Goal: Task Accomplishment & Management: Use online tool/utility

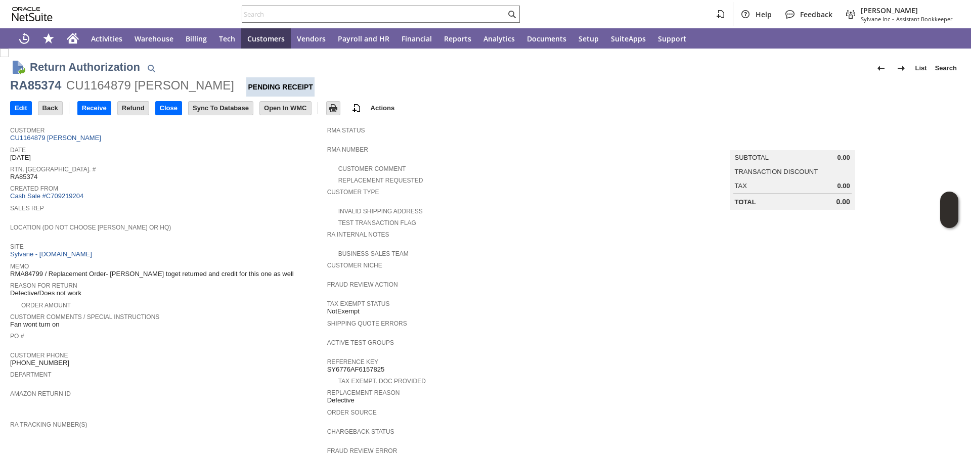
click at [272, 241] on span "Site" at bounding box center [166, 245] width 312 height 10
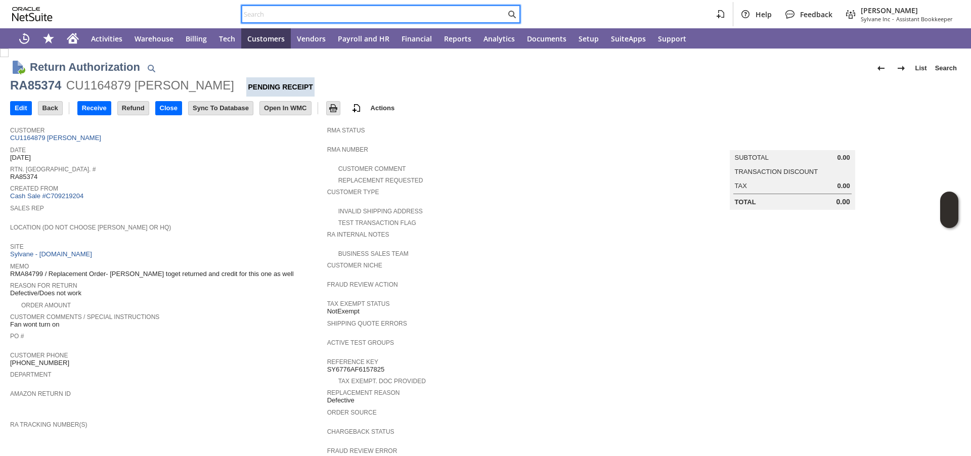
click at [291, 12] on input "text" at bounding box center [373, 14] width 263 height 12
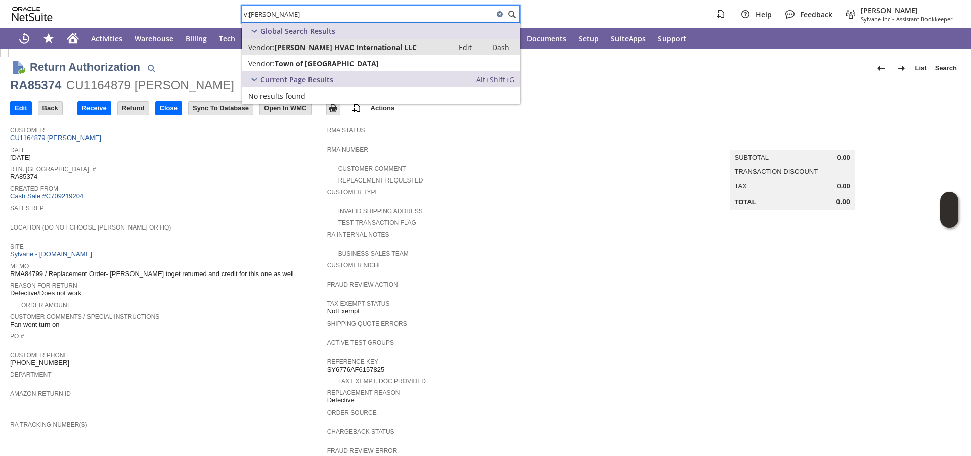
type input "v:parker"
click at [291, 48] on span "Parker Davis HVAC International LLC" at bounding box center [346, 47] width 142 height 10
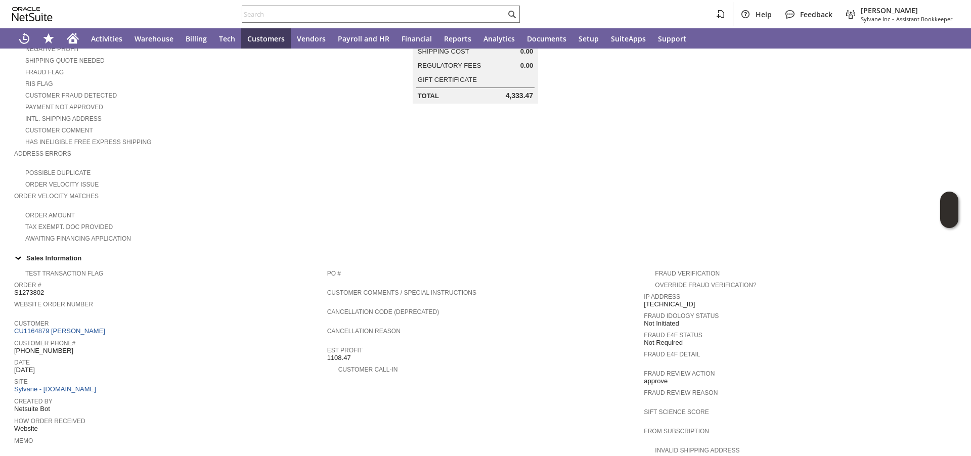
scroll to position [69, 0]
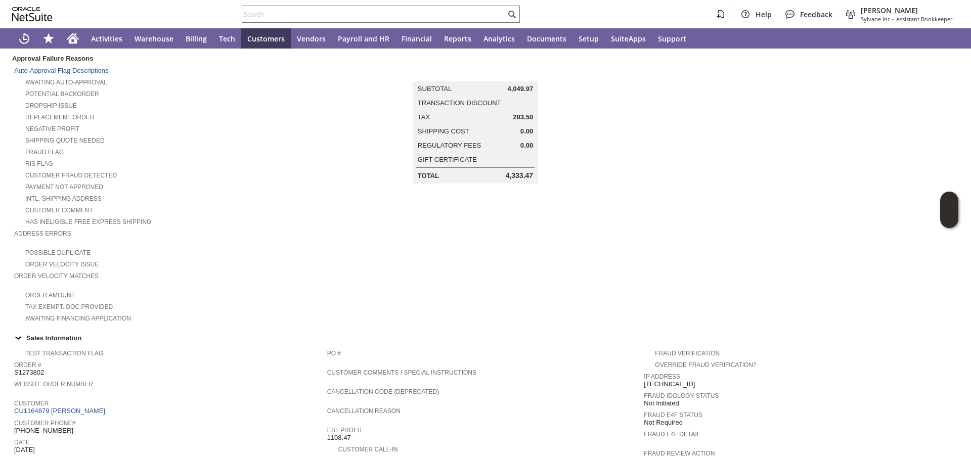
click at [98, 413] on div "Customer CU1164879 Scott s Taylor" at bounding box center [168, 406] width 308 height 19
drag, startPoint x: 99, startPoint y: 410, endPoint x: 49, endPoint y: 410, distance: 50.1
click at [49, 410] on div "Customer CU1164879 Scott s Taylor" at bounding box center [168, 406] width 308 height 19
copy link "Scott s Taylor"
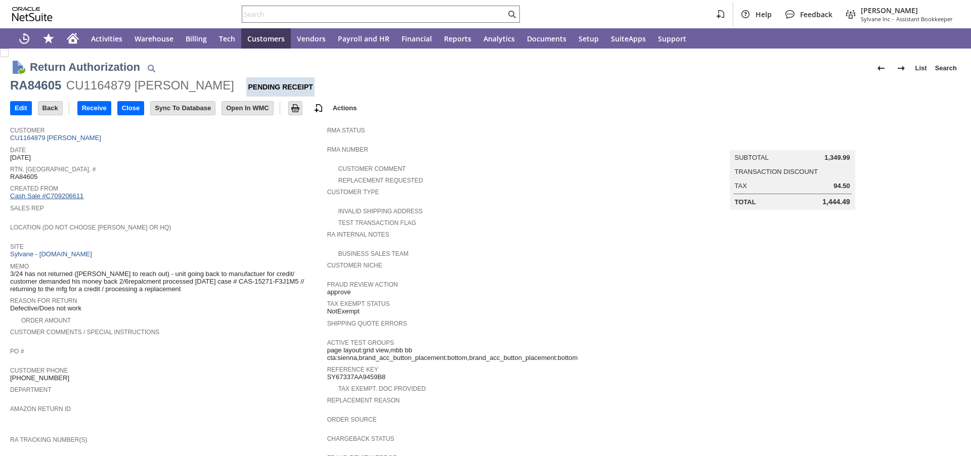
click at [49, 195] on link "Cash Sale #C709206611" at bounding box center [46, 196] width 73 height 8
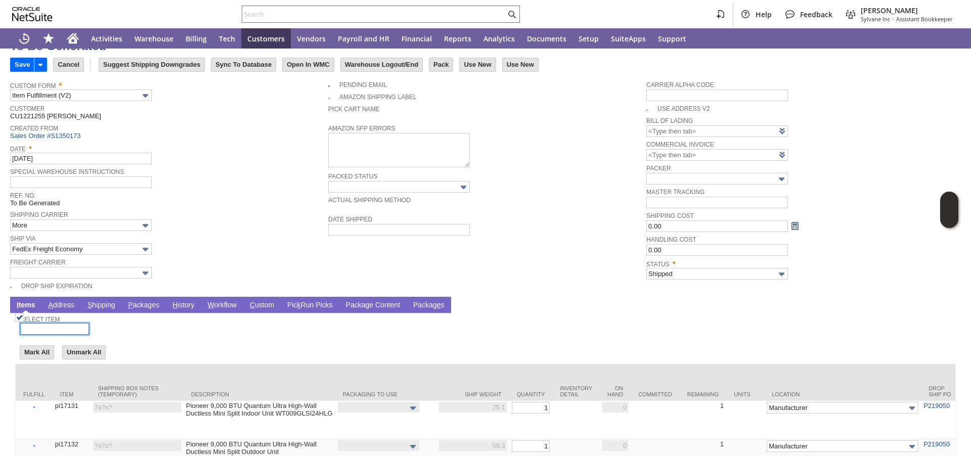
scroll to position [40, 0]
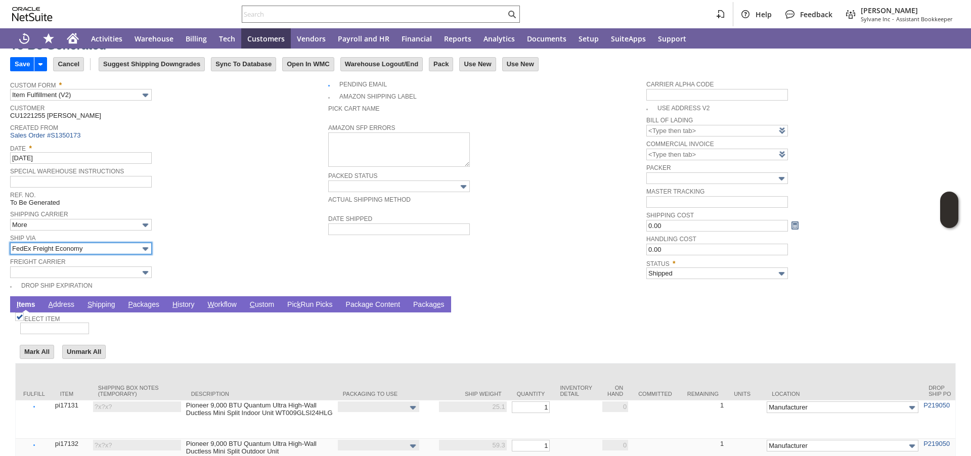
click at [72, 246] on input "FedEx Freight Economy" at bounding box center [81, 249] width 142 height 12
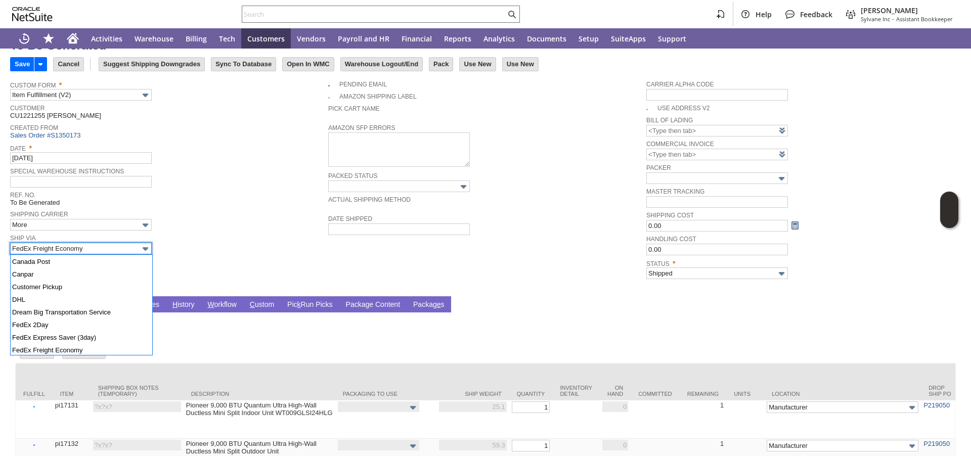
scroll to position [123, 0]
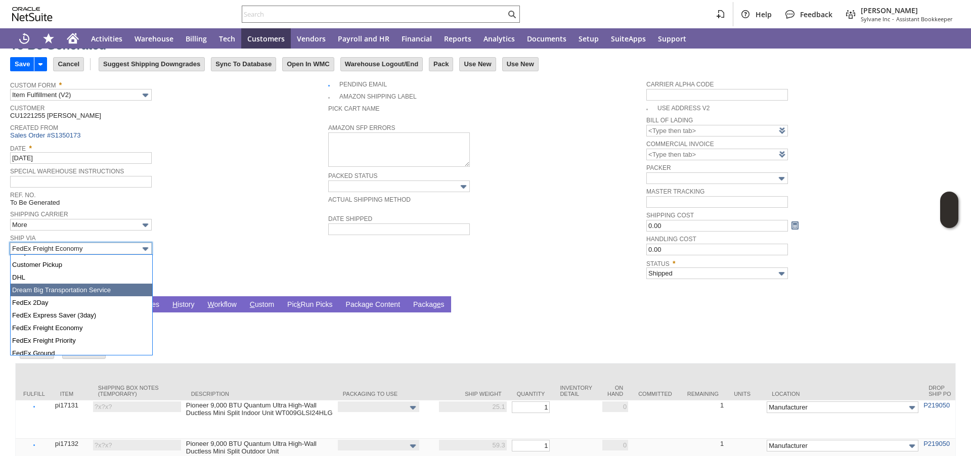
click at [231, 234] on span "Ship Via" at bounding box center [166, 237] width 313 height 11
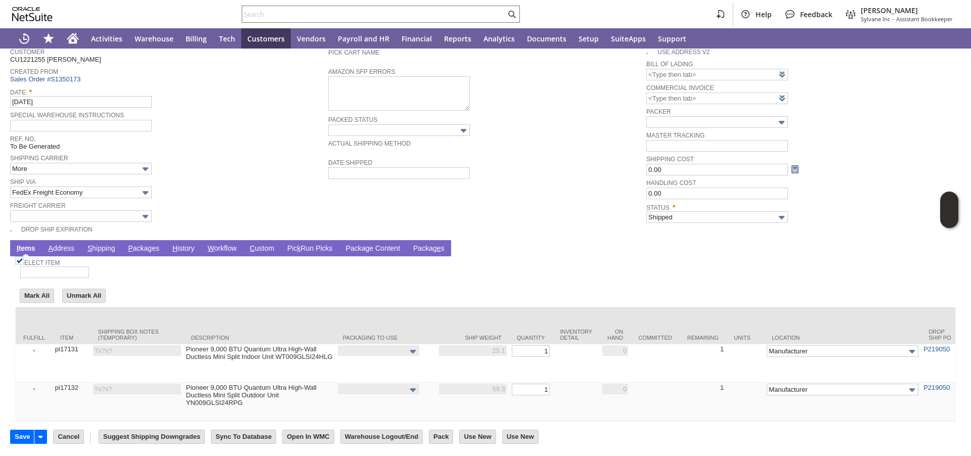
scroll to position [110, 0]
click at [147, 244] on link "P ackages" at bounding box center [143, 249] width 36 height 10
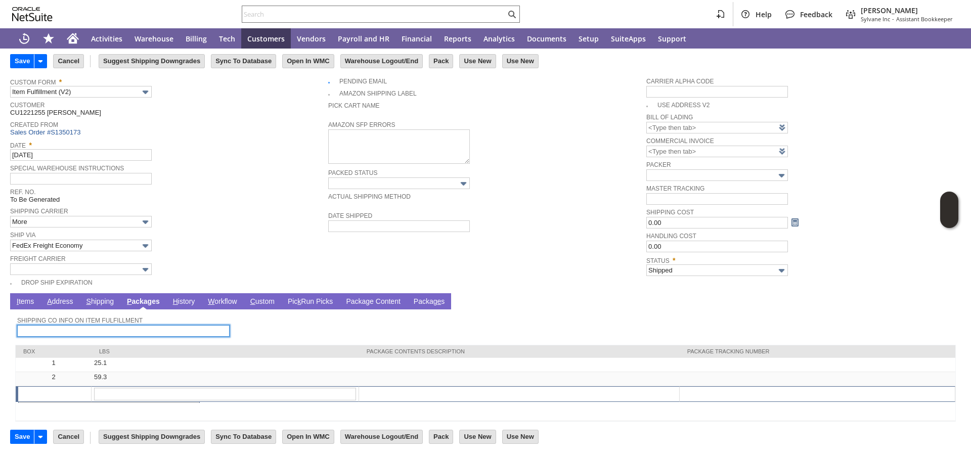
scroll to position [42, 0]
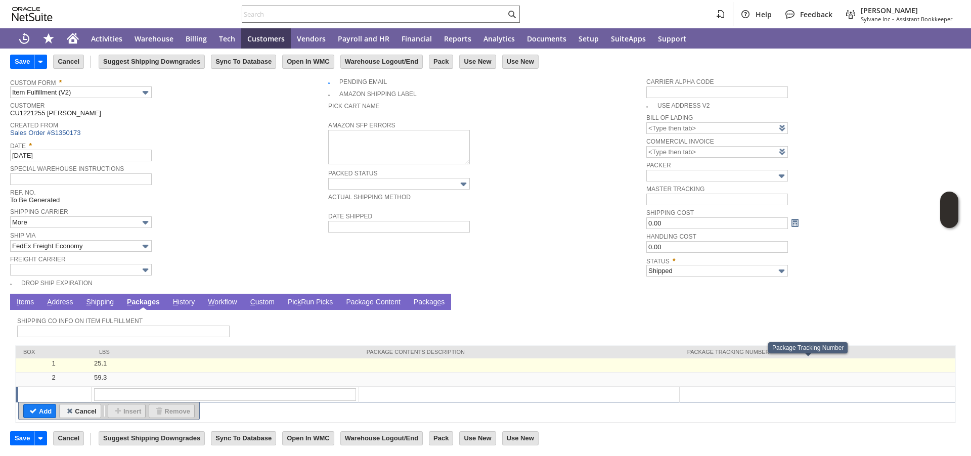
click at [762, 367] on td at bounding box center [817, 365] width 276 height 14
type input "OK"
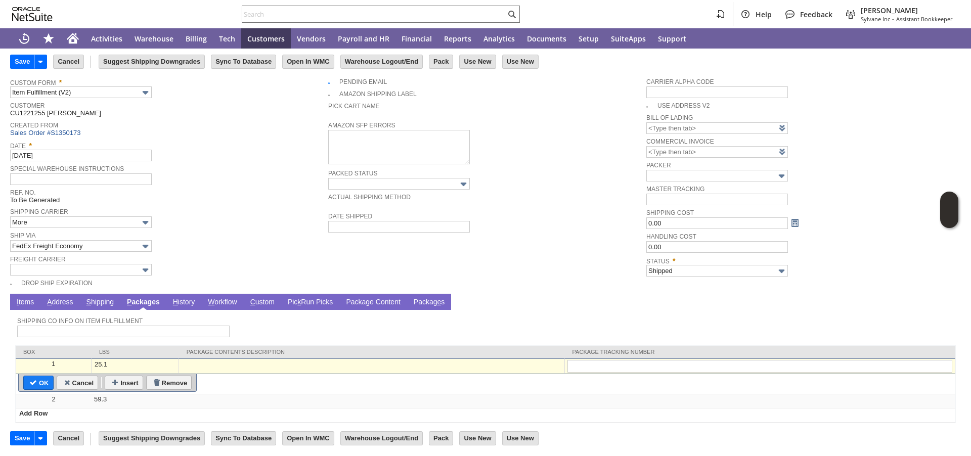
scroll to position [43, 0]
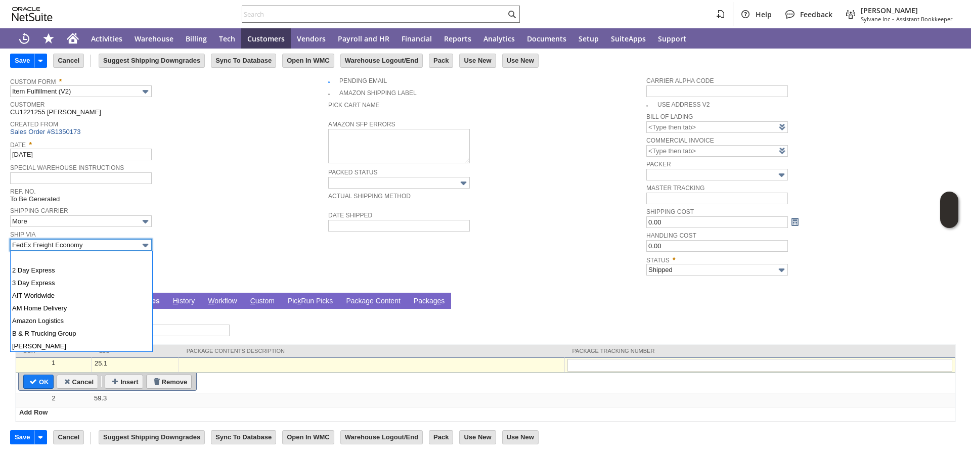
click at [106, 242] on input "FedEx Freight Economy" at bounding box center [81, 245] width 142 height 12
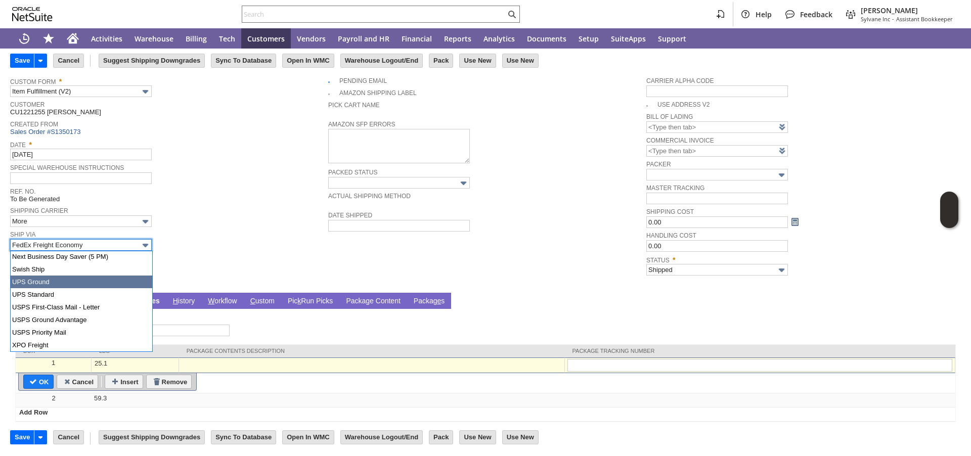
scroll to position [426, 0]
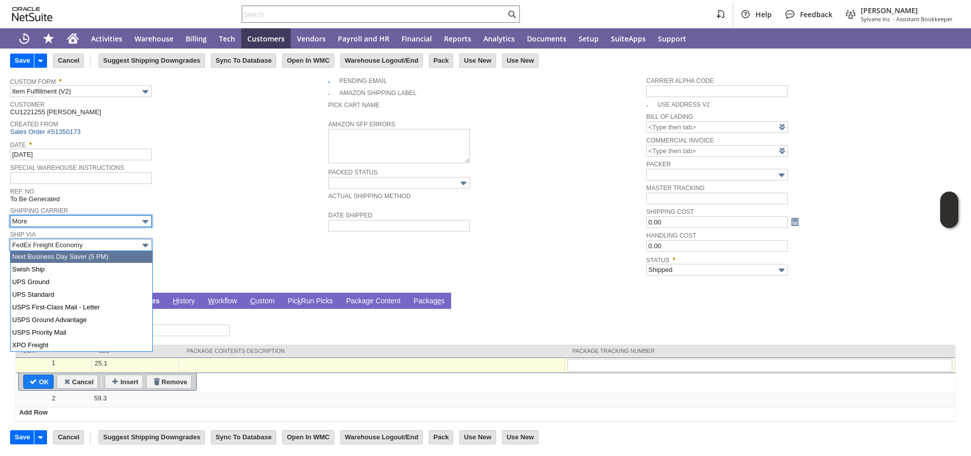
click at [95, 227] on body "Help Feedback Megan Frampton Sylvane Inc - Assistant Bookkeeper Activities Ware…" at bounding box center [485, 228] width 971 height 456
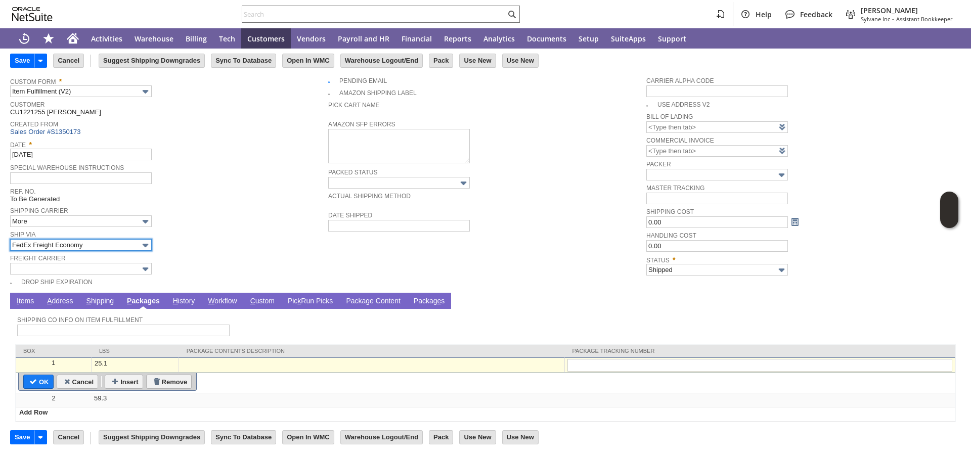
click at [86, 243] on input "FedEx Freight Economy" at bounding box center [81, 245] width 142 height 12
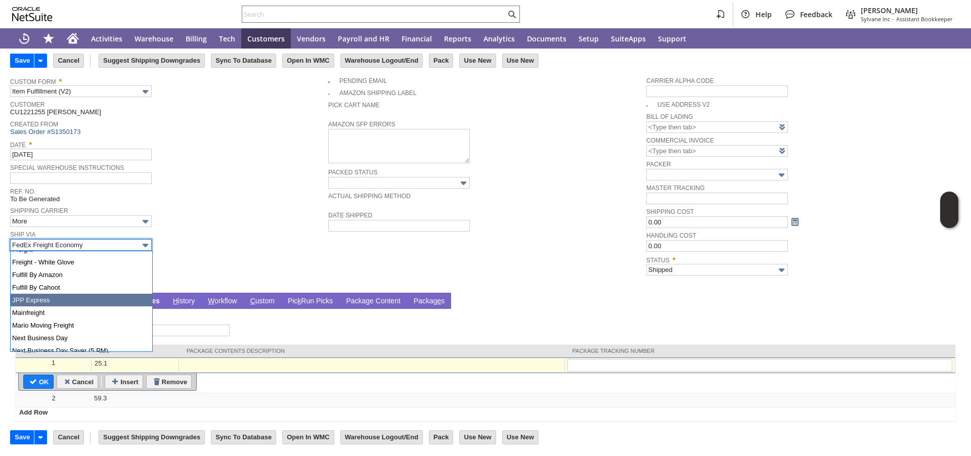
scroll to position [296, 0]
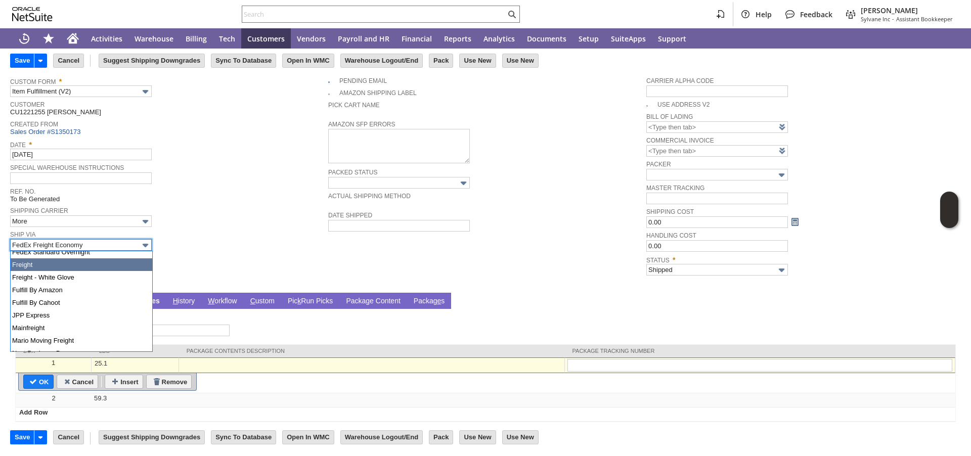
type input "Freight"
type input "Add"
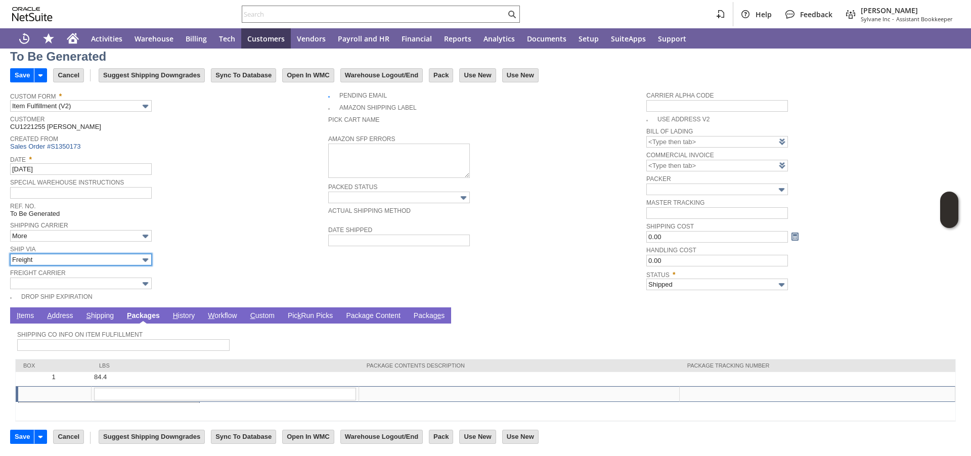
scroll to position [28, 0]
type input "84.4"
type input "OK"
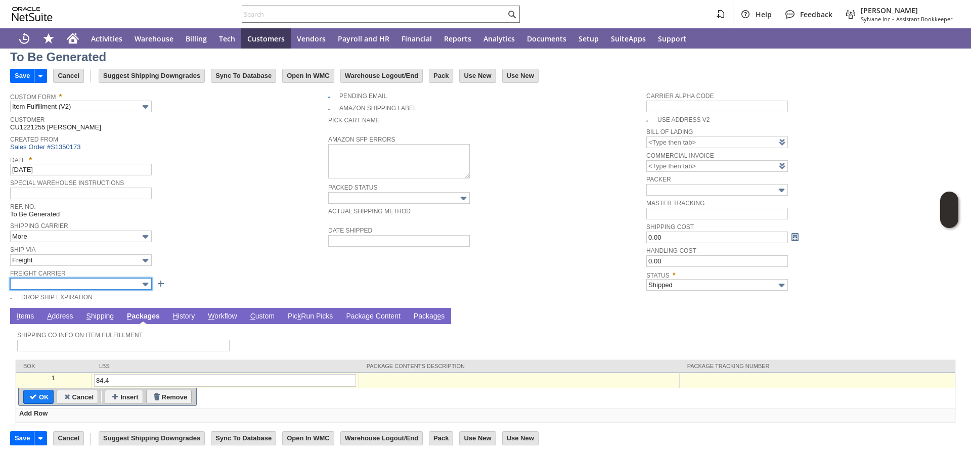
click at [64, 280] on input "text" at bounding box center [81, 284] width 142 height 12
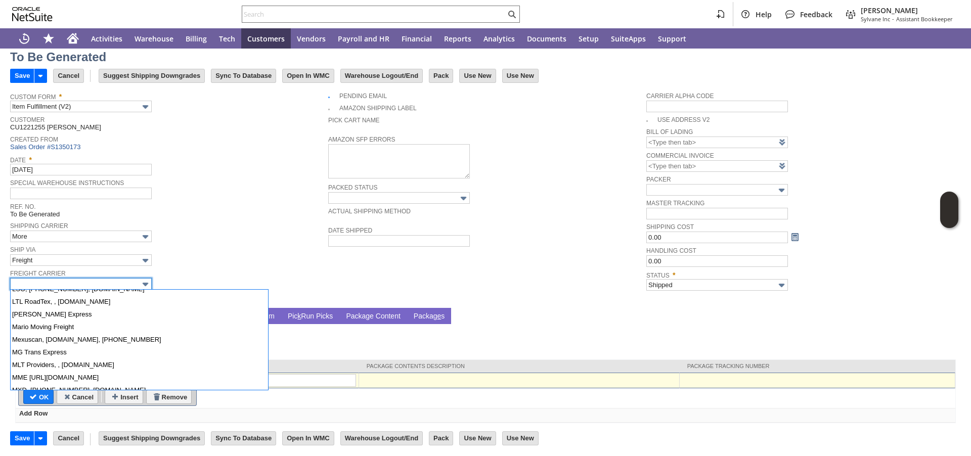
scroll to position [593, 0]
drag, startPoint x: 372, startPoint y: 283, endPoint x: 564, endPoint y: 301, distance: 192.5
click at [372, 283] on td "Pending Email Amazon Shipping Label Pick Cart Name Amazon SFP Errors Packed Sta…" at bounding box center [487, 195] width 318 height 216
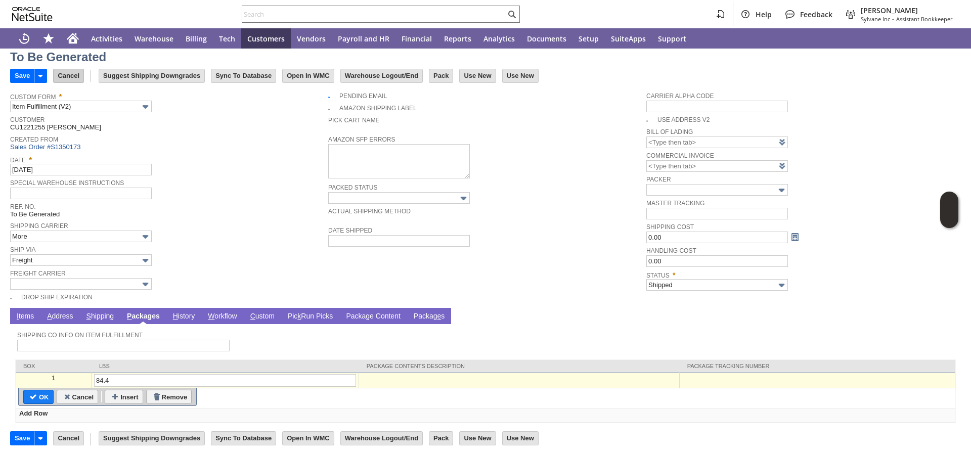
click at [72, 76] on input "Cancel" at bounding box center [69, 75] width 30 height 13
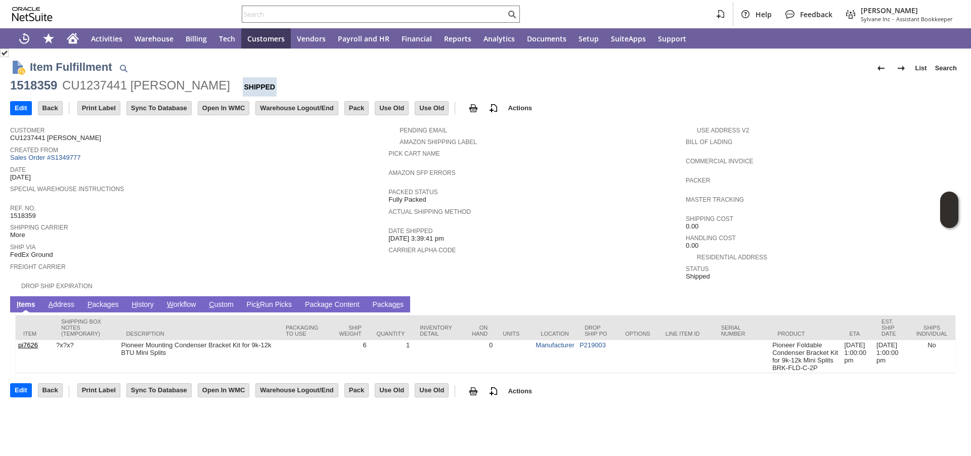
click at [72, 303] on link "A ddress" at bounding box center [61, 305] width 31 height 10
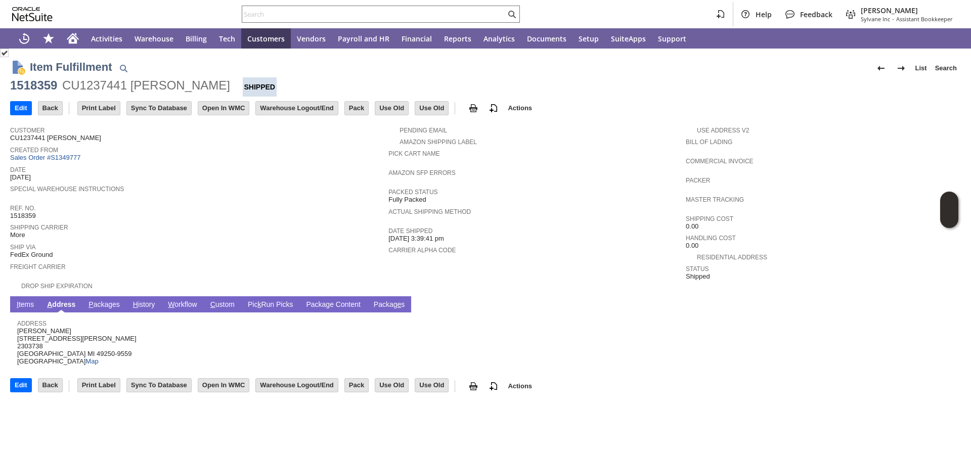
click at [95, 302] on link "P ackages" at bounding box center [104, 305] width 36 height 10
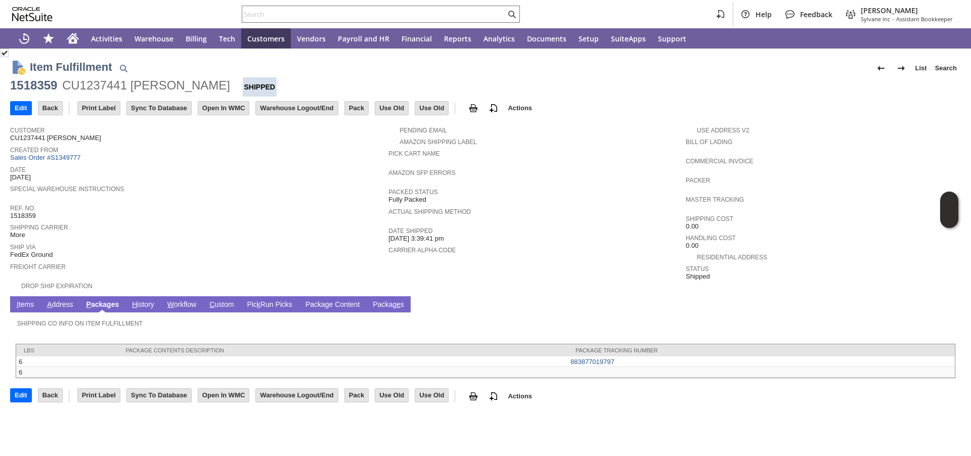
click at [148, 301] on link "H istory" at bounding box center [142, 305] width 27 height 10
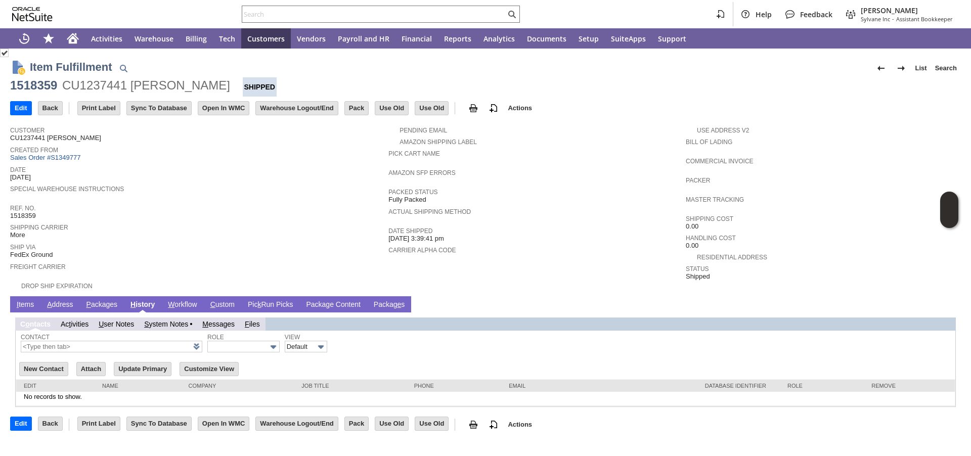
click at [228, 320] on link "M essages" at bounding box center [218, 324] width 32 height 8
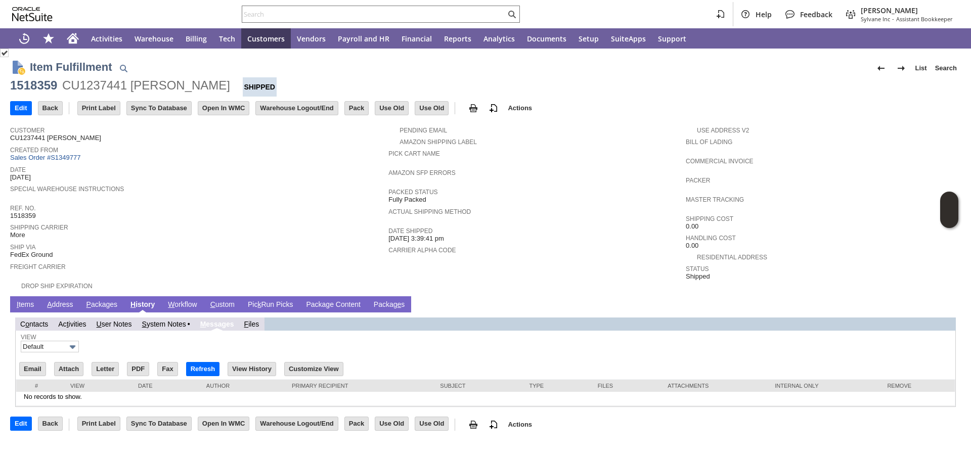
click at [158, 326] on link "S ystem Notes" at bounding box center [164, 324] width 44 height 8
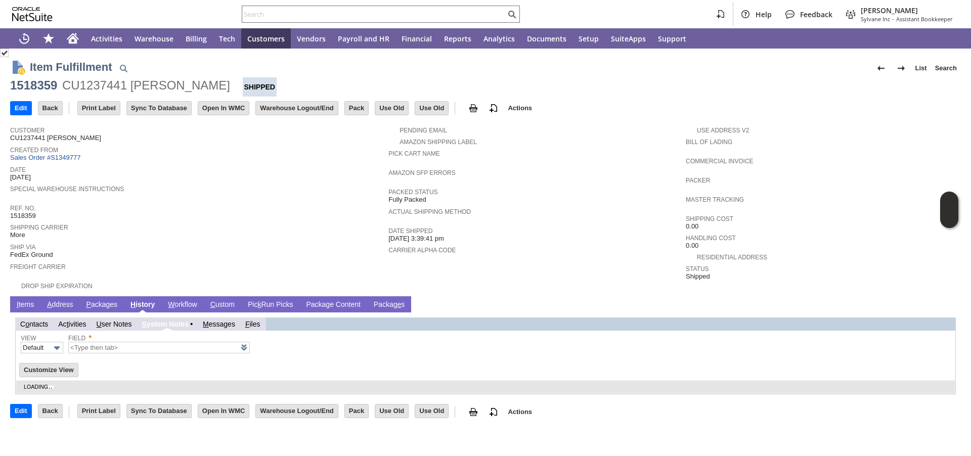
type input "1 to 25 of 27"
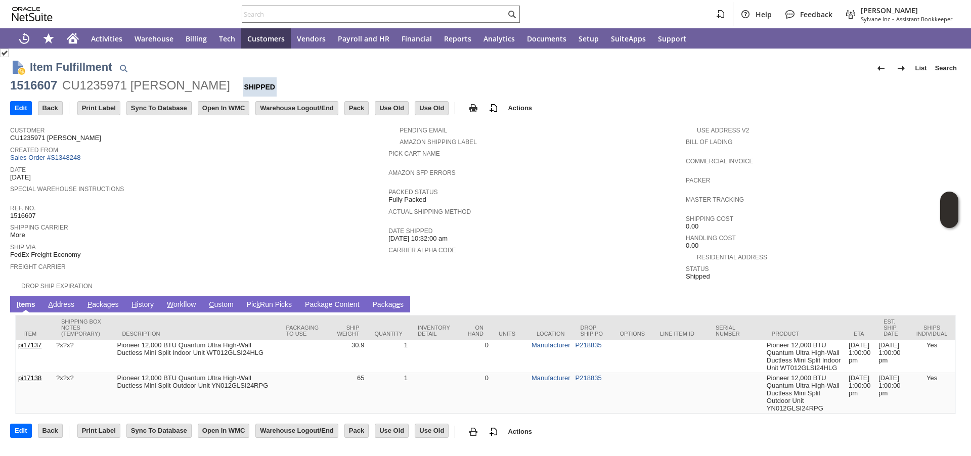
click at [266, 248] on span "Ship Via" at bounding box center [196, 246] width 373 height 10
click at [217, 301] on link "C ustom" at bounding box center [220, 305] width 29 height 10
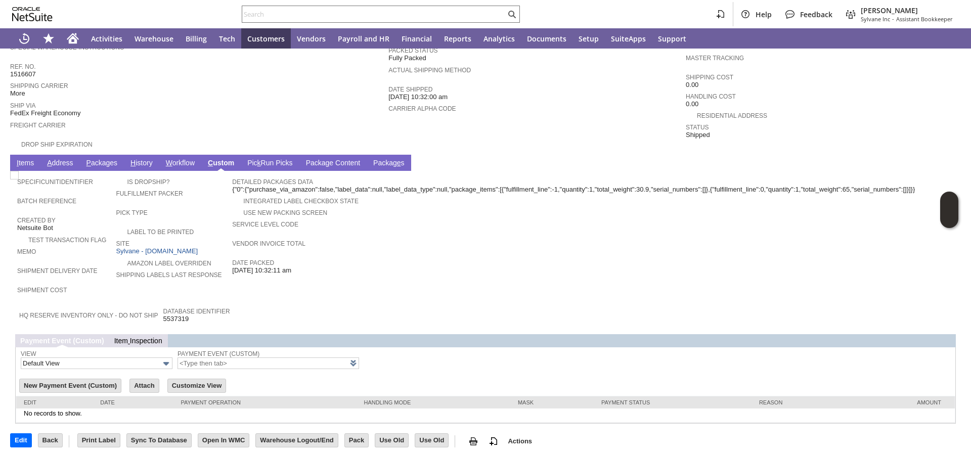
scroll to position [145, 0]
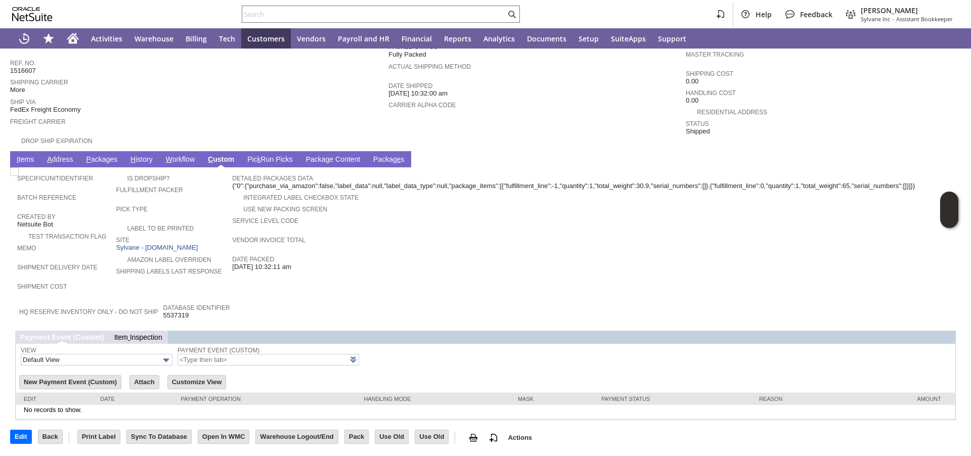
click at [178, 160] on link "W orkflow" at bounding box center [180, 160] width 34 height 10
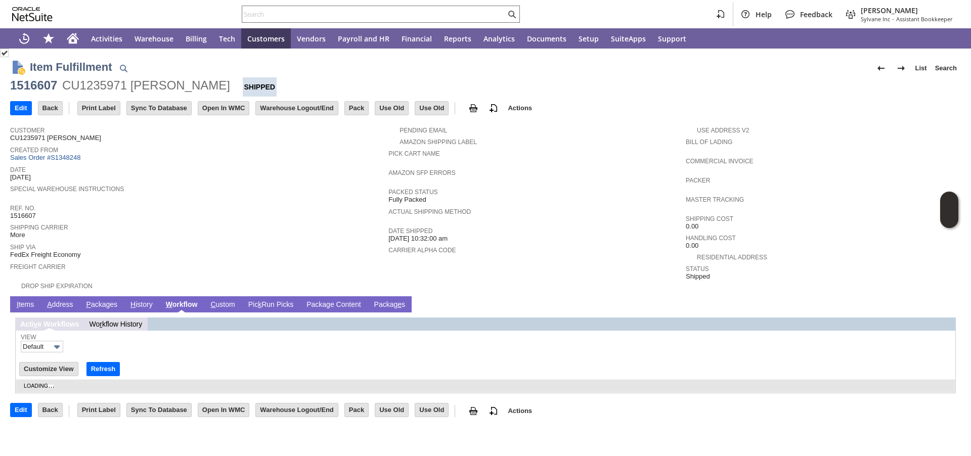
scroll to position [0, 0]
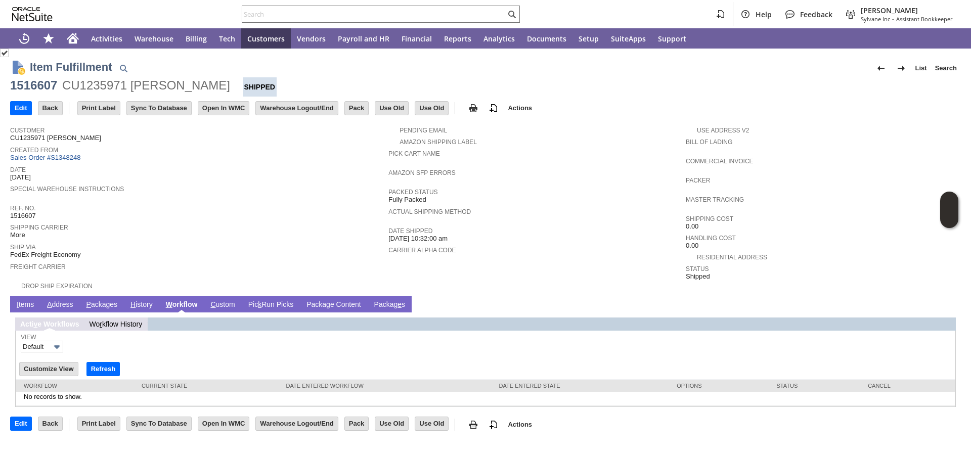
click at [105, 303] on link "P ackages" at bounding box center [102, 305] width 36 height 10
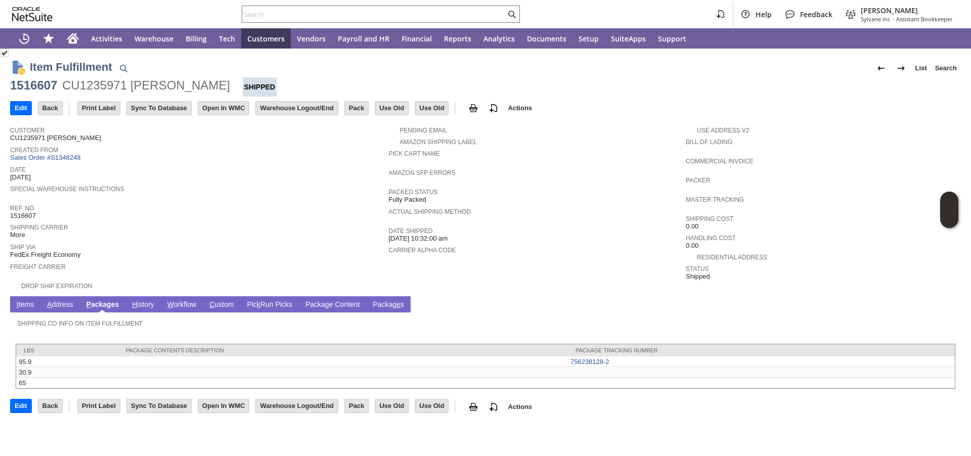
click at [177, 236] on div "Shipping Carrier More" at bounding box center [196, 230] width 373 height 19
click at [216, 212] on div "Ref. No. 1516607" at bounding box center [196, 211] width 373 height 18
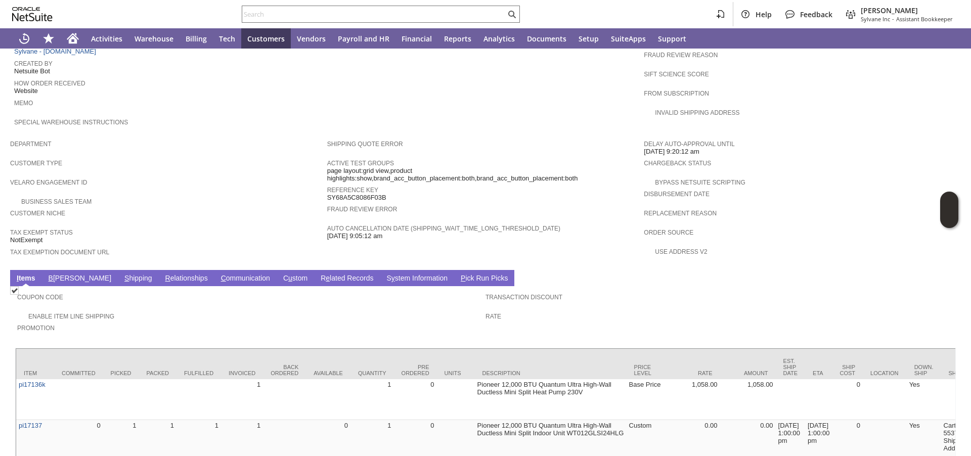
scroll to position [343, 0]
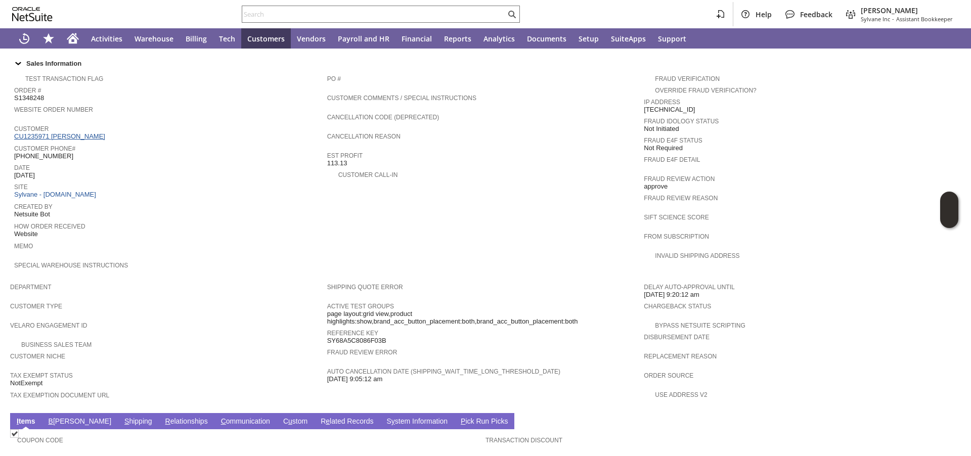
click at [52, 138] on link "CU1235971 [PERSON_NAME]" at bounding box center [61, 136] width 94 height 8
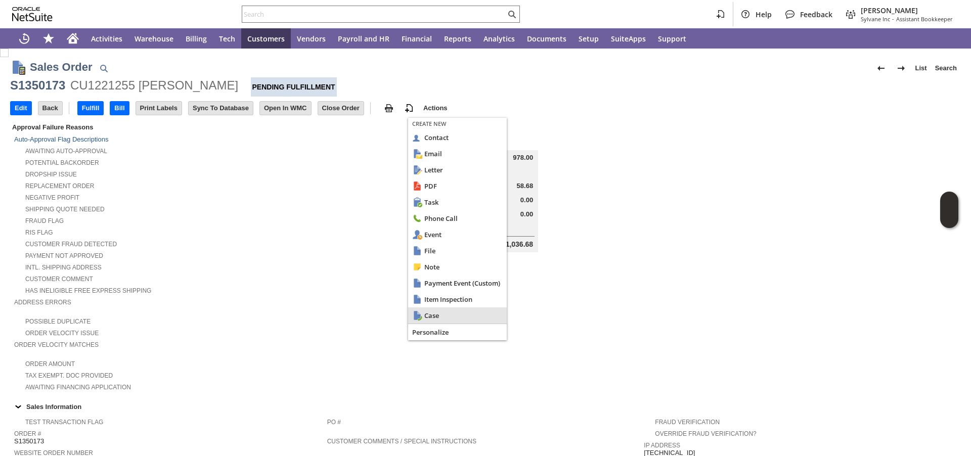
click at [446, 320] on div "Case" at bounding box center [457, 315] width 99 height 16
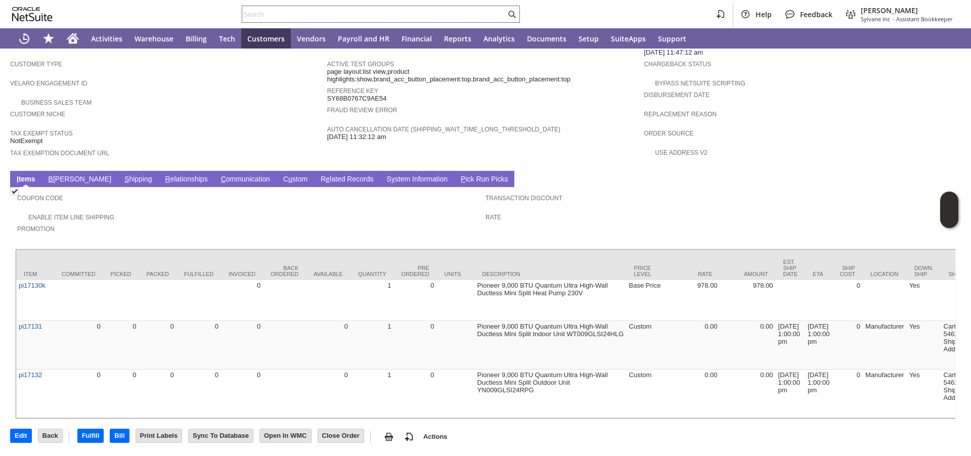
scroll to position [602, 0]
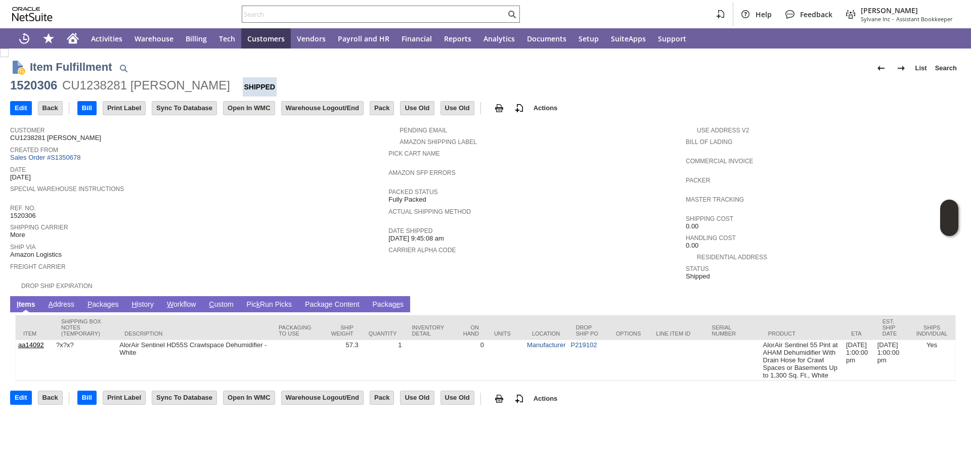
click at [137, 302] on link "H istory" at bounding box center [142, 305] width 27 height 10
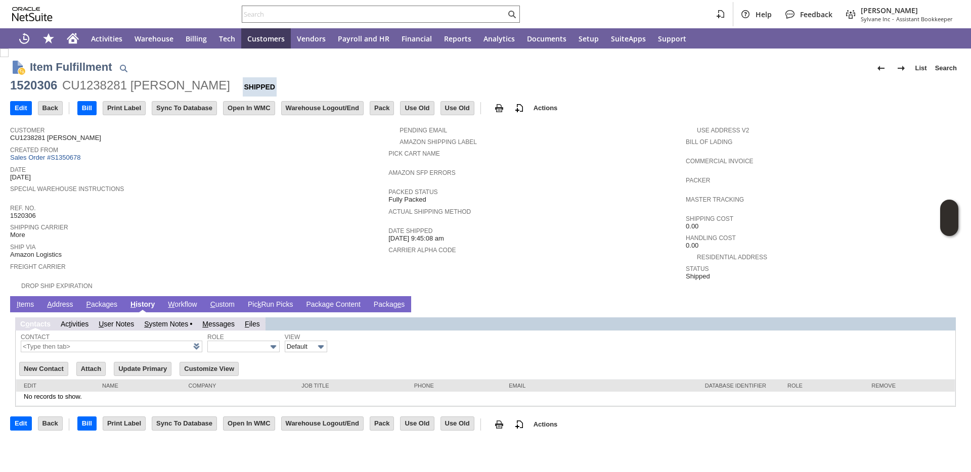
click at [149, 321] on link "S ystem Notes" at bounding box center [166, 324] width 44 height 8
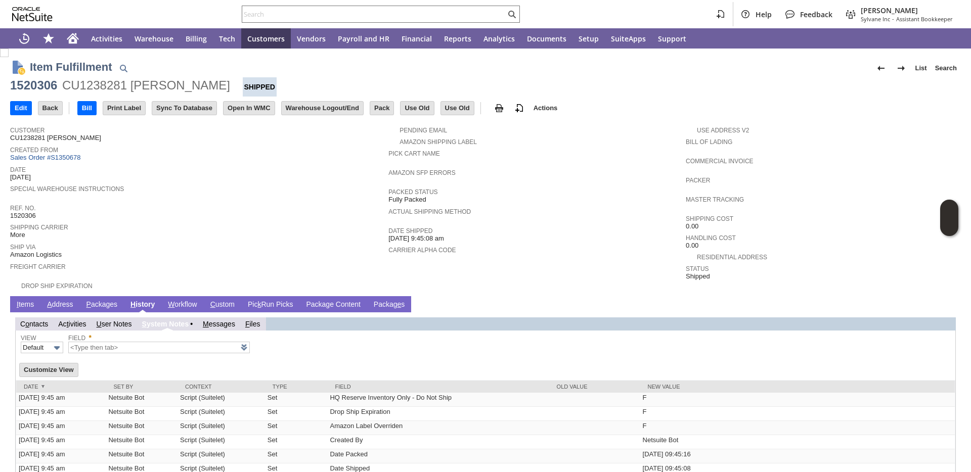
click at [295, 179] on div "Date 9/4/2025" at bounding box center [196, 172] width 373 height 18
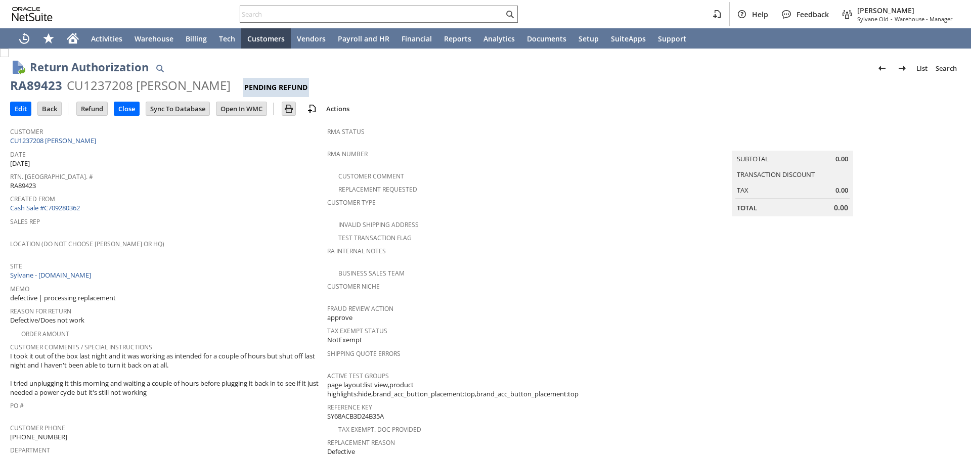
click at [215, 199] on span "Created From" at bounding box center [166, 198] width 312 height 12
click at [71, 139] on div "Customer CU1237208 [PERSON_NAME]" at bounding box center [166, 135] width 312 height 22
copy tbody "CU1237208 [PERSON_NAME]"
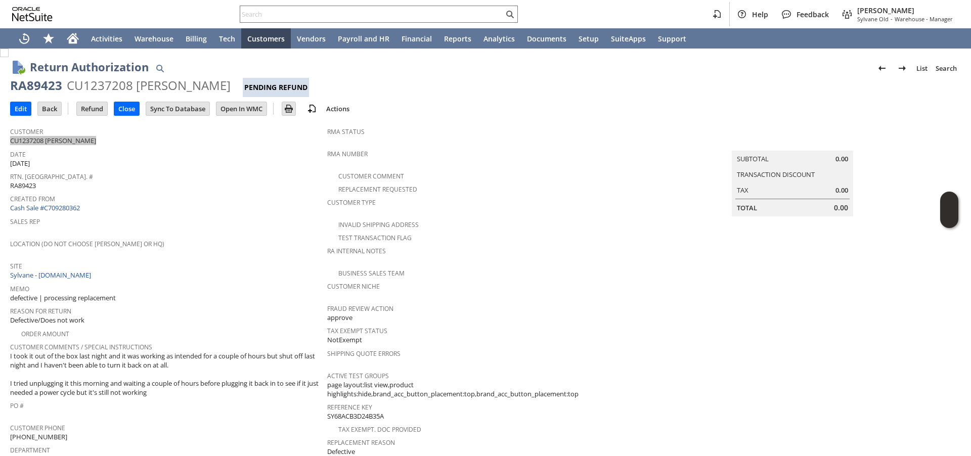
scroll to position [360, 0]
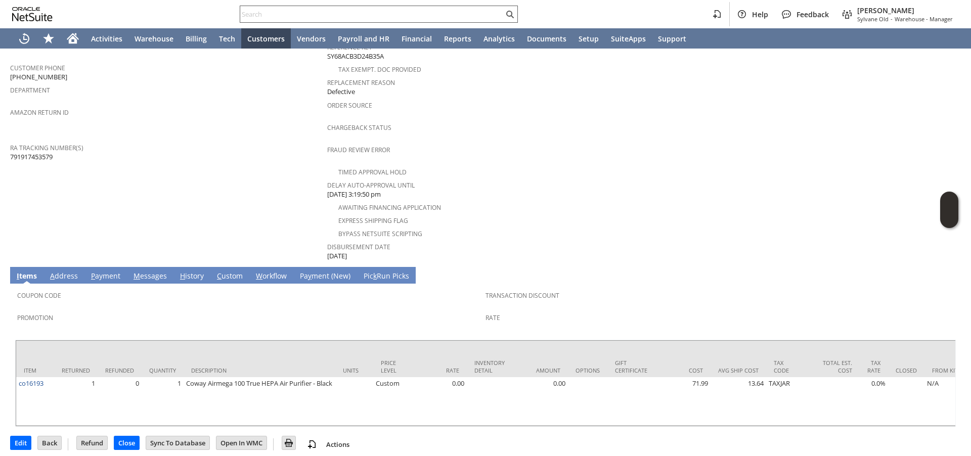
click at [280, 17] on input "text" at bounding box center [371, 14] width 263 height 12
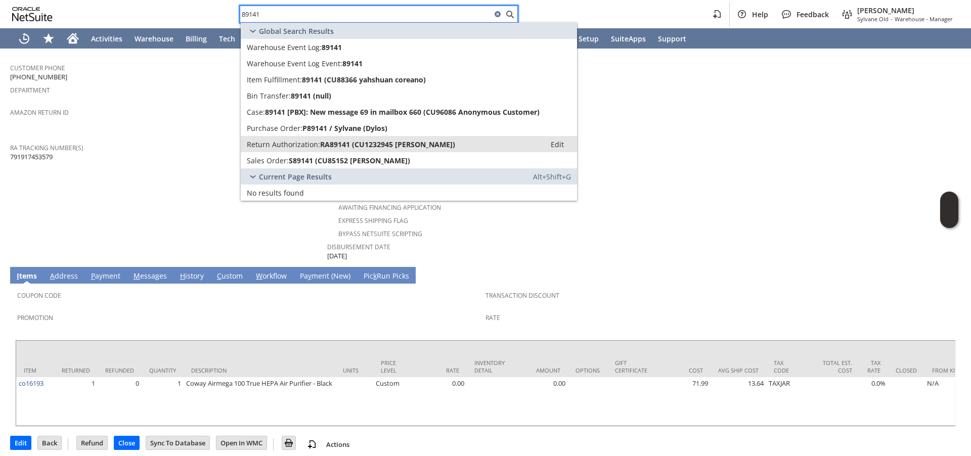
type input "89141"
click at [263, 149] on link "Return Authorization: RA89141 (CU1232945 [PERSON_NAME]) Edit" at bounding box center [409, 144] width 336 height 16
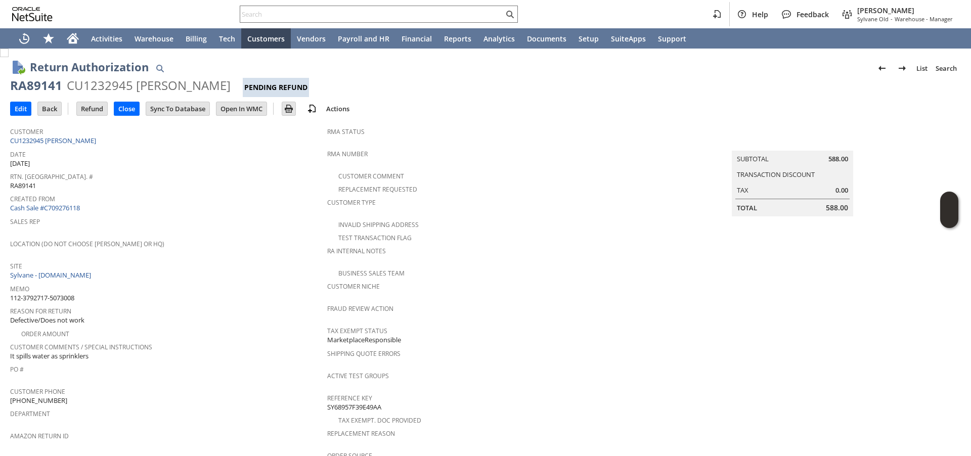
click at [103, 141] on div "Customer CU1232945 Eswar Abbineni" at bounding box center [166, 135] width 312 height 22
copy tbody "CU1232945 Eswar Abbineni"
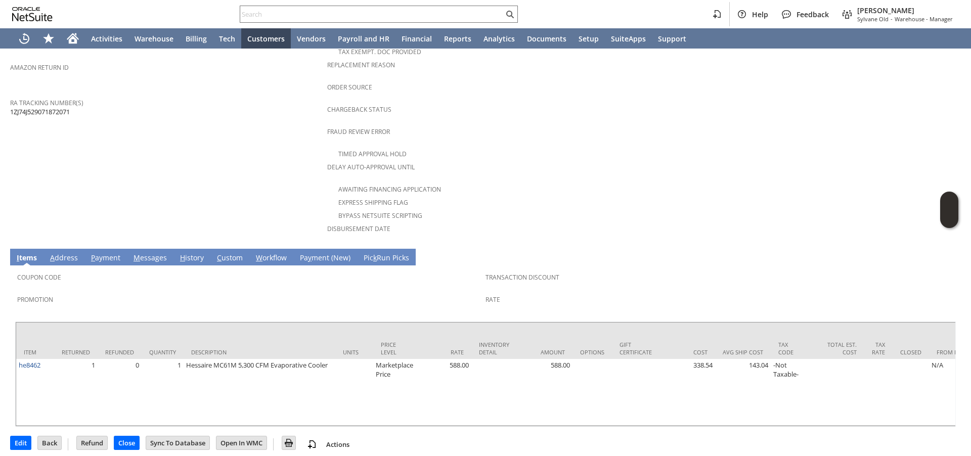
scroll to position [369, 0]
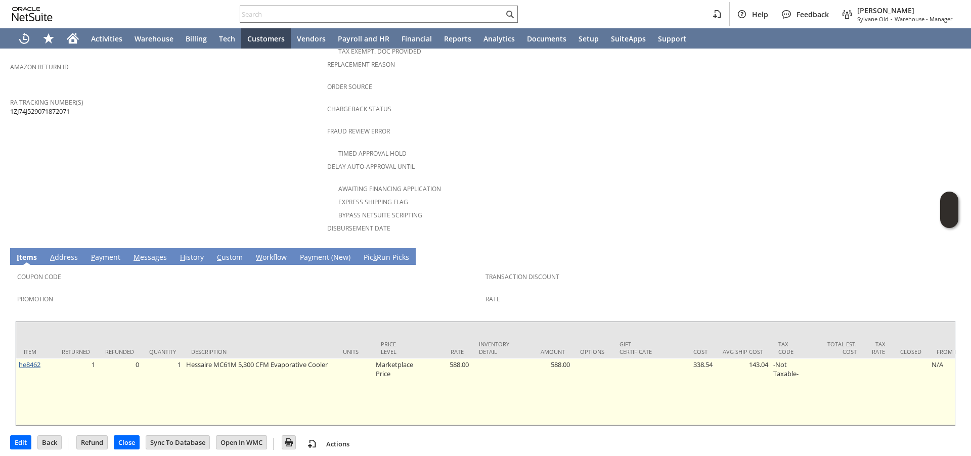
click at [30, 360] on link "he8462" at bounding box center [30, 364] width 22 height 9
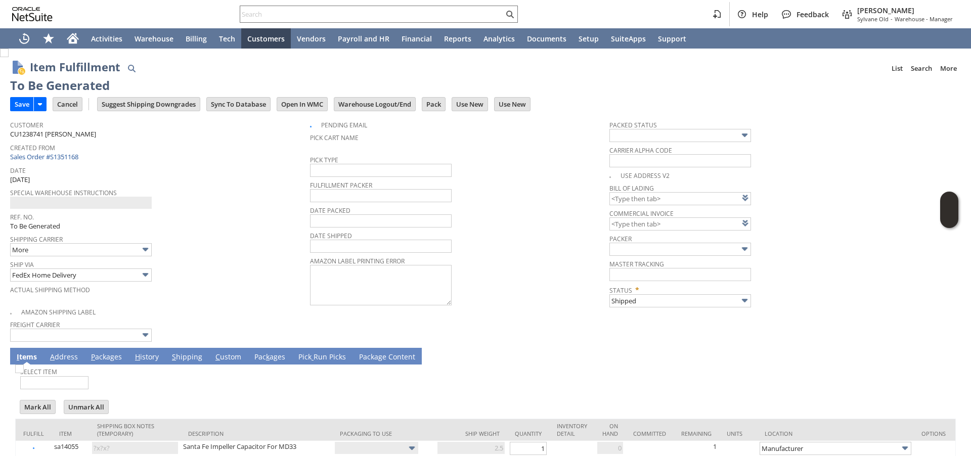
click at [176, 355] on link "S hipping" at bounding box center [186, 357] width 35 height 11
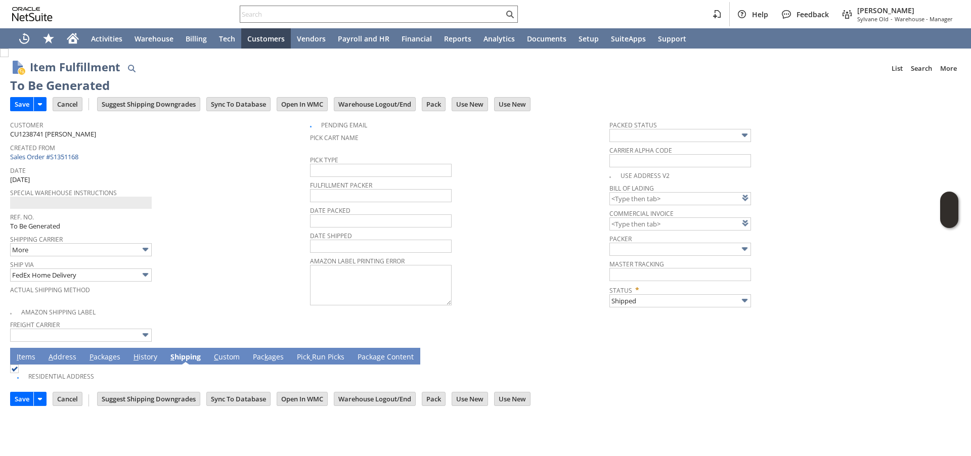
click at [109, 359] on link "P ackages" at bounding box center [105, 357] width 36 height 11
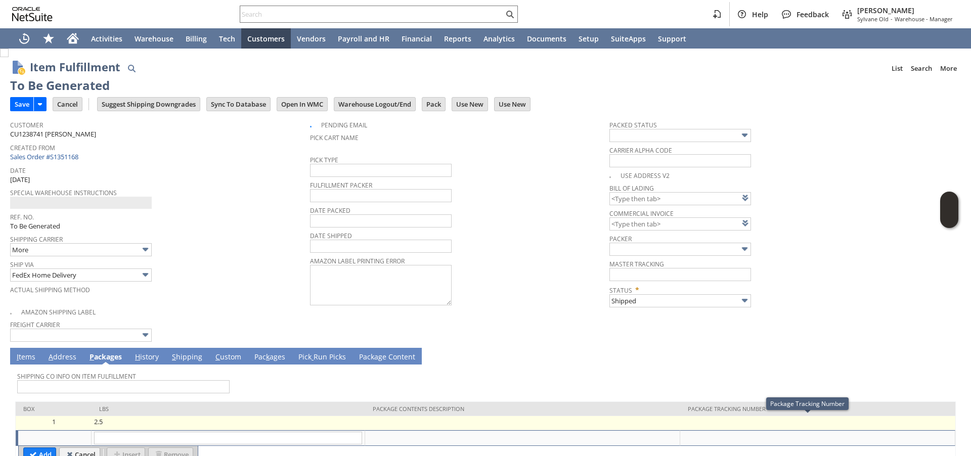
click at [703, 425] on td at bounding box center [817, 423] width 275 height 14
type input "OK"
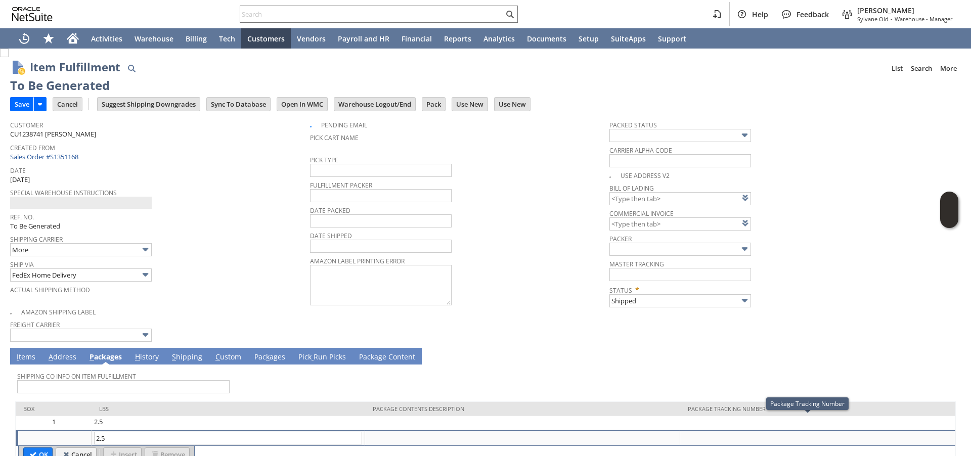
paste input "446089109328"
type input "446089109328"
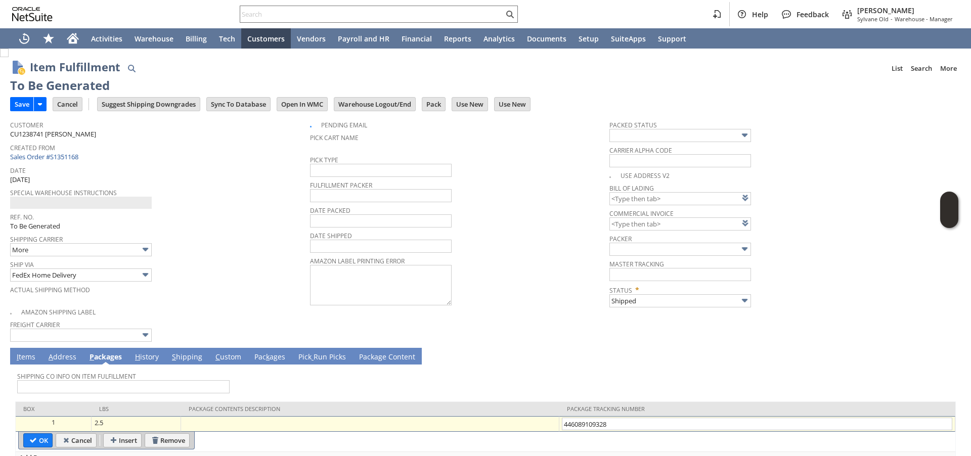
type input "Add"
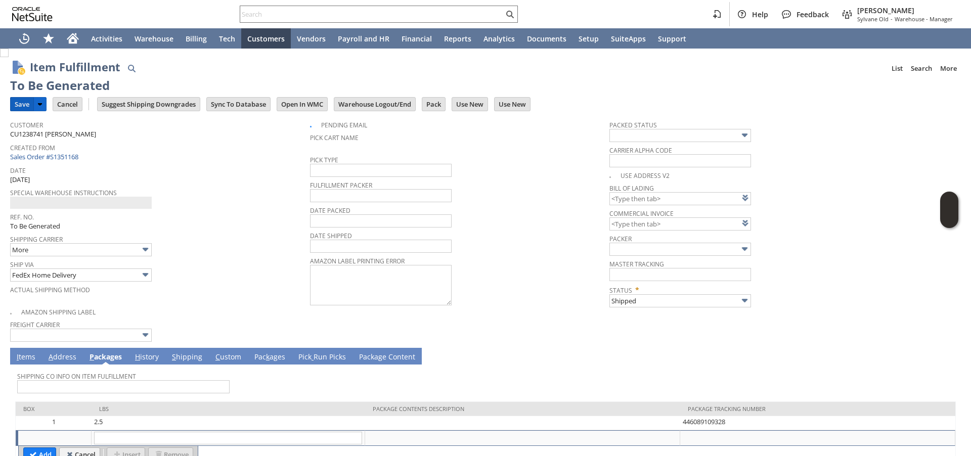
click at [20, 109] on input "Save" at bounding box center [22, 104] width 23 height 13
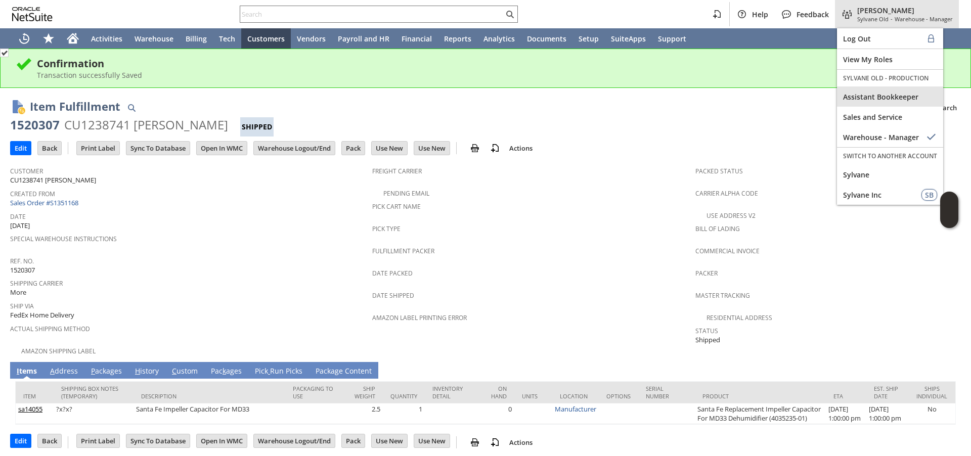
click at [869, 97] on span "Assistant Bookkeeper" at bounding box center [890, 97] width 94 height 10
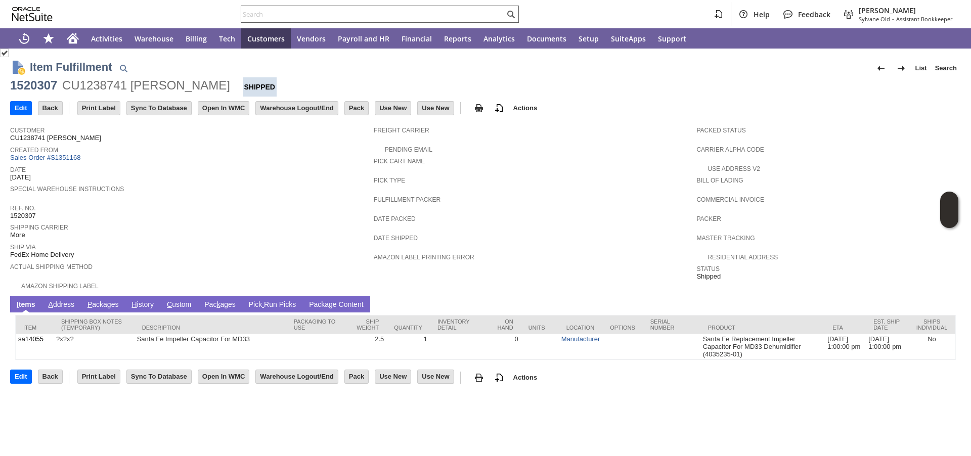
click at [312, 14] on input "text" at bounding box center [372, 14] width 263 height 12
paste input "P219155"
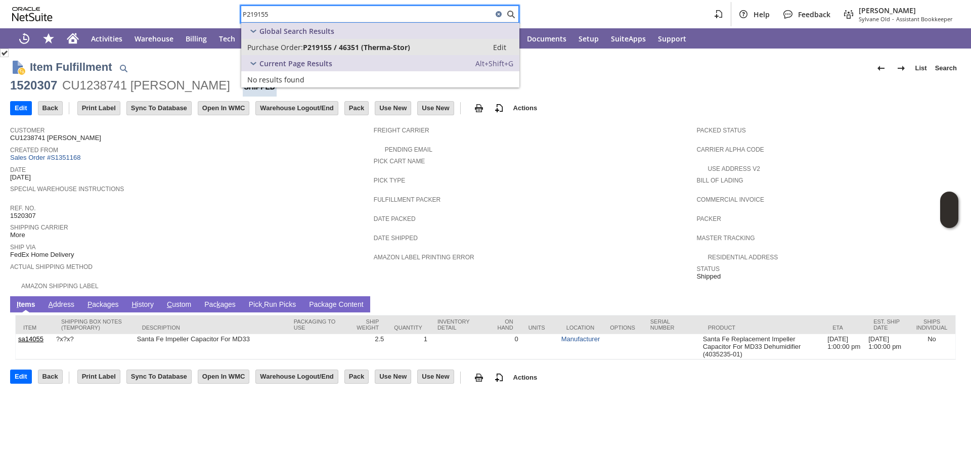
type input "P219155"
click at [285, 47] on span "Purchase Order:" at bounding box center [275, 47] width 56 height 10
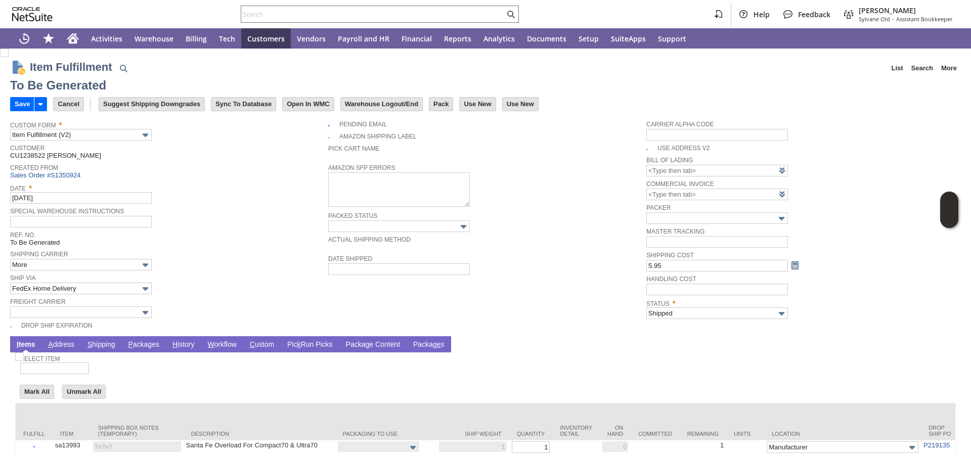
click at [148, 348] on link "P ackages" at bounding box center [143, 345] width 36 height 10
click at [144, 346] on link "P ackages" at bounding box center [143, 345] width 36 height 10
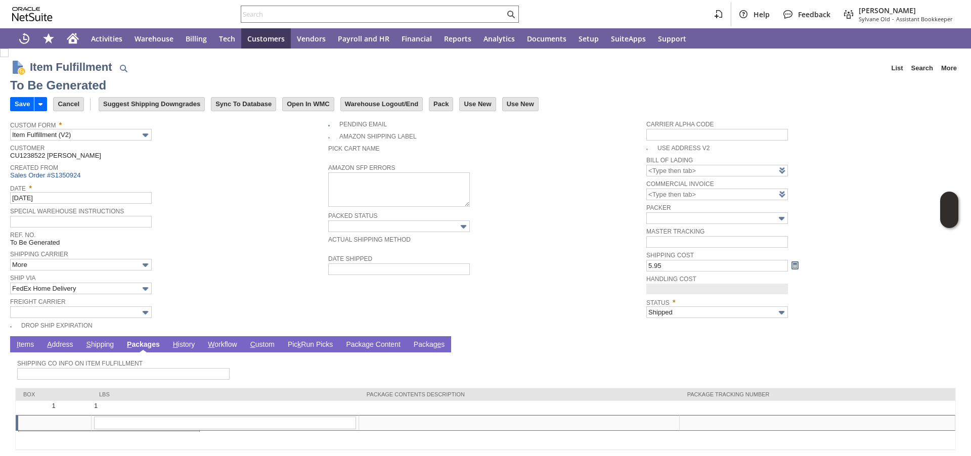
type input "0.00"
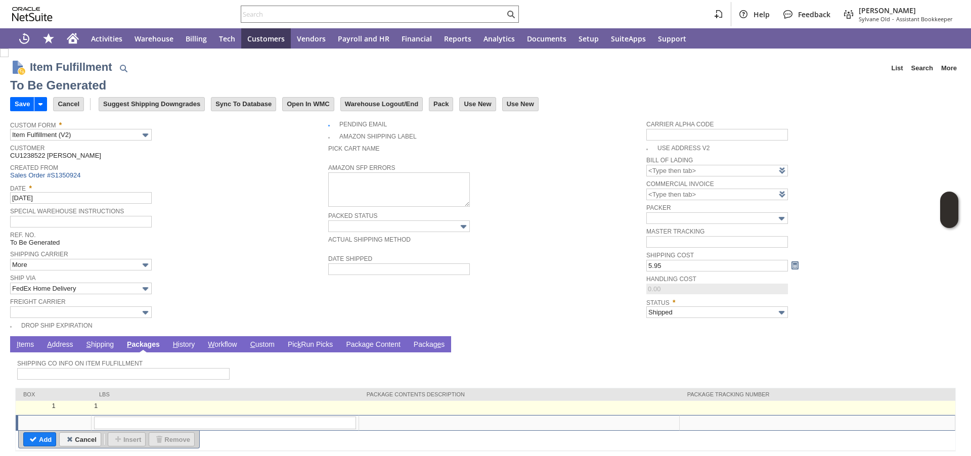
click at [729, 405] on td at bounding box center [817, 408] width 276 height 14
type input "1"
type input "OK"
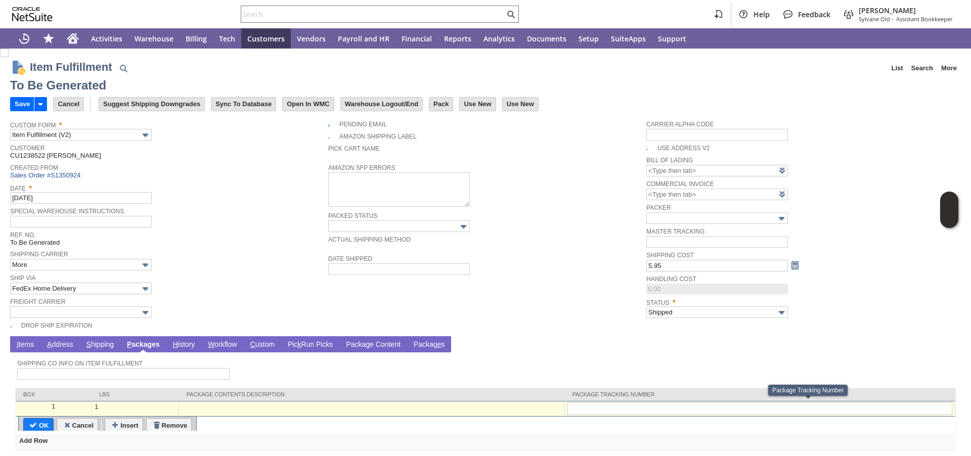
type input "446089109317"
type input "Add"
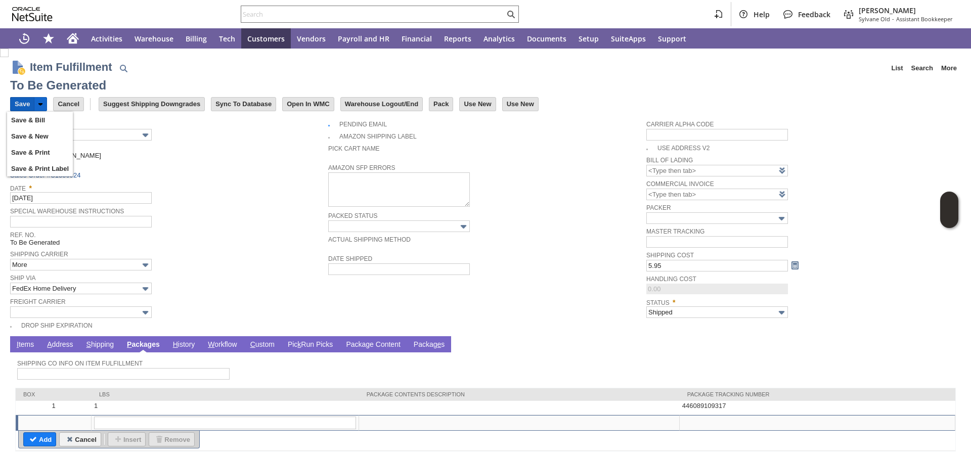
click at [23, 107] on input "Save" at bounding box center [22, 104] width 23 height 13
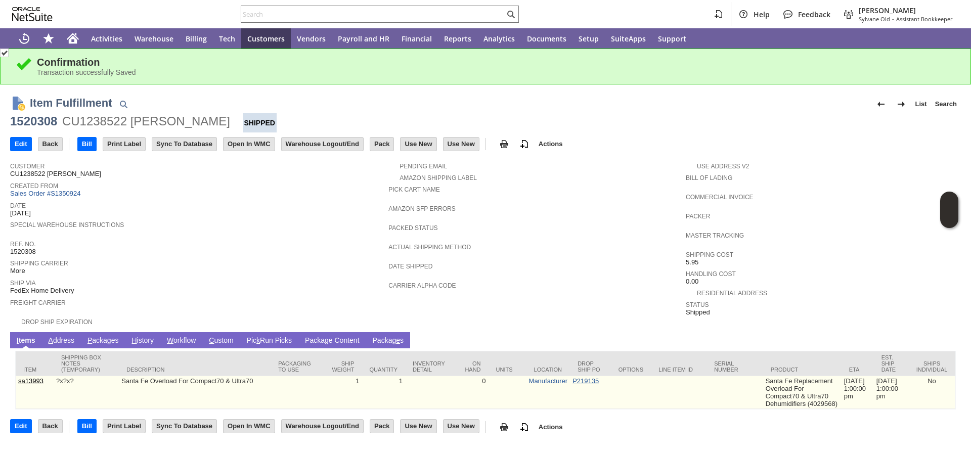
click at [573, 384] on link "P219135" at bounding box center [585, 381] width 26 height 8
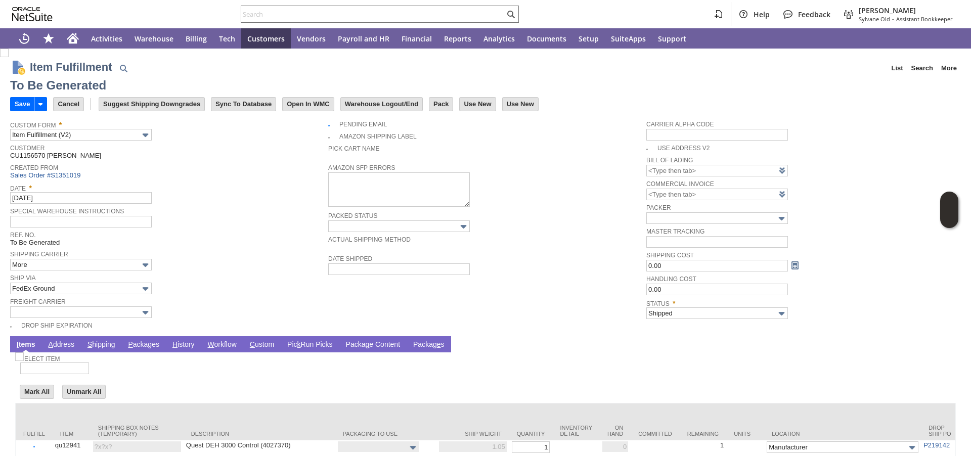
click at [146, 345] on link "P ackages" at bounding box center [143, 345] width 36 height 10
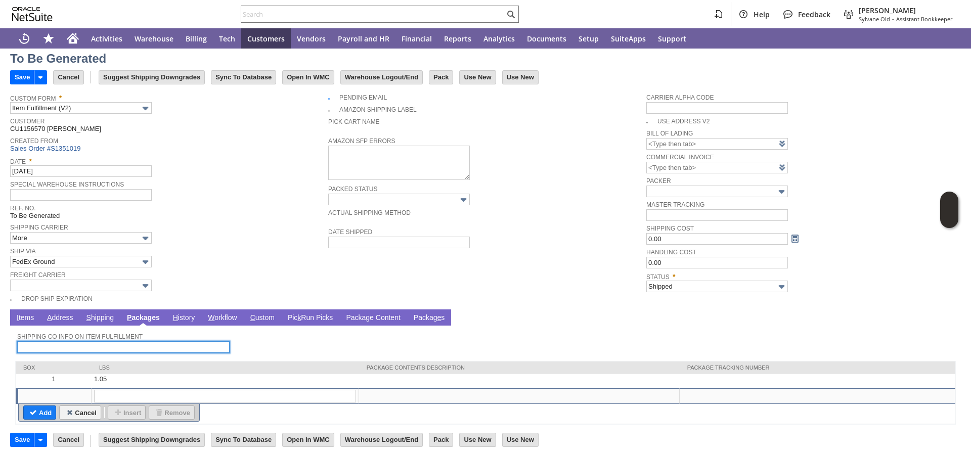
scroll to position [29, 0]
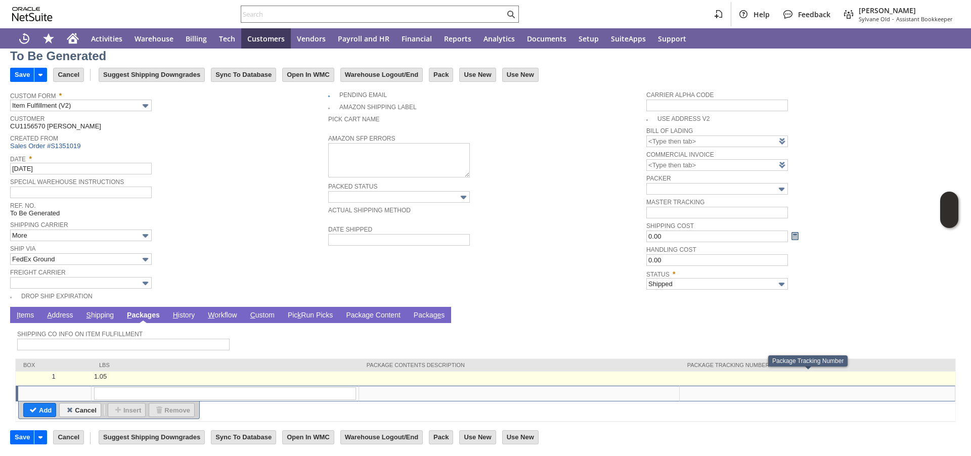
click at [743, 378] on td at bounding box center [817, 379] width 276 height 14
type input "1.05"
type input "OK"
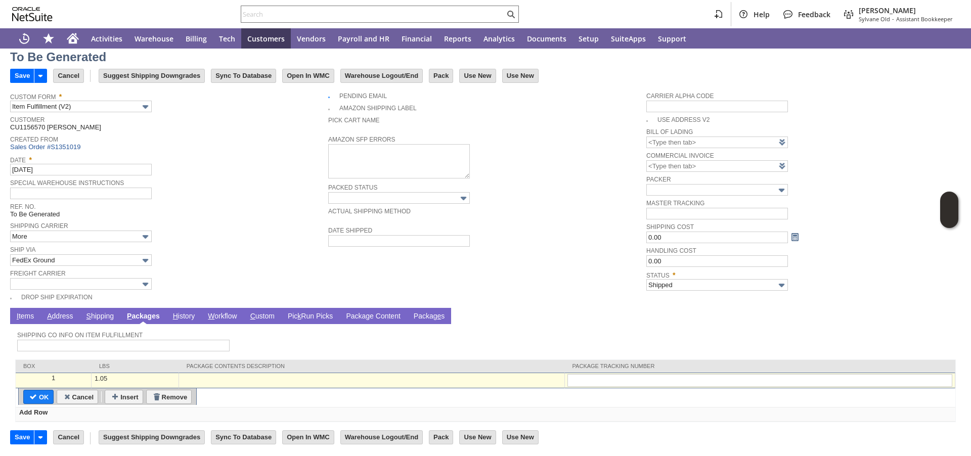
type input "446089109306"
type input "Add"
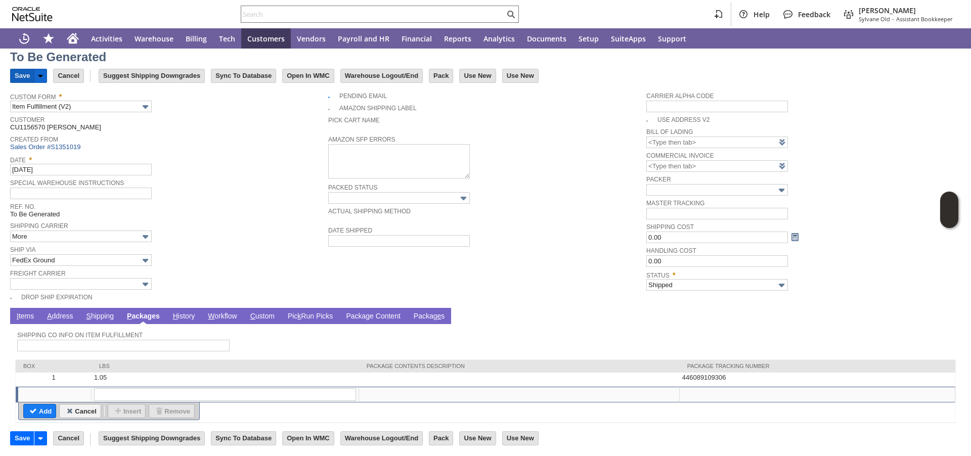
click at [18, 74] on input "Save" at bounding box center [22, 75] width 23 height 13
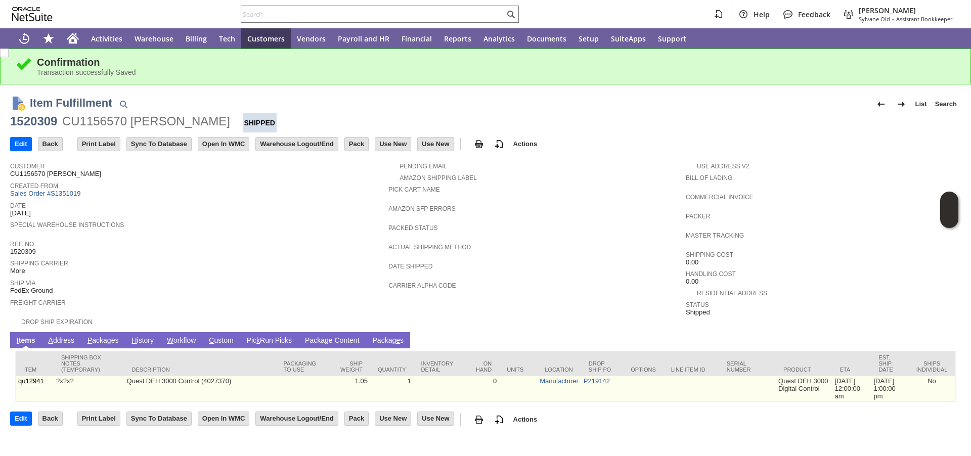
click at [596, 377] on link "P219142" at bounding box center [596, 381] width 26 height 8
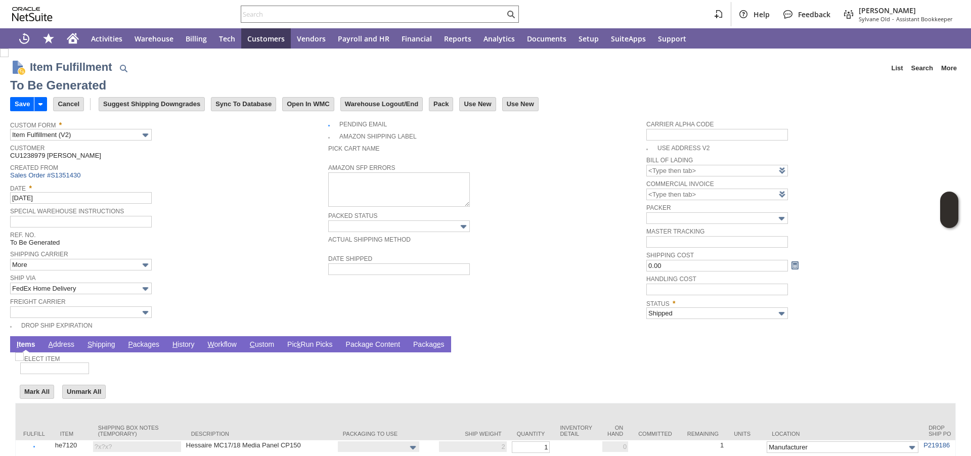
type input "0.00"
type input "Add"
click at [138, 345] on link "P ackages" at bounding box center [143, 345] width 36 height 10
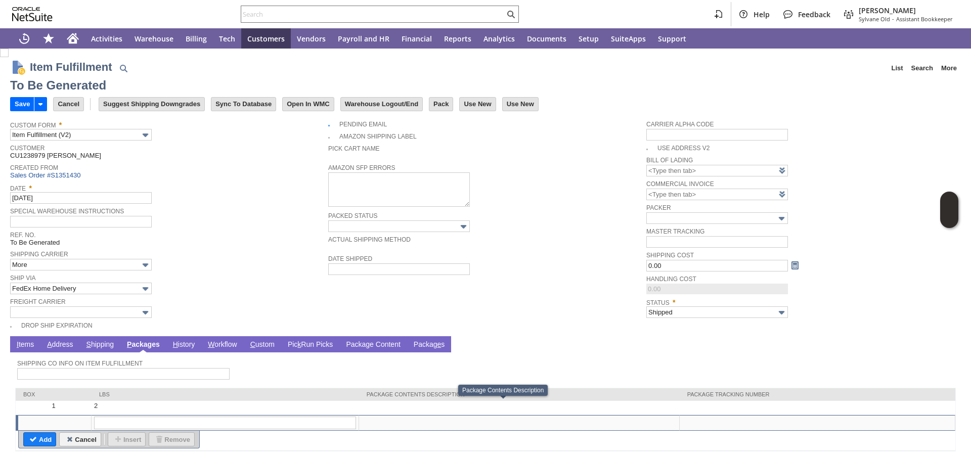
click at [732, 398] on td "Package Tracking Number" at bounding box center [817, 394] width 276 height 13
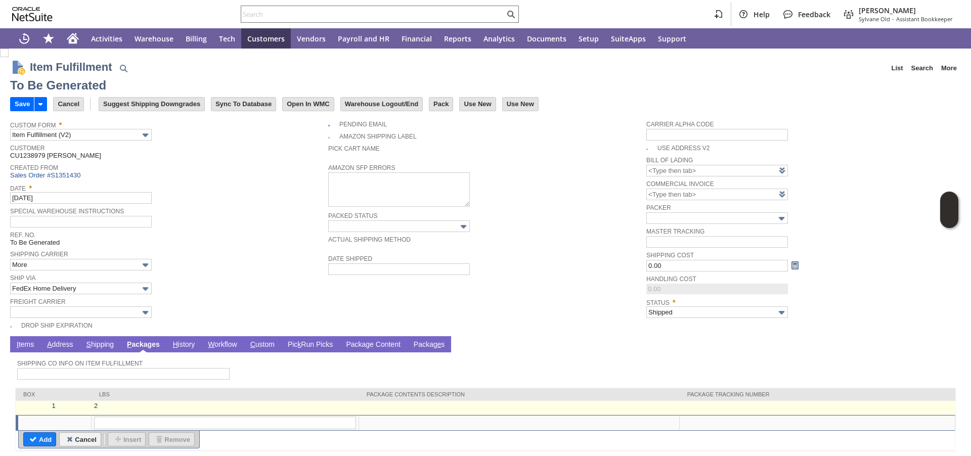
click at [733, 403] on td at bounding box center [817, 408] width 276 height 14
type input "2"
type input "OK"
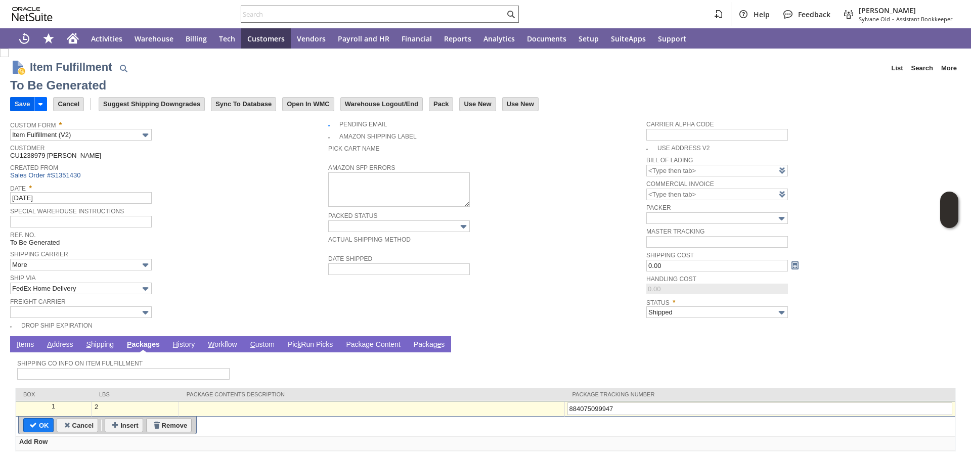
type input "884075099947"
click at [16, 106] on input "Save" at bounding box center [22, 104] width 23 height 13
type input "Add"
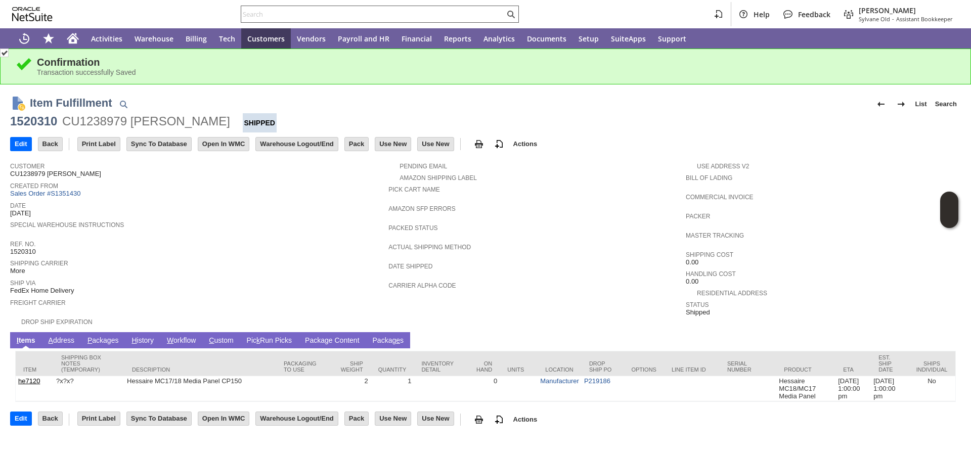
click at [409, 18] on input "text" at bounding box center [372, 14] width 263 height 12
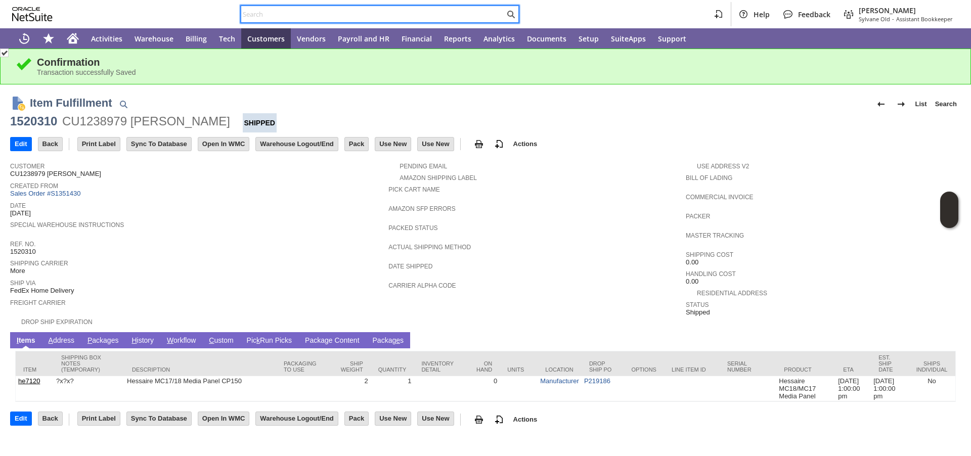
click at [409, 18] on input "text" at bounding box center [372, 14] width 263 height 12
paste input "P219080"
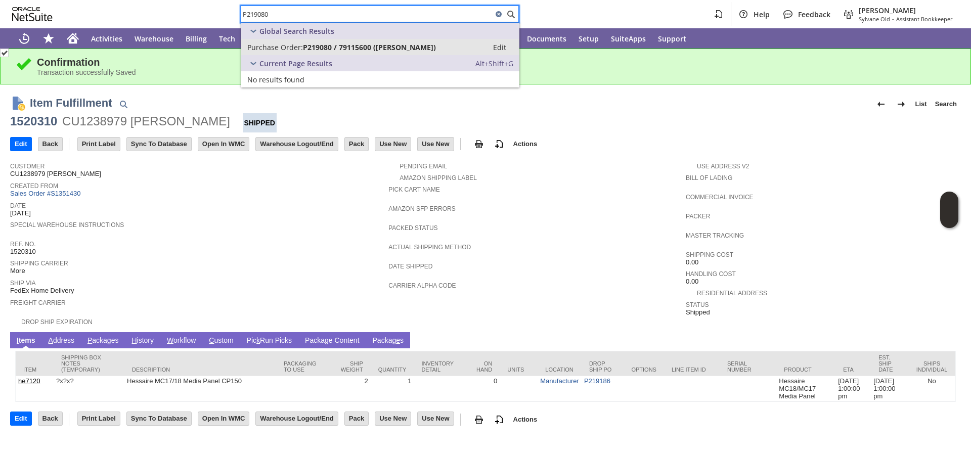
type input "P219080"
click at [289, 50] on span "Purchase Order:" at bounding box center [275, 47] width 56 height 10
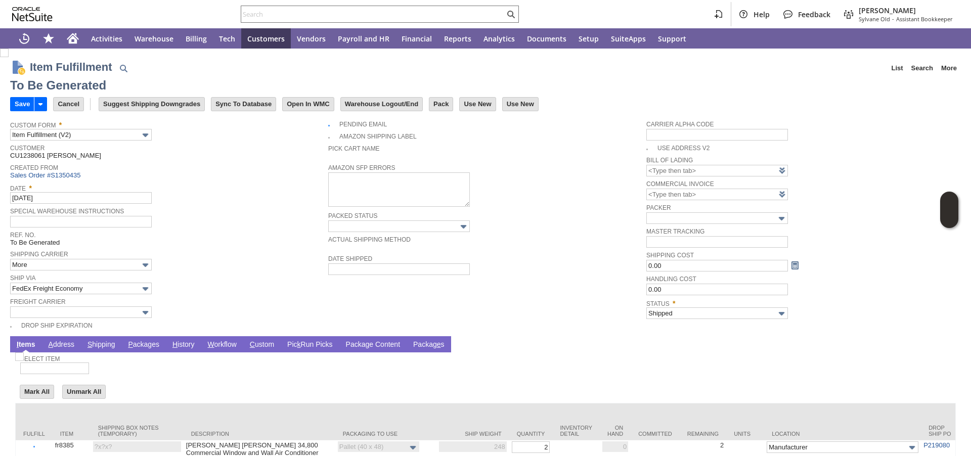
click at [145, 345] on link "P ackages" at bounding box center [143, 345] width 36 height 10
click at [137, 346] on link "P ackages" at bounding box center [143, 345] width 36 height 10
type input "Add"
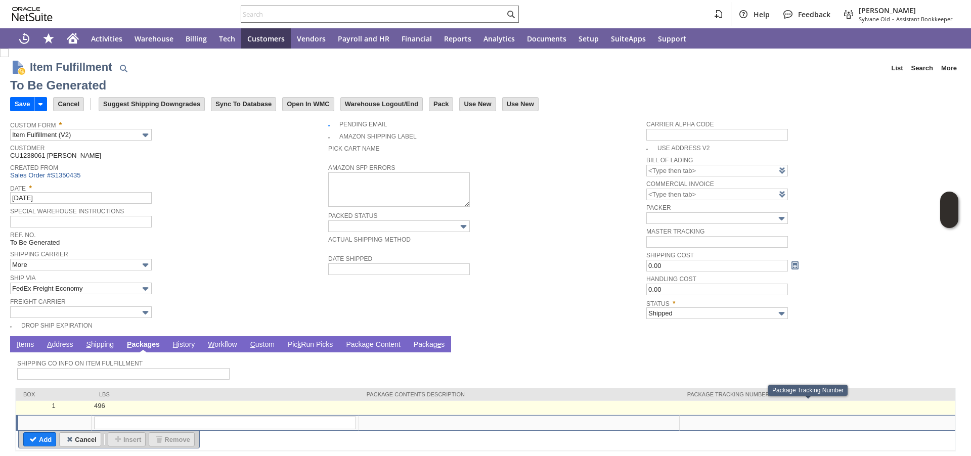
click at [719, 408] on td at bounding box center [817, 408] width 276 height 14
type input "496"
type input "OK"
type input "v"
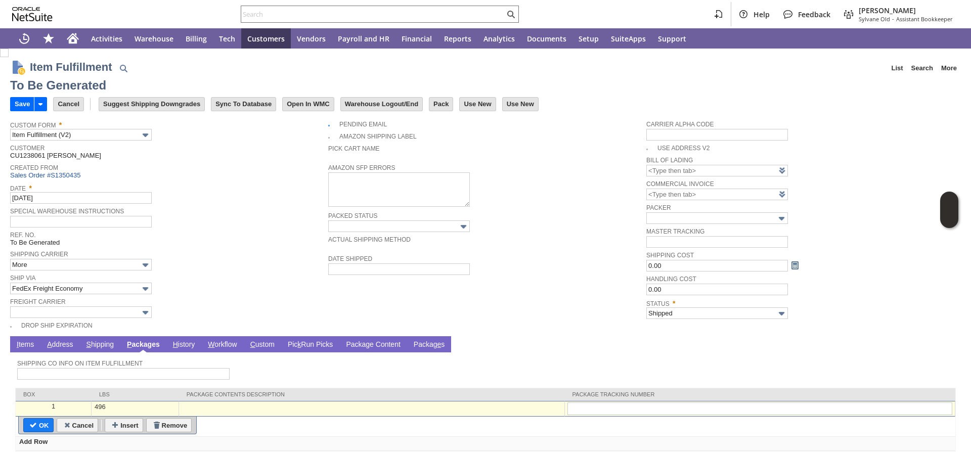
type input "352265330"
type input "Add"
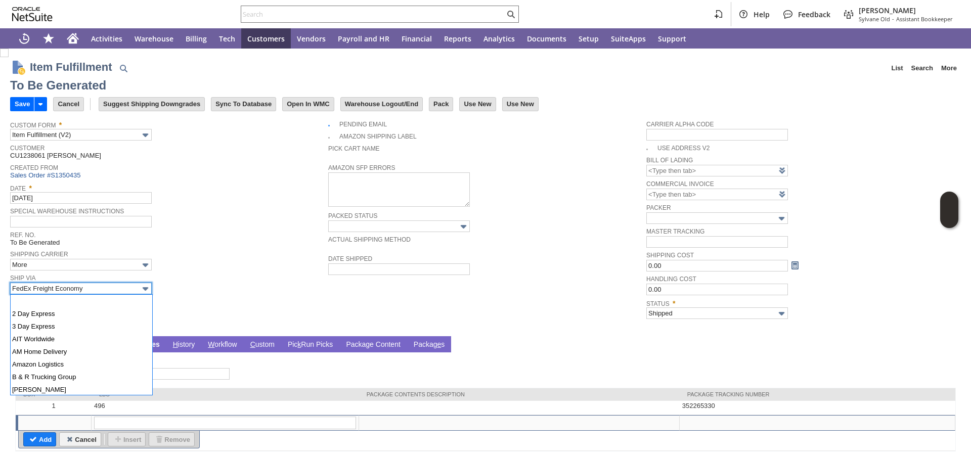
click at [61, 290] on input "FedEx Freight Economy" at bounding box center [81, 289] width 142 height 12
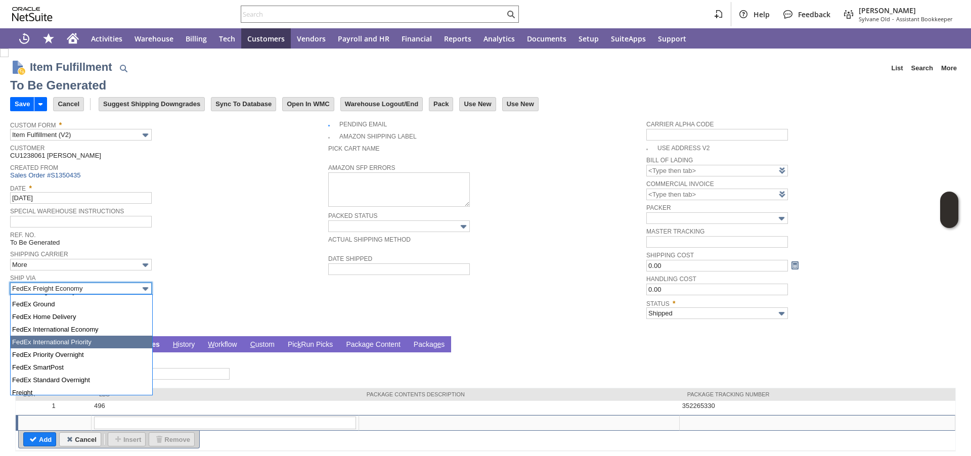
scroll to position [258, 0]
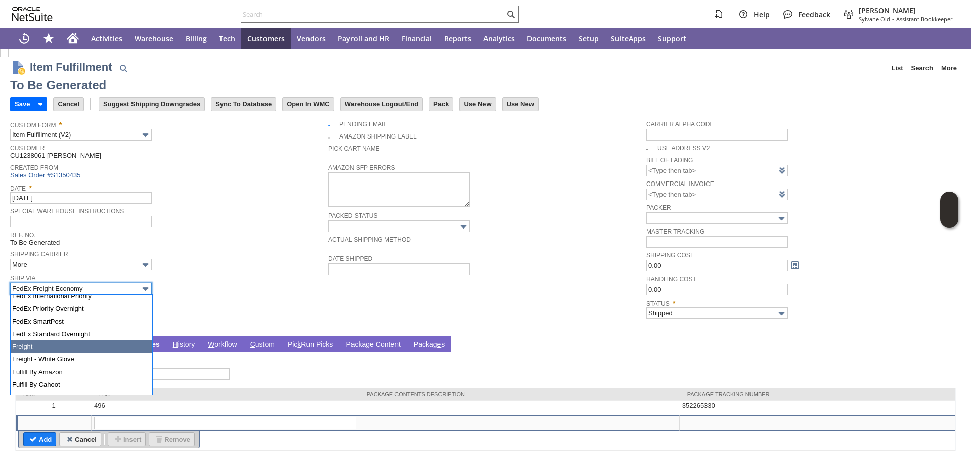
type input "Freight"
type input "Add"
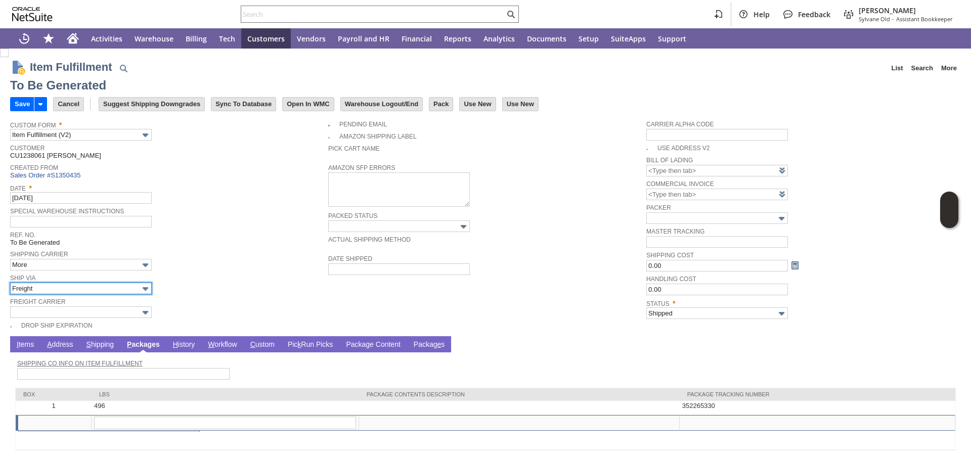
type input "496"
type input "OK"
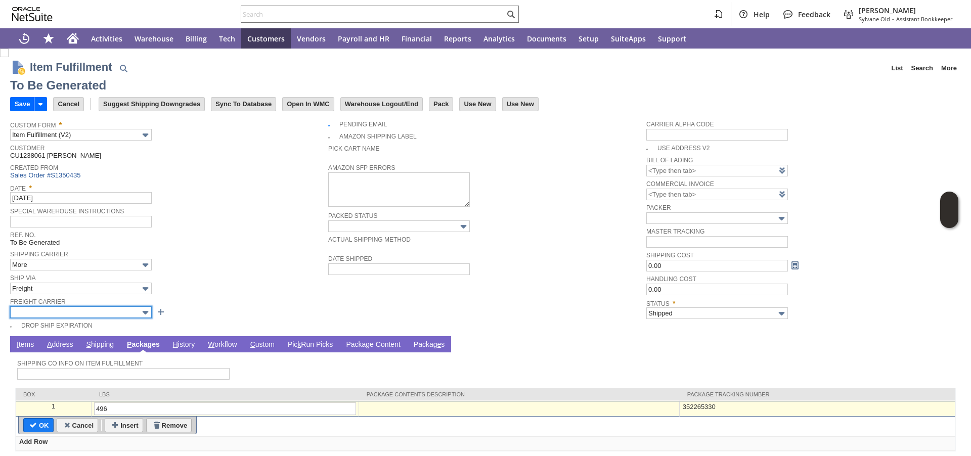
click at [72, 313] on input "text" at bounding box center [81, 312] width 142 height 12
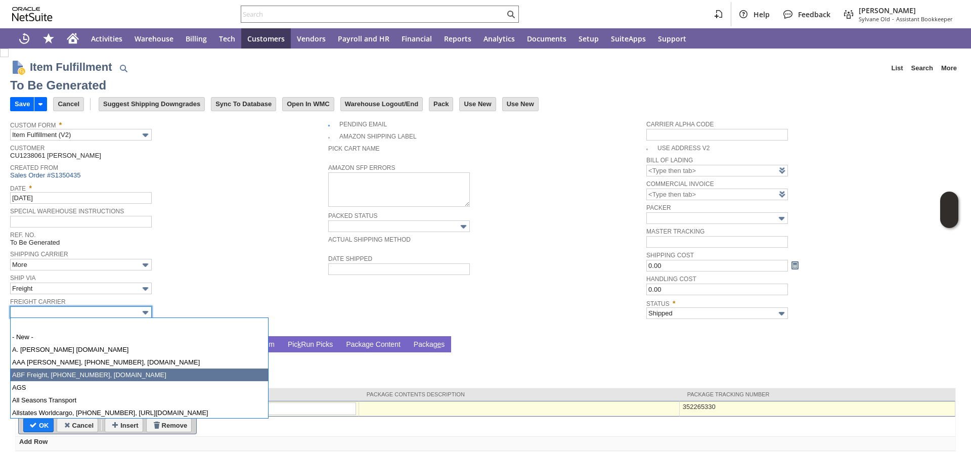
type input "ABF Freight, 800-610-5544, www.abfs.com"
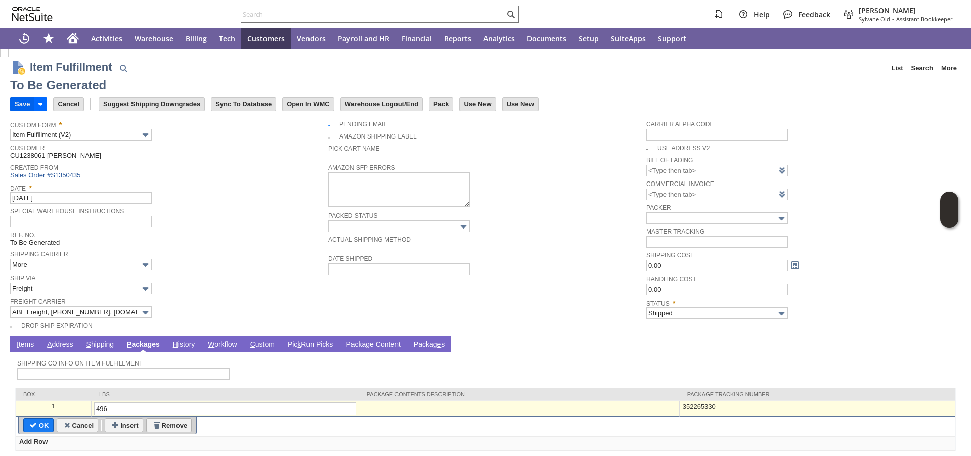
click at [19, 102] on input "Save" at bounding box center [22, 104] width 23 height 13
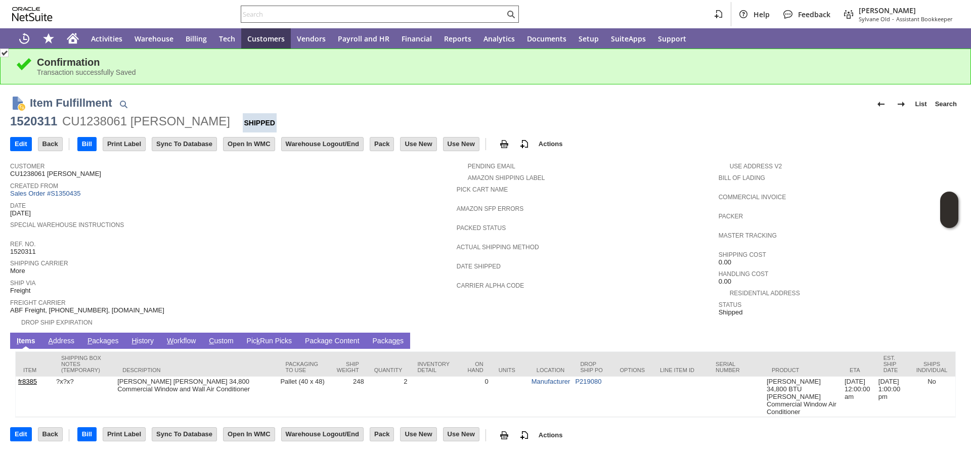
click at [368, 10] on input "text" at bounding box center [372, 14] width 263 height 12
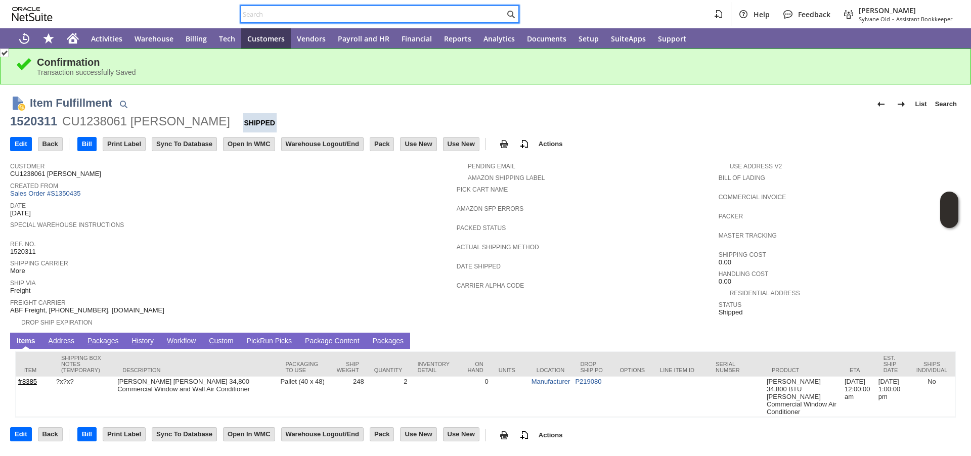
paste input "P219081"
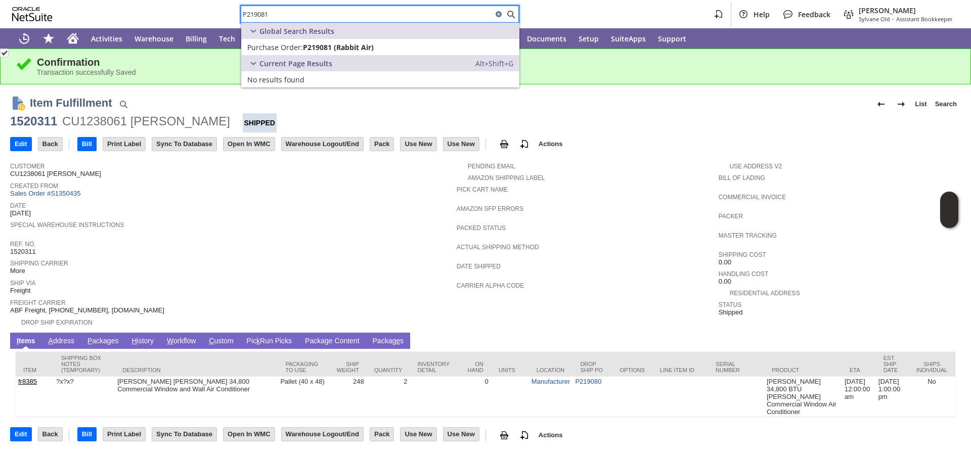
type input "P219081"
click at [282, 46] on span "Purchase Order:" at bounding box center [275, 47] width 56 height 10
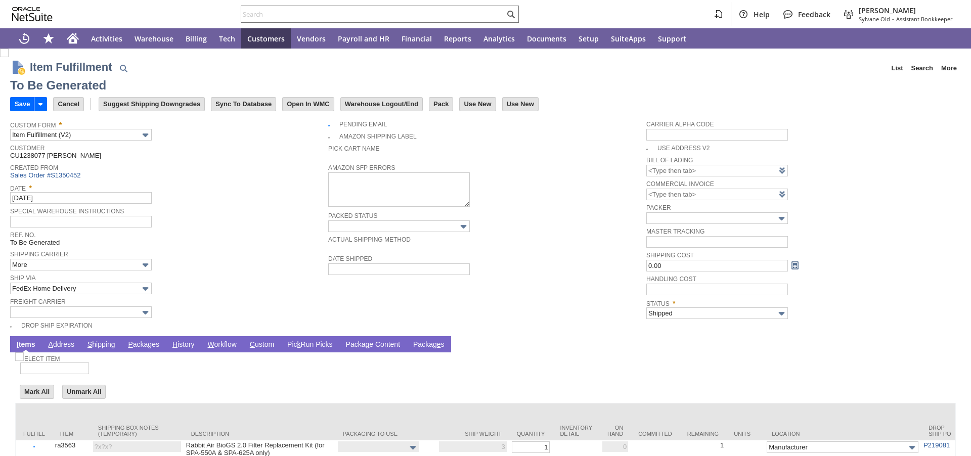
click at [150, 346] on link "P ackages" at bounding box center [143, 345] width 36 height 10
type input "0.00"
type input "Add"
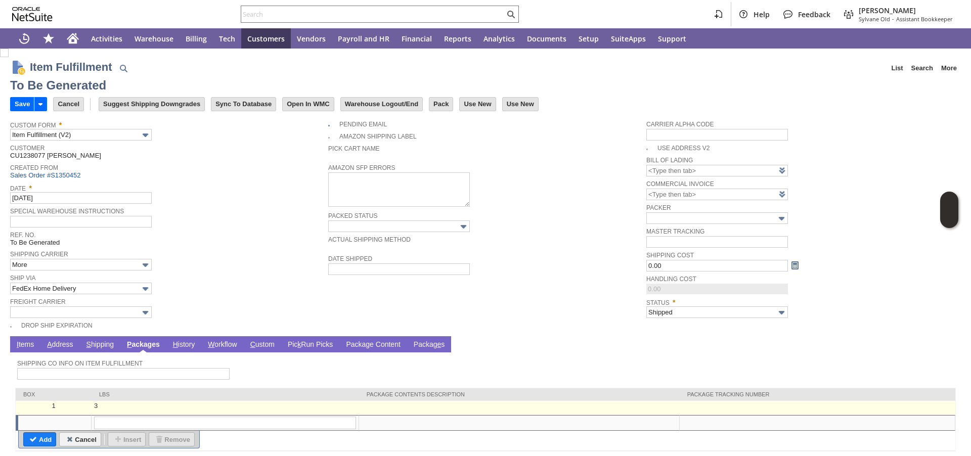
click at [729, 410] on td at bounding box center [817, 408] width 276 height 14
type input "3"
type input "OK"
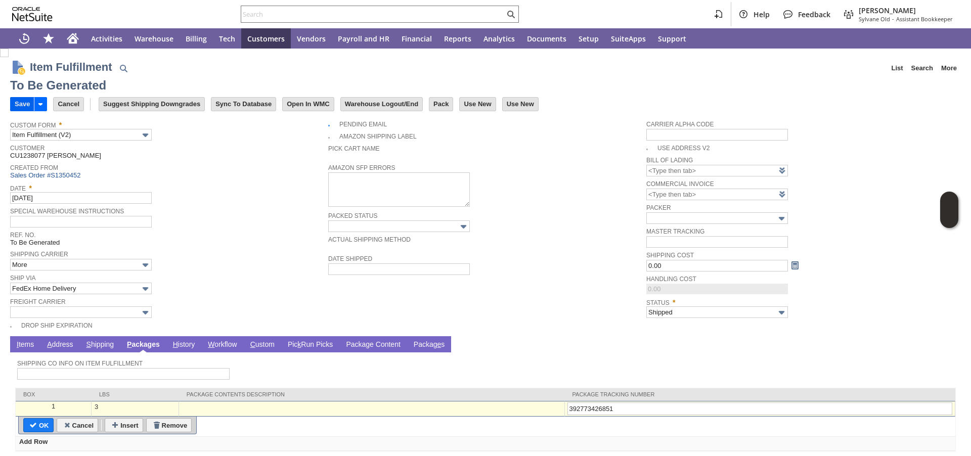
type input "392773426851"
click at [20, 105] on input "Save" at bounding box center [22, 104] width 23 height 13
type input "Add"
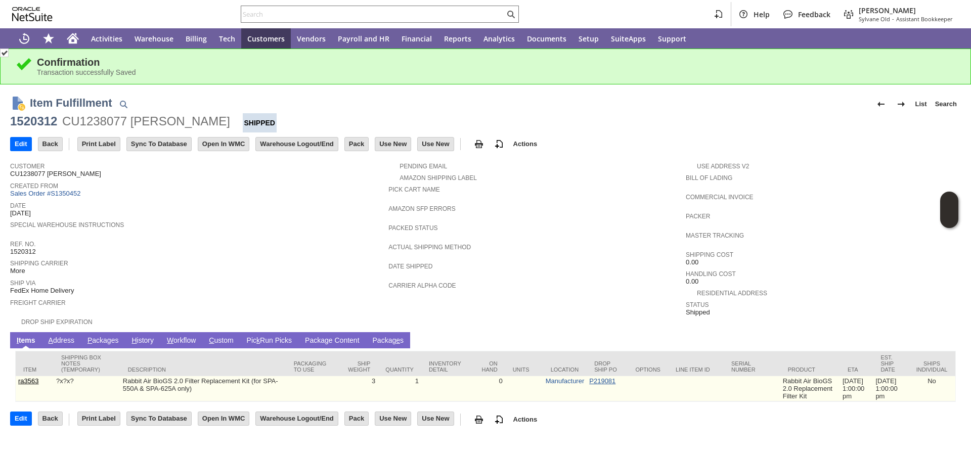
click at [593, 381] on link "P219081" at bounding box center [602, 381] width 26 height 8
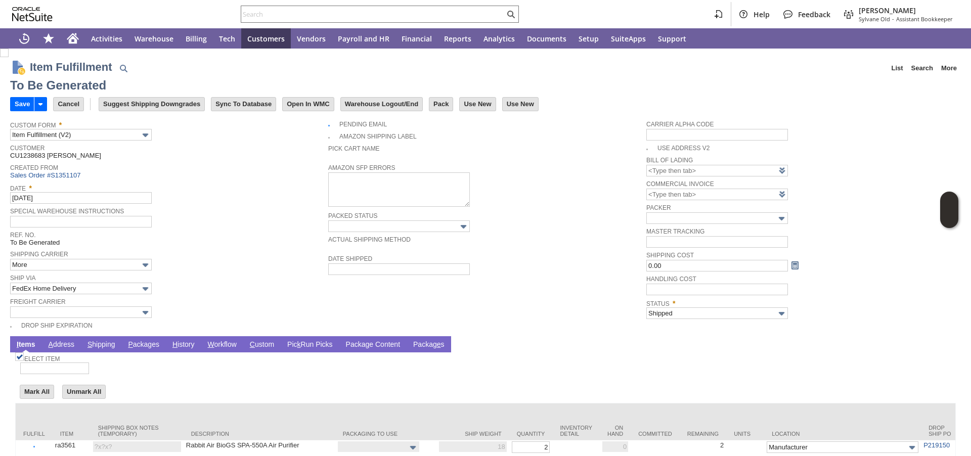
click at [141, 346] on link "P ackages" at bounding box center [143, 345] width 36 height 10
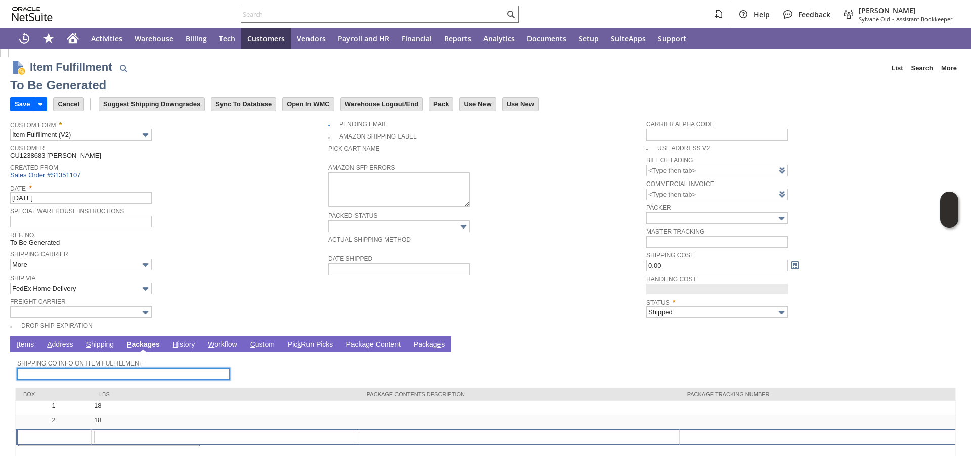
type input "0.00"
click at [146, 346] on link "P ackages" at bounding box center [143, 345] width 38 height 10
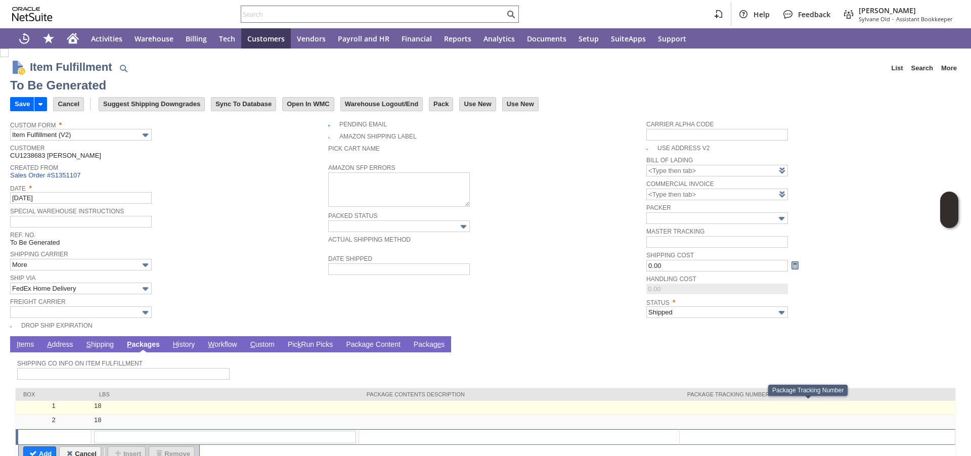
click at [715, 405] on td at bounding box center [817, 408] width 276 height 14
type input "18"
type input "OK"
paste input "392773427906"
type input "392773427906"
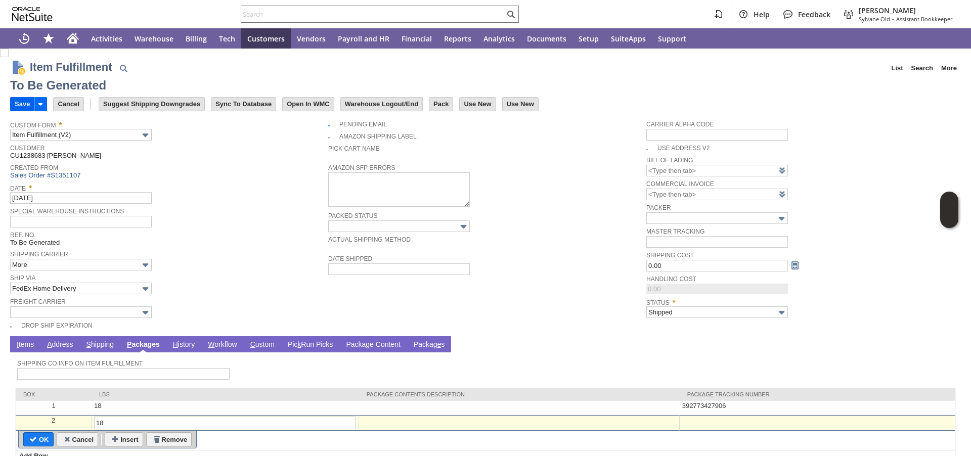
click at [20, 105] on input "Save" at bounding box center [22, 104] width 23 height 13
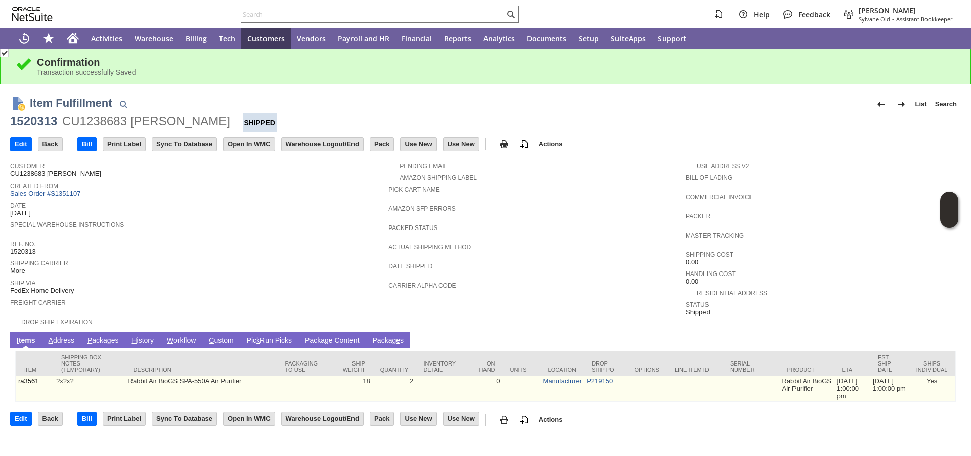
click at [595, 377] on link "P219150" at bounding box center [599, 381] width 26 height 8
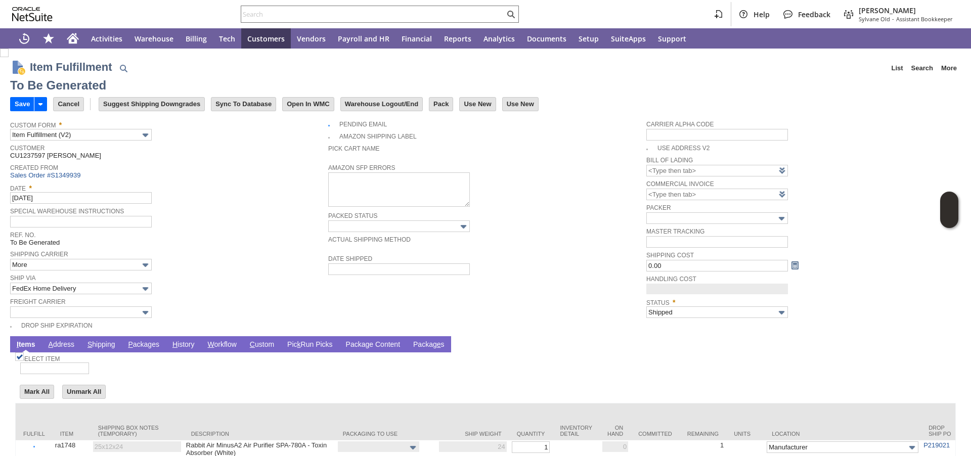
type input "0.00"
click at [144, 346] on link "P ackages" at bounding box center [143, 345] width 36 height 10
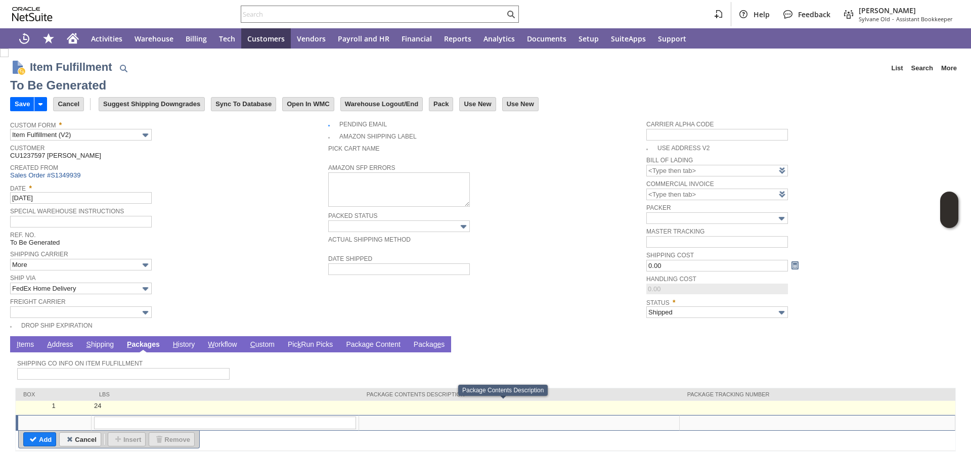
click at [681, 407] on td at bounding box center [817, 408] width 276 height 14
type input "24"
type input "OK"
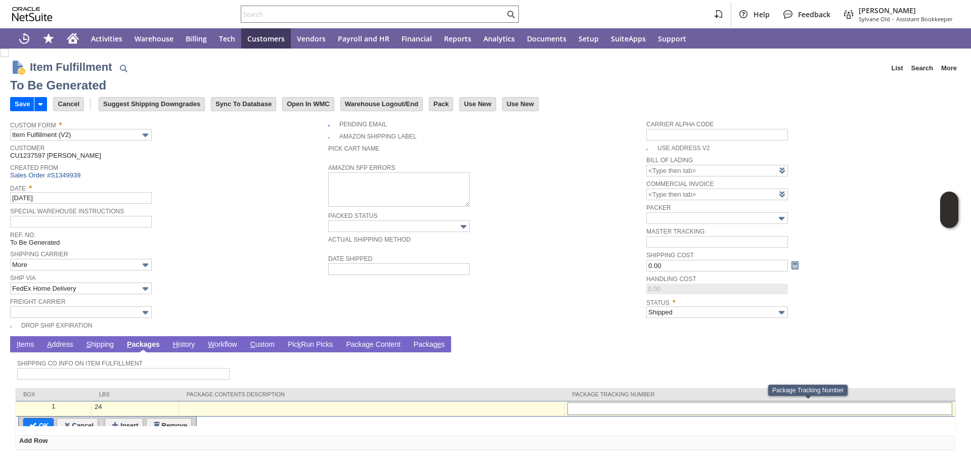
type input "392679308535"
type input "Add"
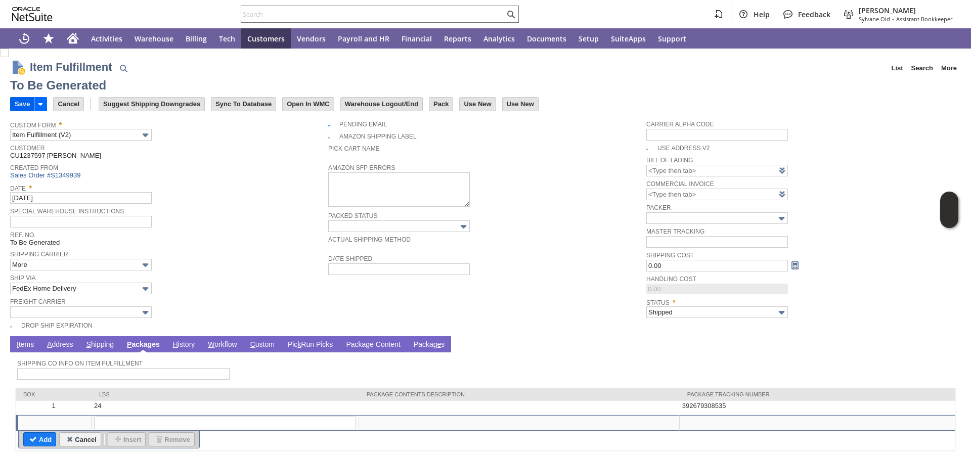
click at [18, 109] on input "Save" at bounding box center [22, 104] width 23 height 13
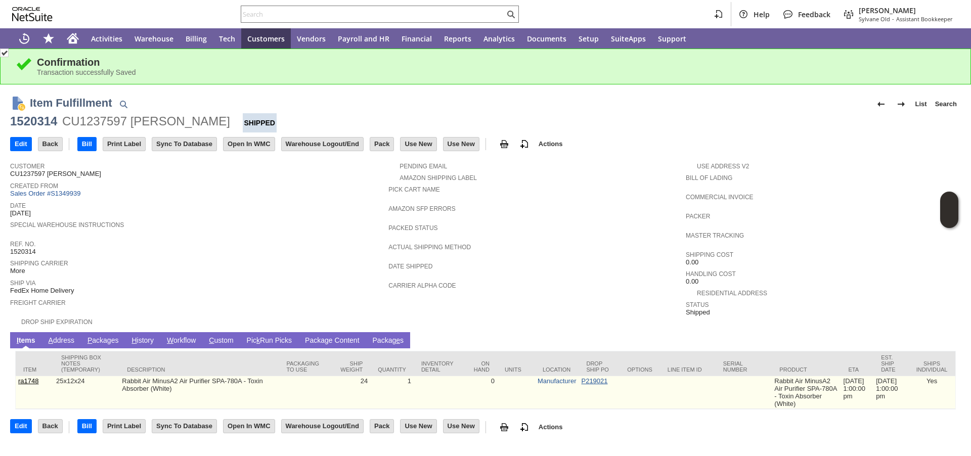
click at [582, 380] on link "P219021" at bounding box center [594, 381] width 26 height 8
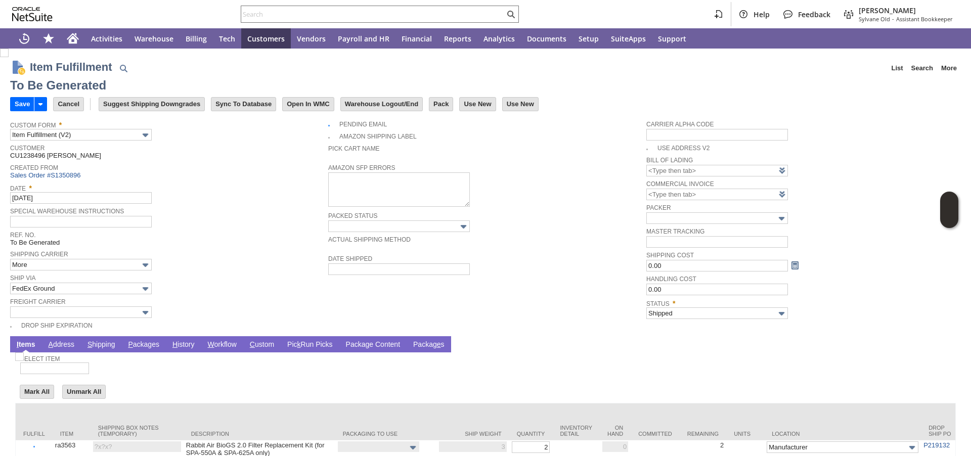
click at [137, 348] on link "P ackages" at bounding box center [143, 345] width 36 height 10
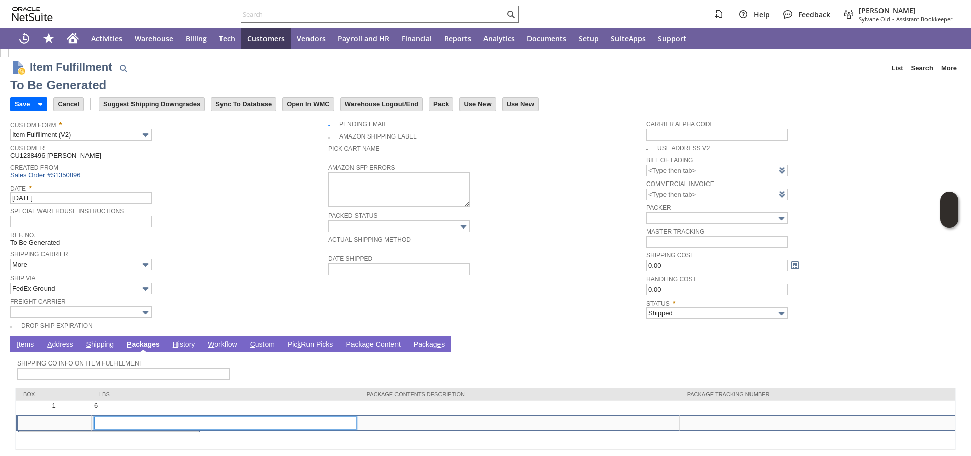
click at [140, 345] on link "P ackages" at bounding box center [143, 345] width 38 height 10
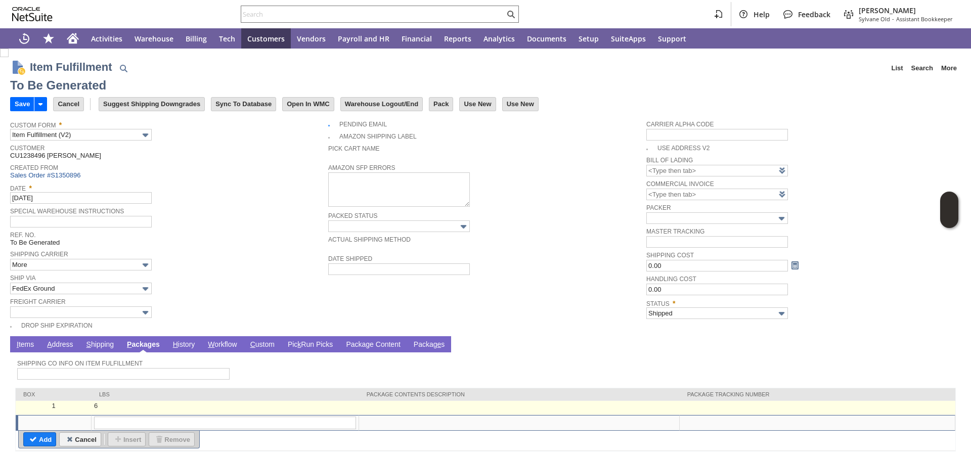
click at [798, 407] on td at bounding box center [817, 408] width 276 height 14
type input "6"
type input "OK"
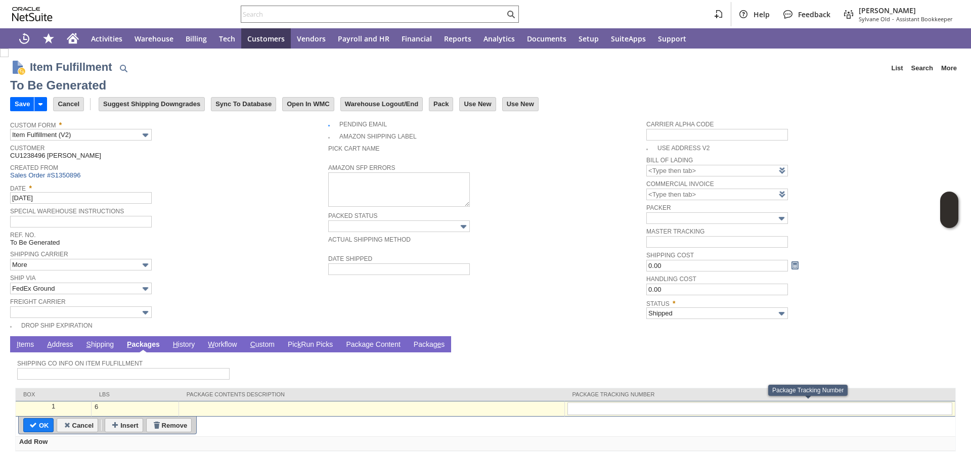
type input "392773426921"
type input "Add"
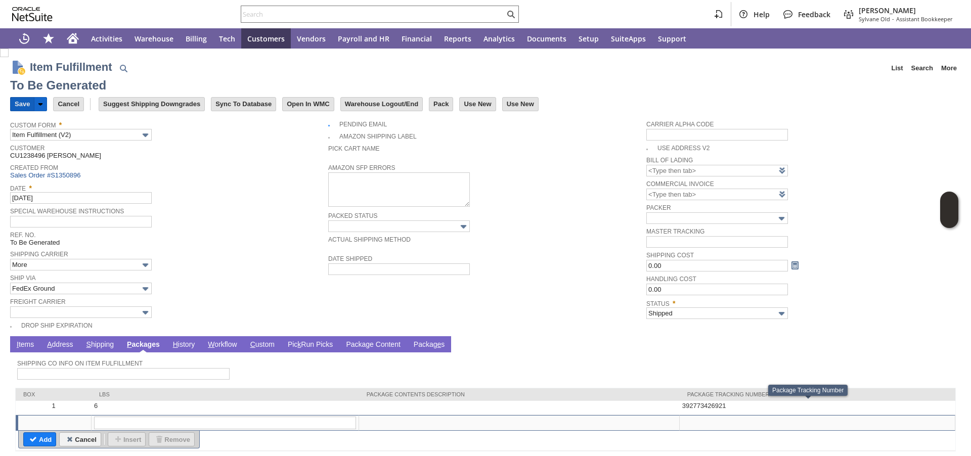
click at [22, 103] on input "Save" at bounding box center [22, 104] width 23 height 13
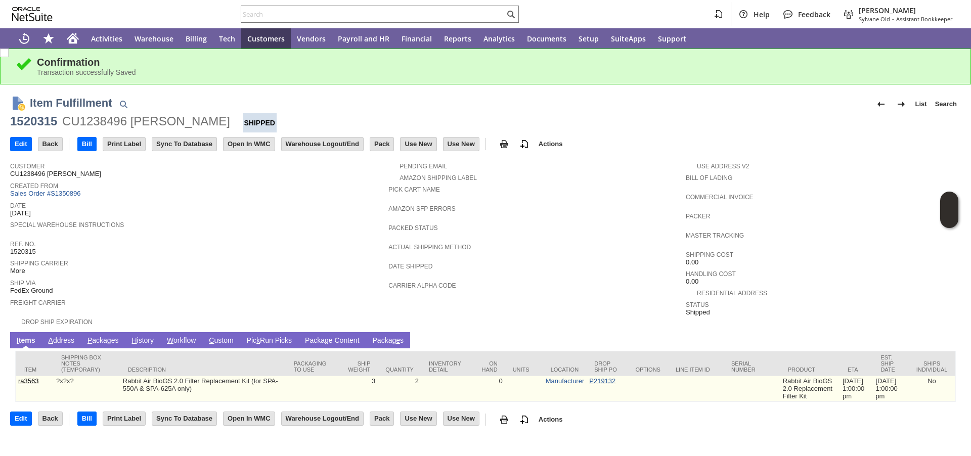
click at [589, 382] on link "P219132" at bounding box center [602, 381] width 26 height 8
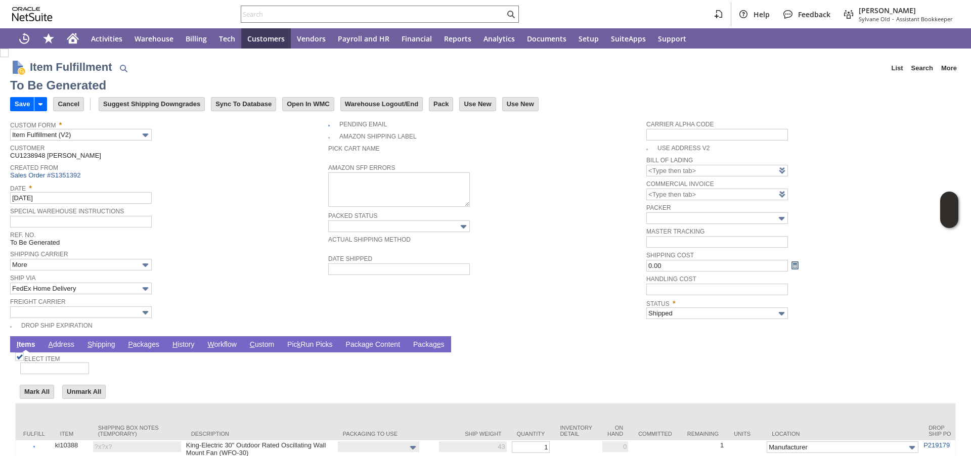
type input "0.00"
click at [148, 346] on link "P ackages" at bounding box center [143, 345] width 36 height 10
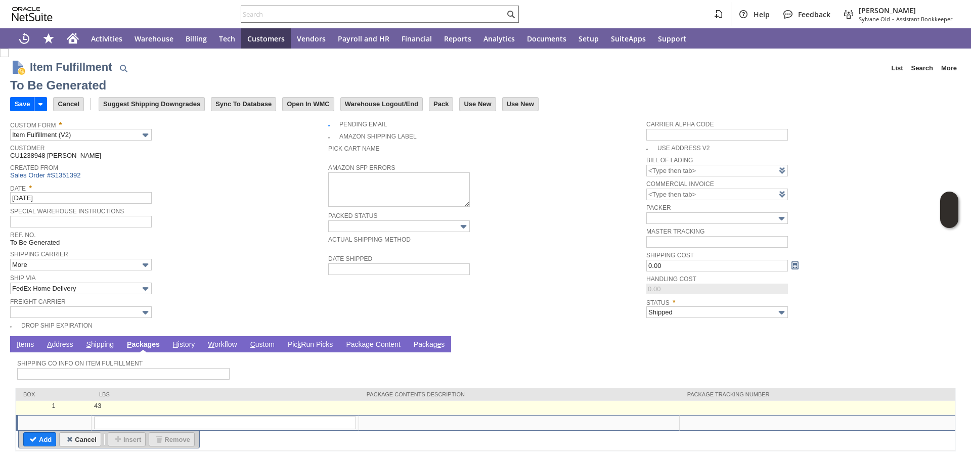
click at [697, 407] on td at bounding box center [817, 408] width 276 height 14
type input "43"
type input "OK"
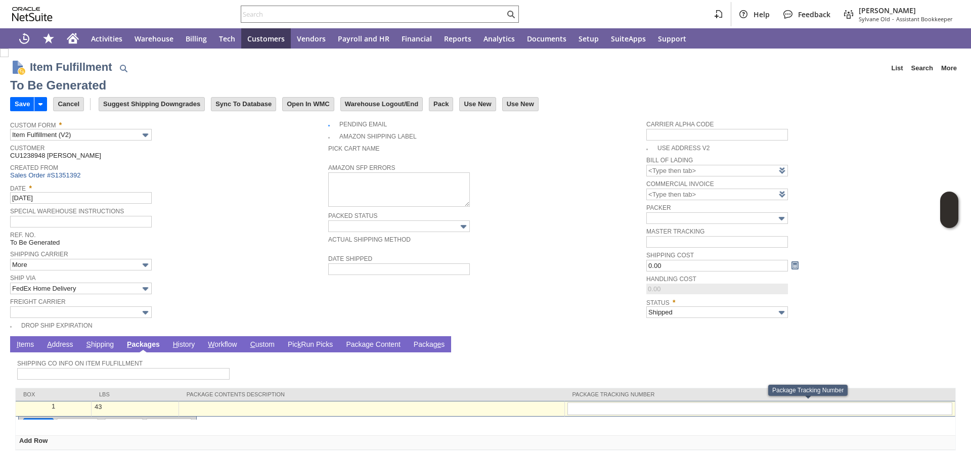
type input "392813235593"
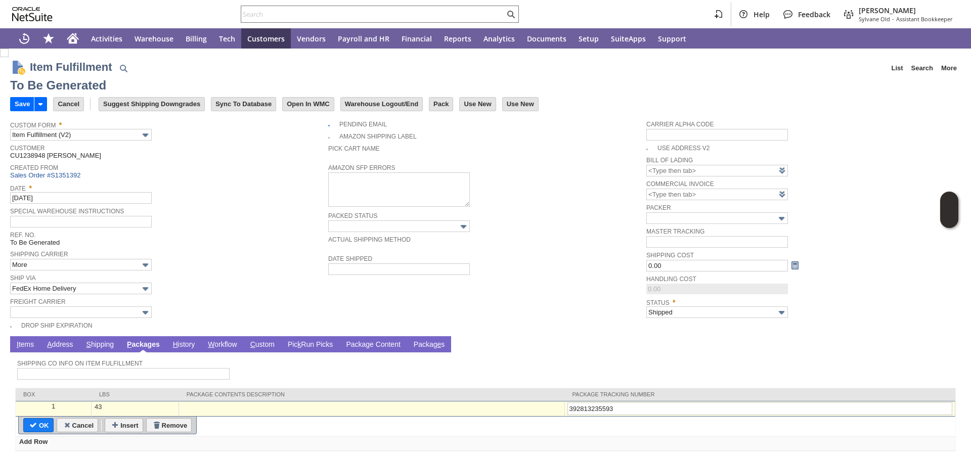
type input "Add"
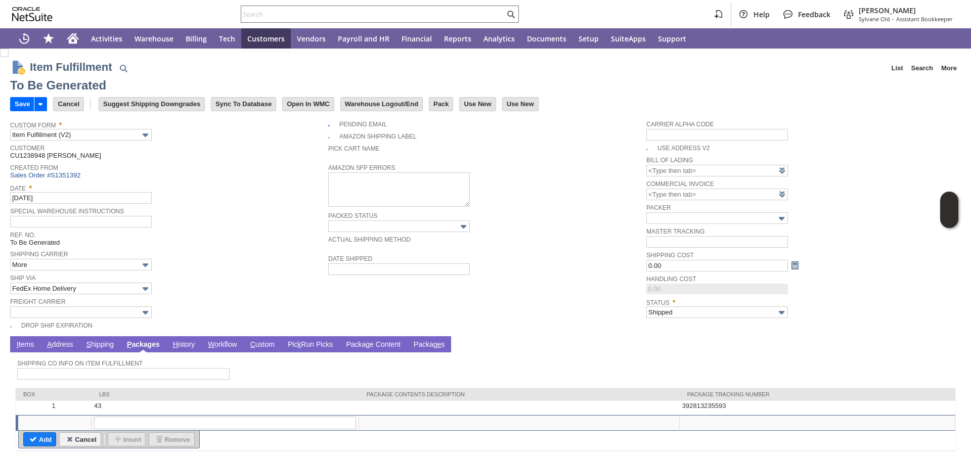
click at [20, 104] on input "Save" at bounding box center [22, 104] width 23 height 13
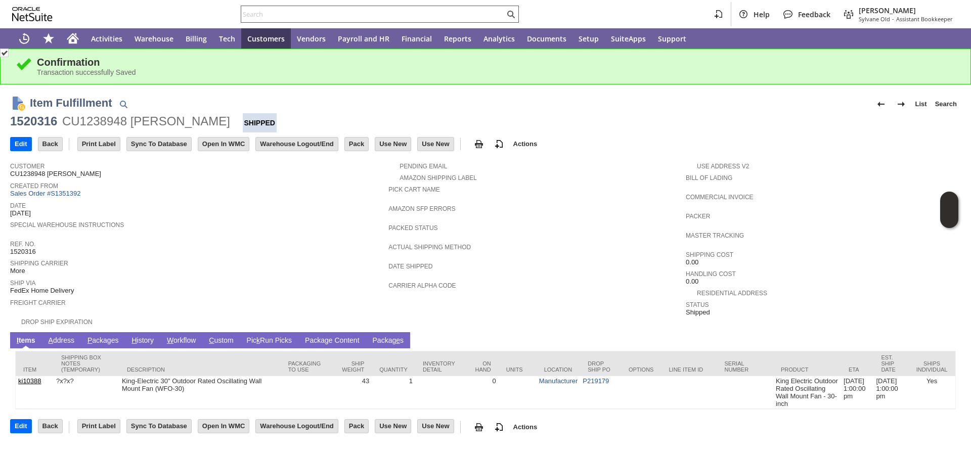
click at [308, 17] on input "text" at bounding box center [372, 14] width 263 height 12
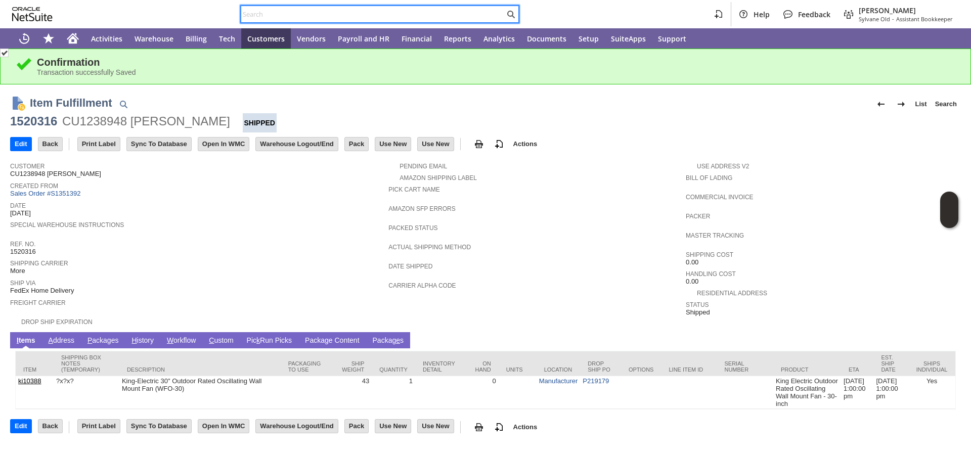
click at [308, 17] on input "text" at bounding box center [372, 14] width 263 height 12
paste input "P219188"
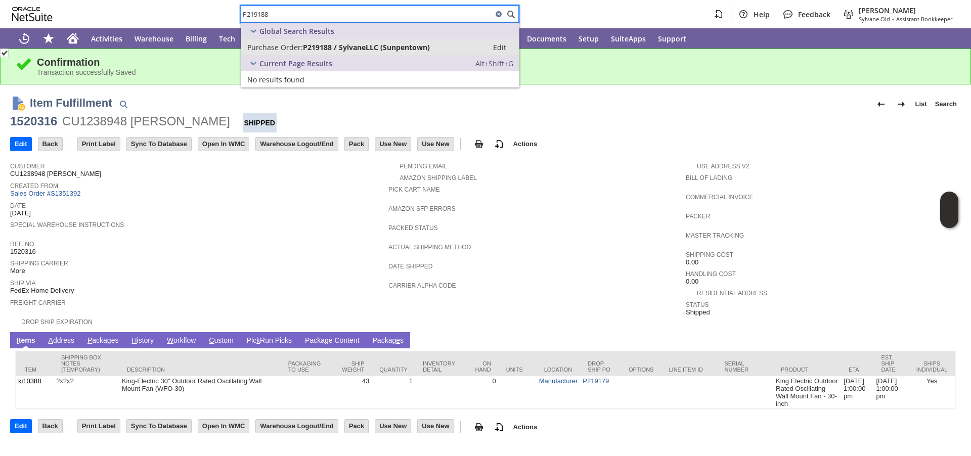
type input "P219188"
click at [288, 51] on span "Purchase Order:" at bounding box center [275, 47] width 56 height 10
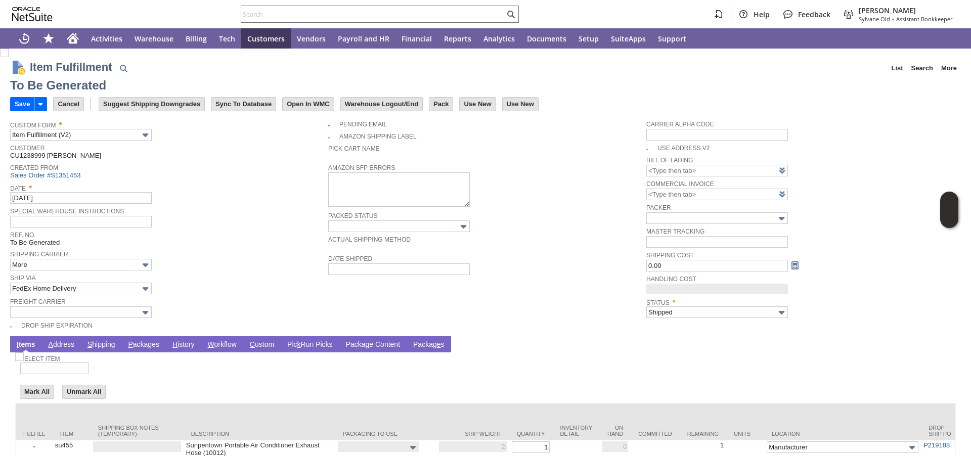
type input "0.00"
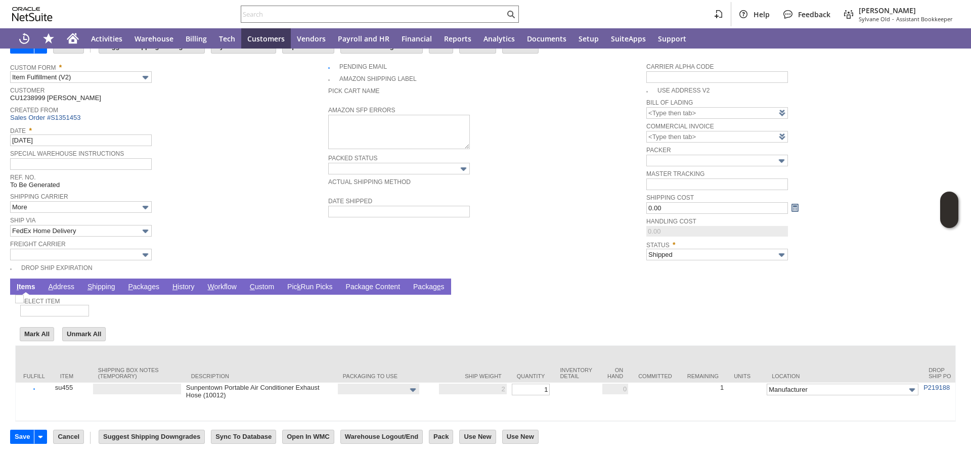
click at [142, 283] on link "P ackages" at bounding box center [143, 288] width 36 height 10
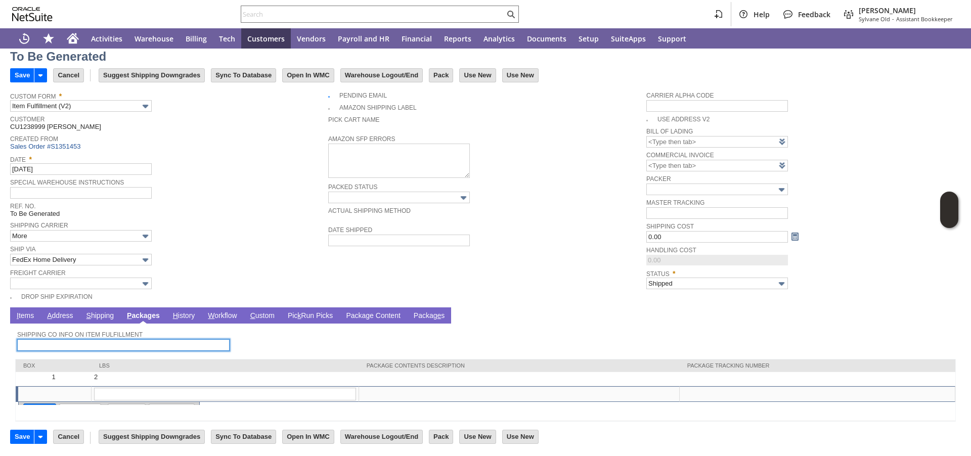
scroll to position [28, 0]
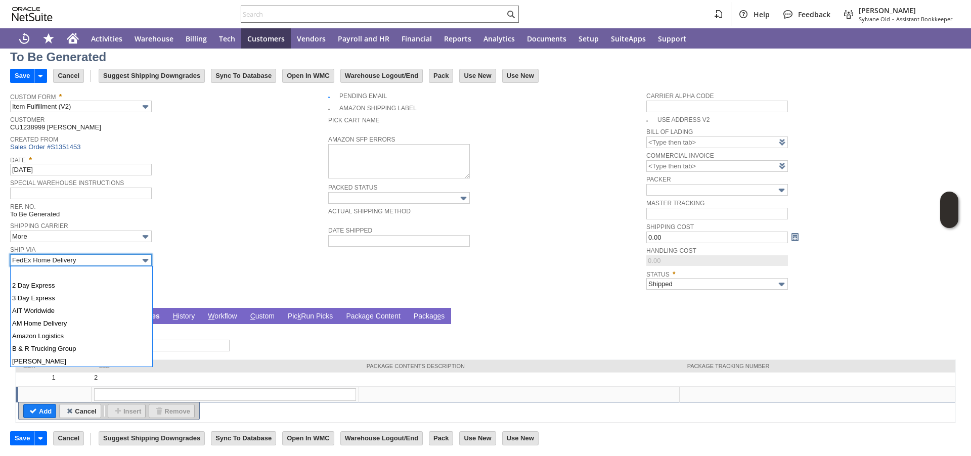
click at [93, 263] on input "FedEx Home Delivery" at bounding box center [81, 260] width 142 height 12
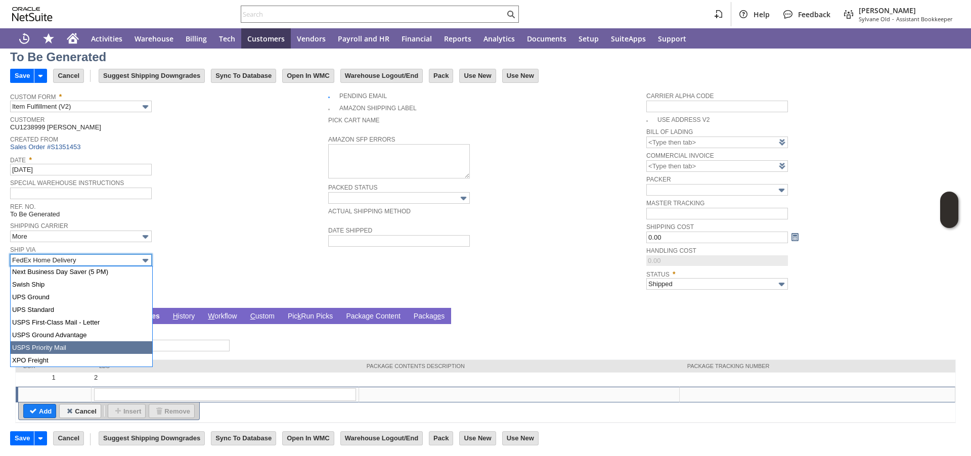
type input "USPS Priority Mail"
type input "Add"
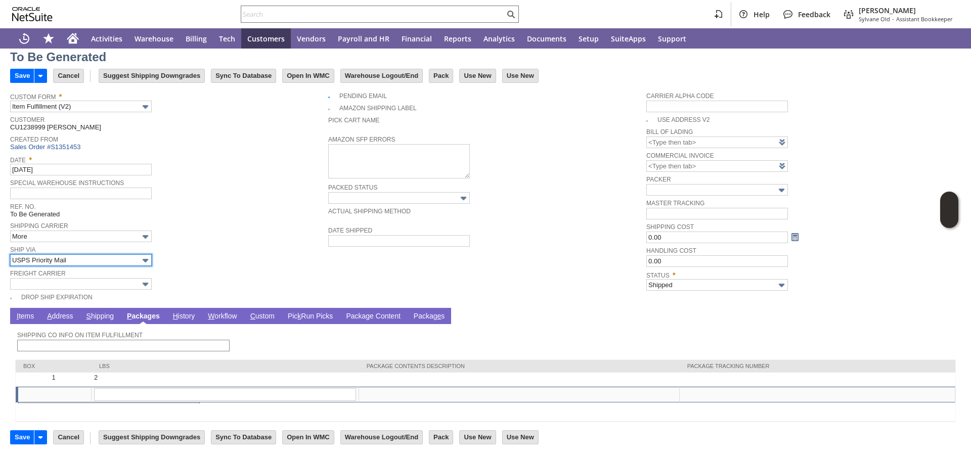
type input "2"
type input "OK"
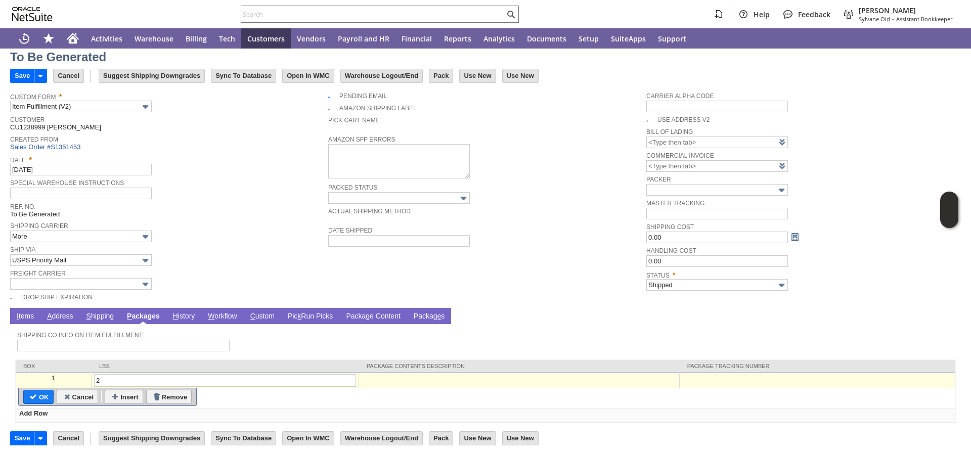
click at [724, 373] on td at bounding box center [817, 381] width 276 height 16
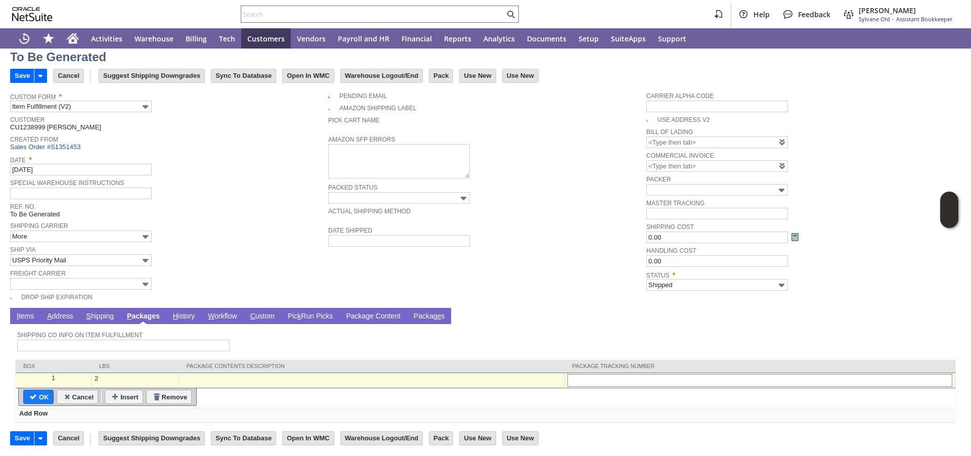
type input "9434640109627003387514"
type input "Add"
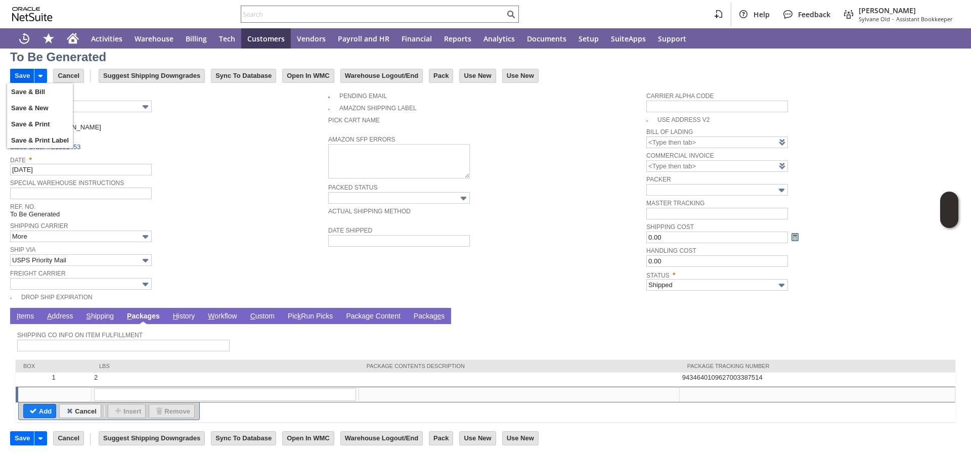
click at [23, 76] on input "Save" at bounding box center [22, 75] width 23 height 13
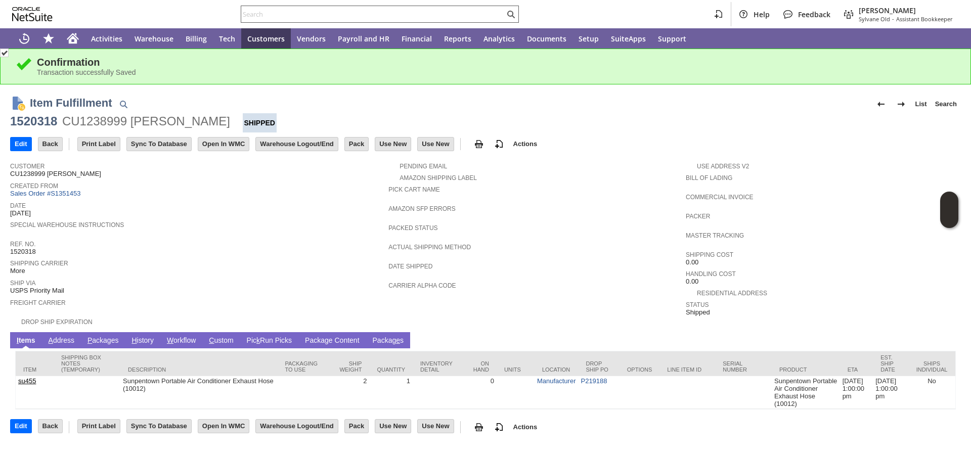
click at [450, 18] on input "text" at bounding box center [372, 14] width 263 height 12
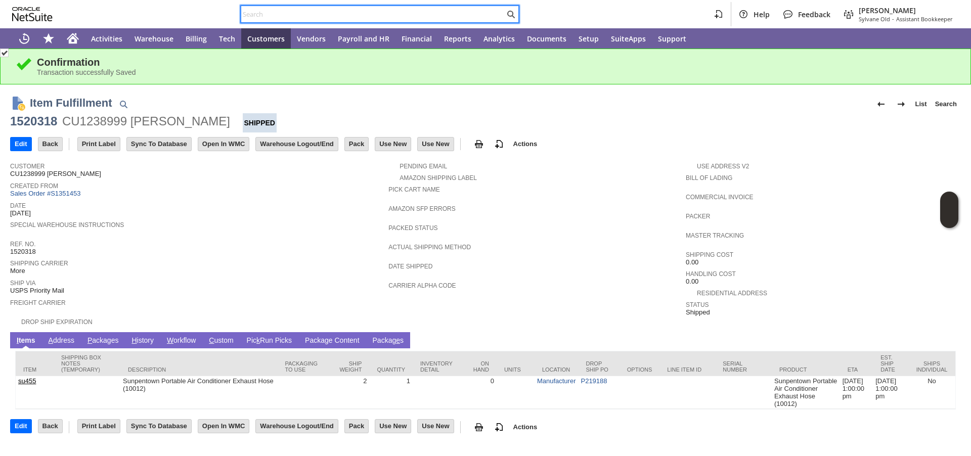
paste input "P219186"
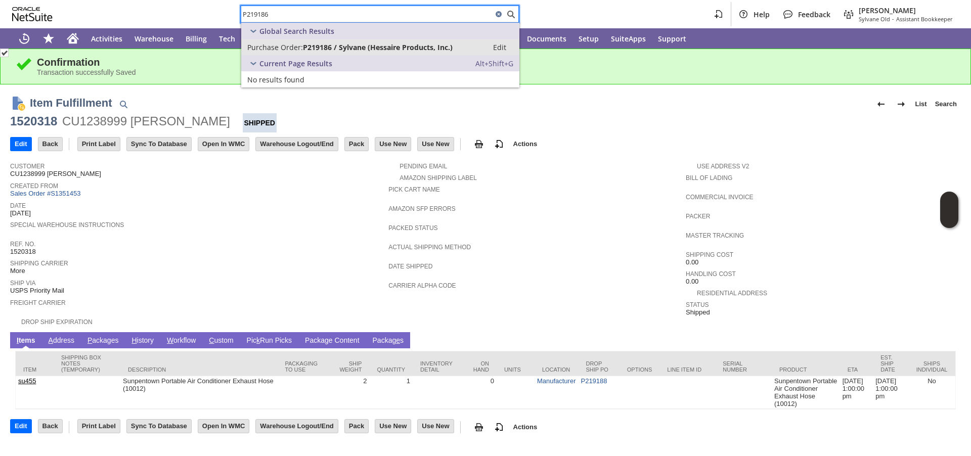
type input "P219186"
click at [329, 48] on span "P219186 / Sylvane (Hessaire Products, Inc.)" at bounding box center [378, 47] width 150 height 10
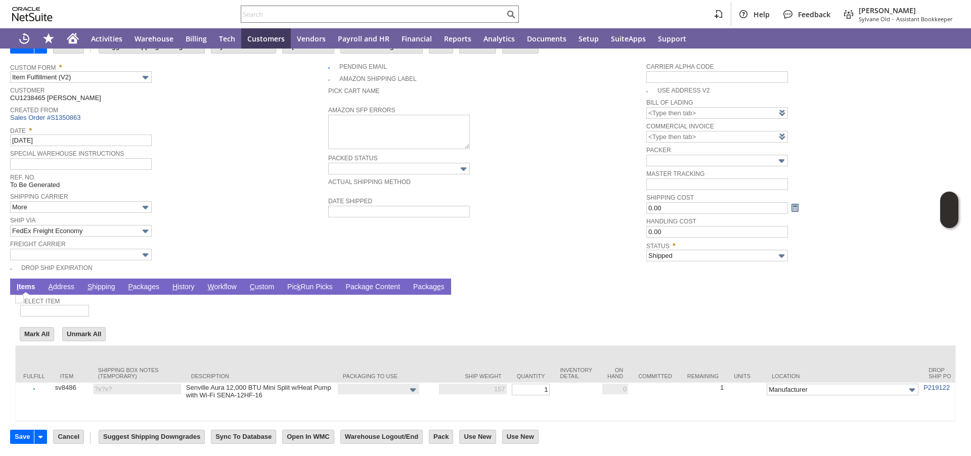
scroll to position [69, 0]
click at [140, 283] on link "P ackages" at bounding box center [143, 288] width 36 height 10
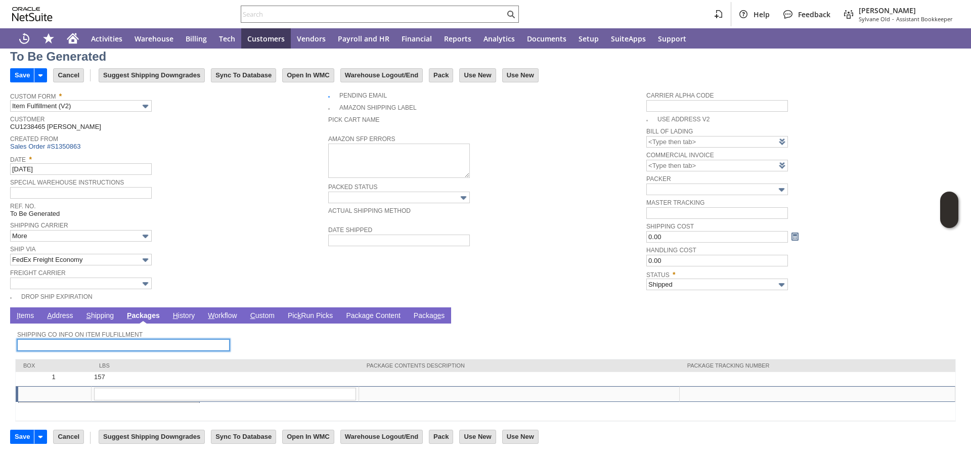
scroll to position [28, 0]
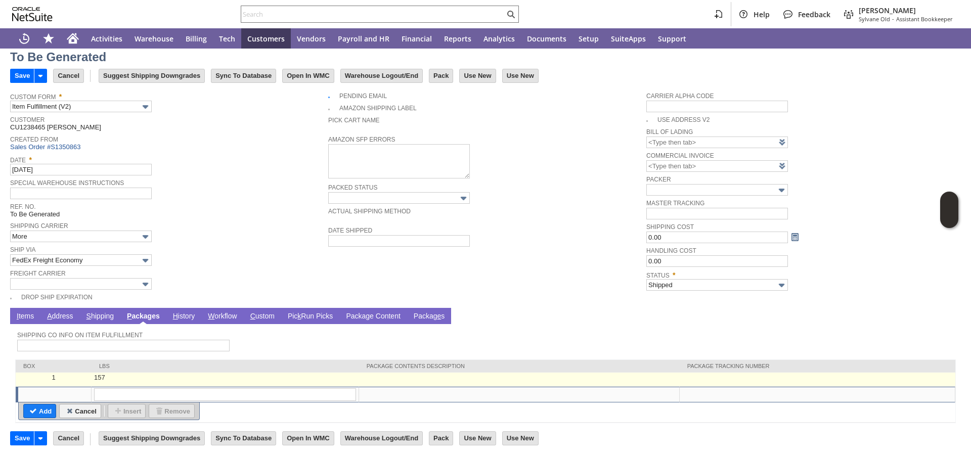
click at [722, 382] on td at bounding box center [817, 380] width 276 height 14
type input "157"
type input "OK"
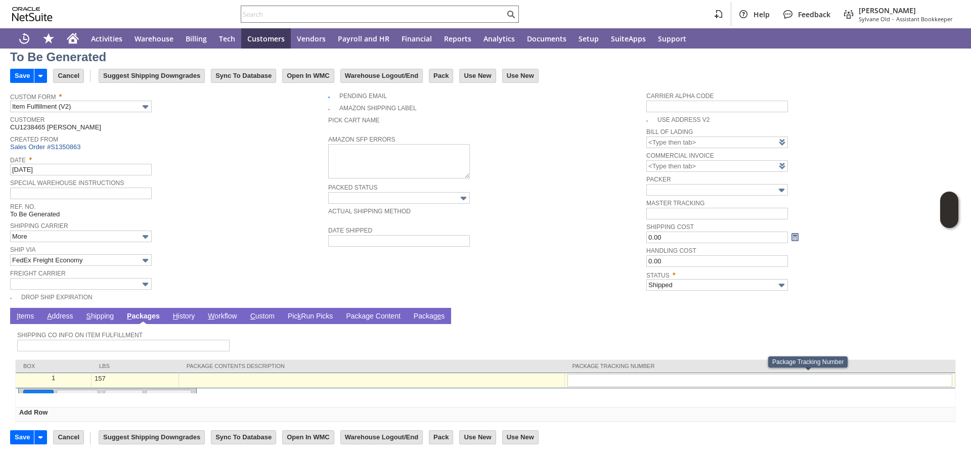
type input "7916897004"
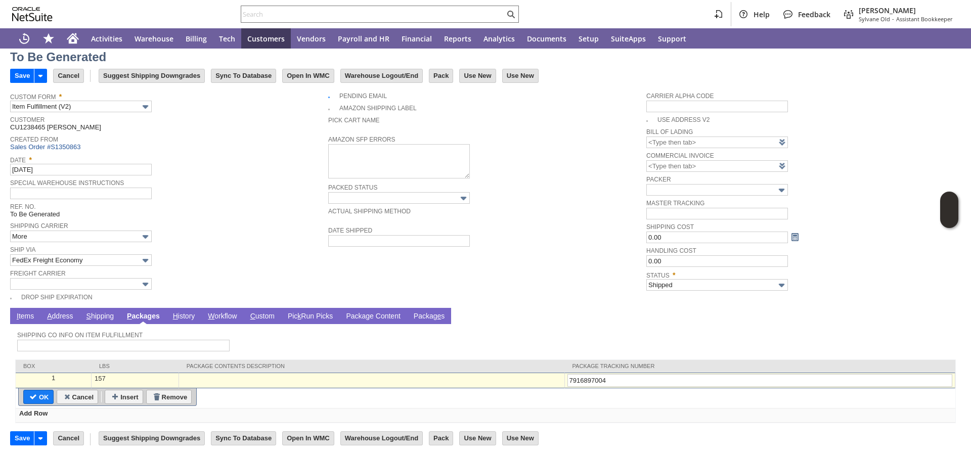
type input "Add"
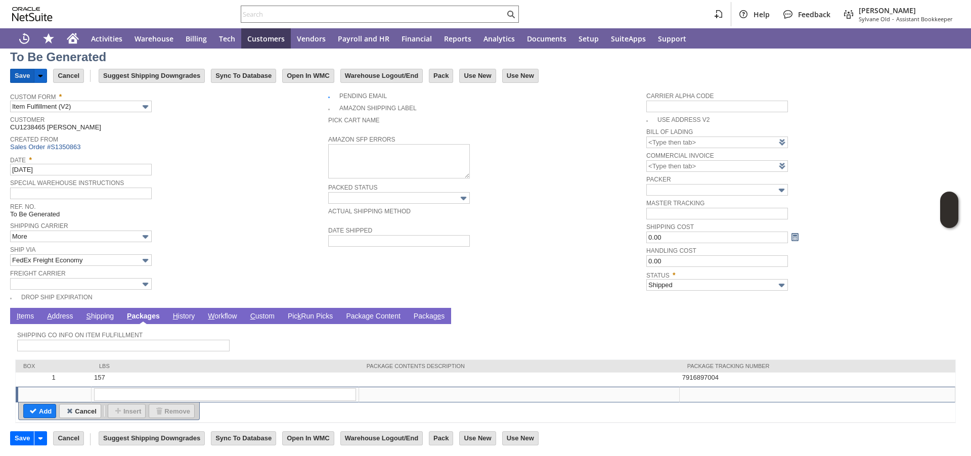
click at [18, 75] on input "Save" at bounding box center [22, 75] width 23 height 13
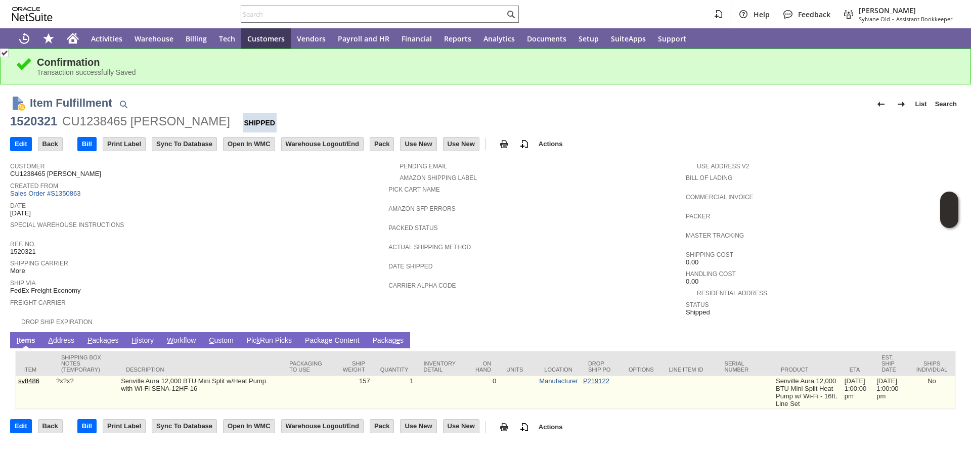
click at [585, 382] on link "P219122" at bounding box center [596, 381] width 26 height 8
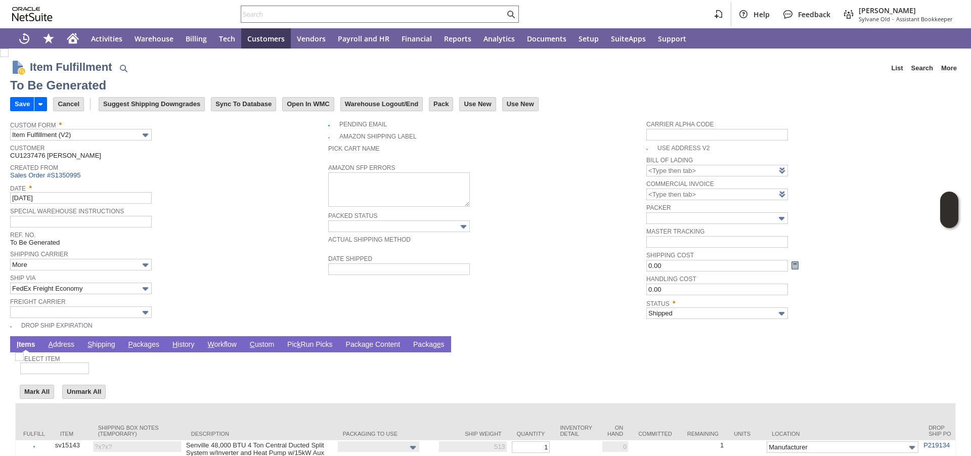
scroll to position [69, 0]
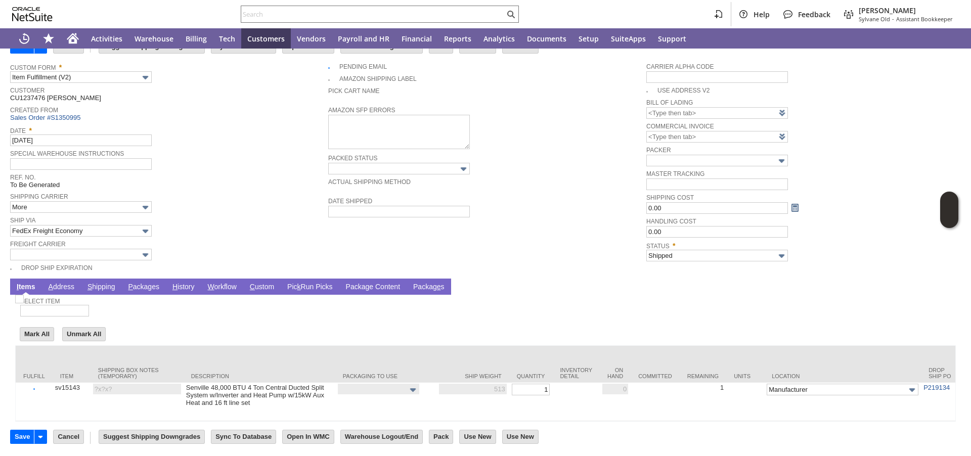
click at [144, 283] on link "P ackages" at bounding box center [143, 288] width 36 height 10
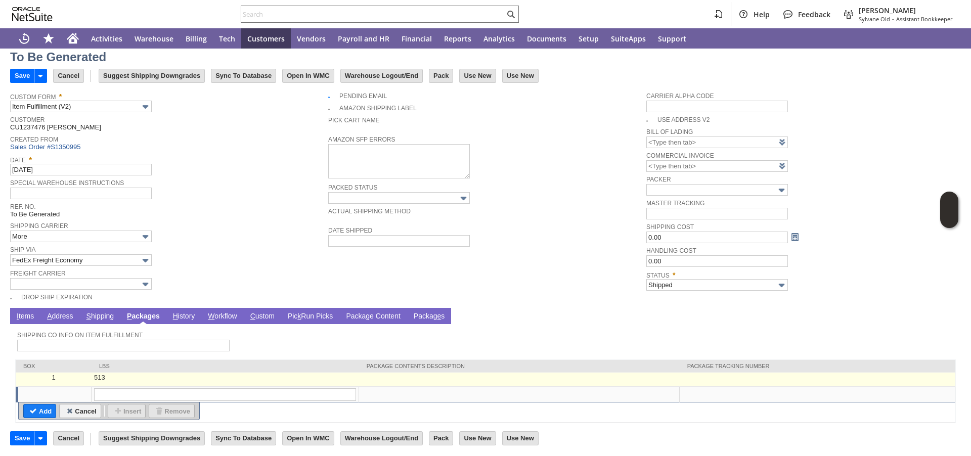
click at [738, 381] on td at bounding box center [817, 380] width 276 height 14
type input "513"
type input "OK"
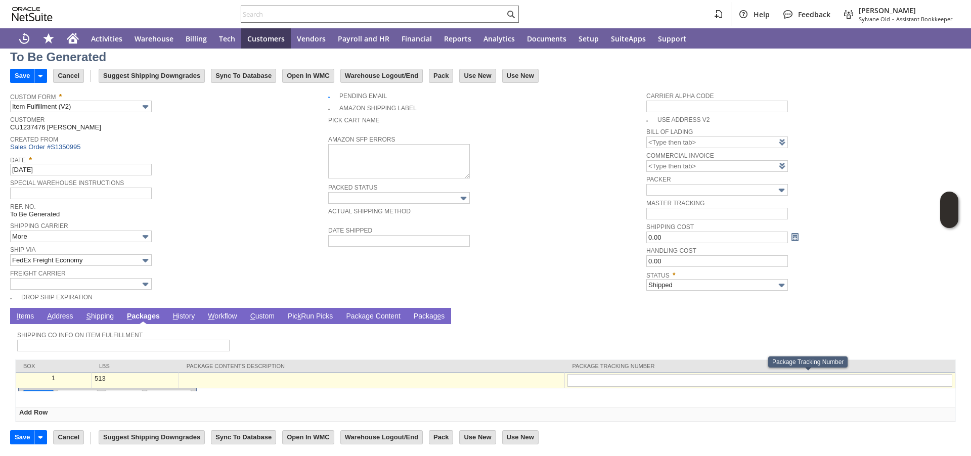
type input "7916896993"
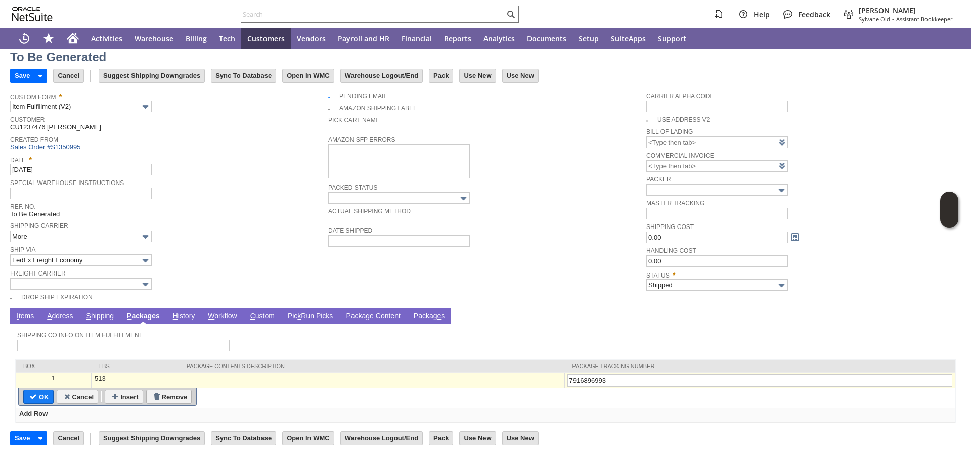
type input "Add"
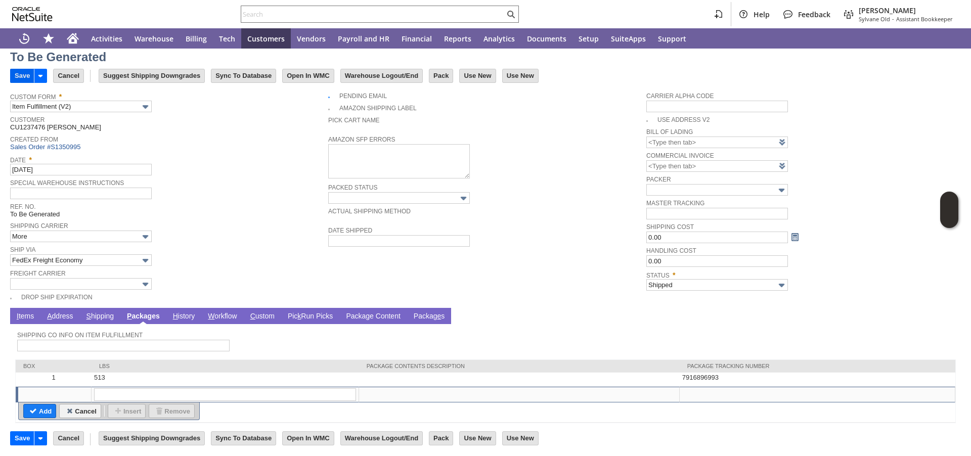
click at [26, 74] on input "Save" at bounding box center [22, 75] width 23 height 13
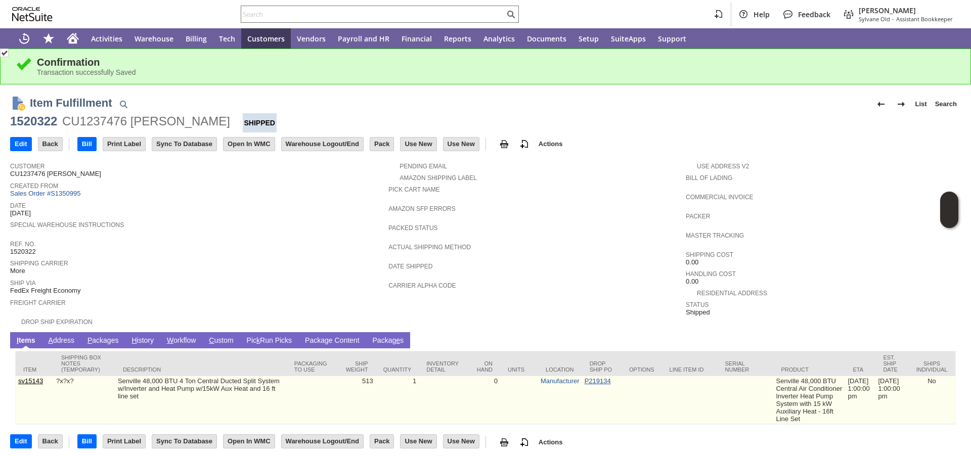
click at [586, 382] on link "P219134" at bounding box center [597, 381] width 26 height 8
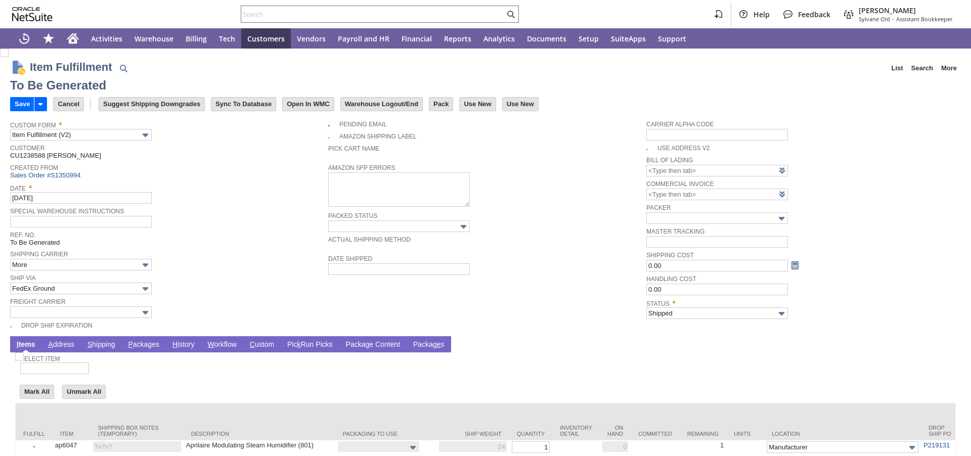
click at [135, 345] on link "P ackages" at bounding box center [143, 345] width 36 height 10
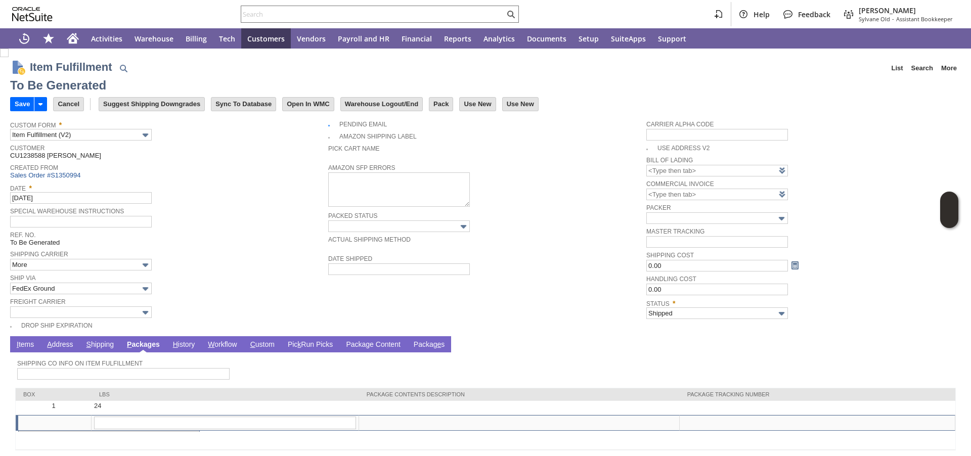
click at [145, 344] on link "P ackages" at bounding box center [143, 345] width 38 height 10
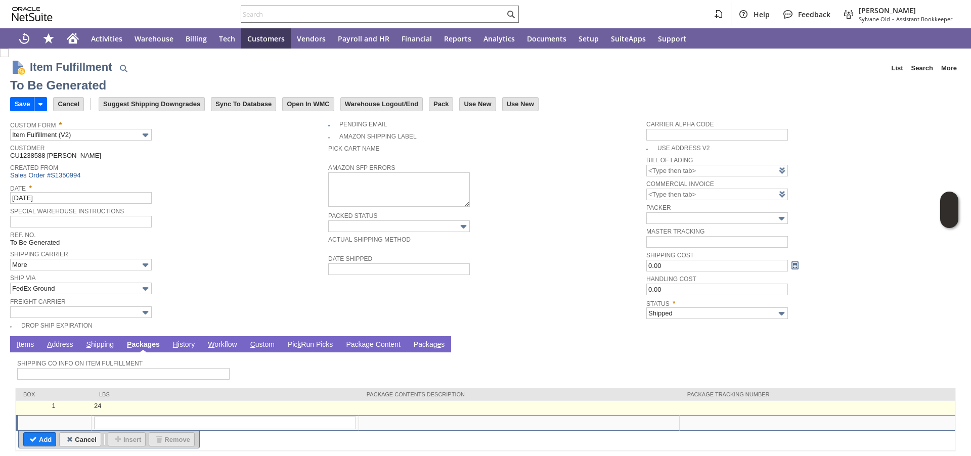
click at [726, 408] on td at bounding box center [817, 408] width 276 height 14
type input "OK"
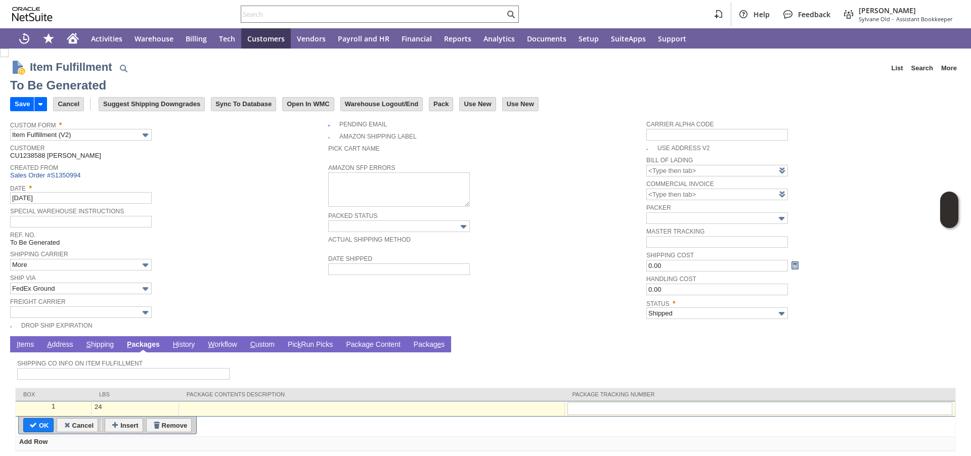
type input "v"
type input "392765019758"
type input "Add"
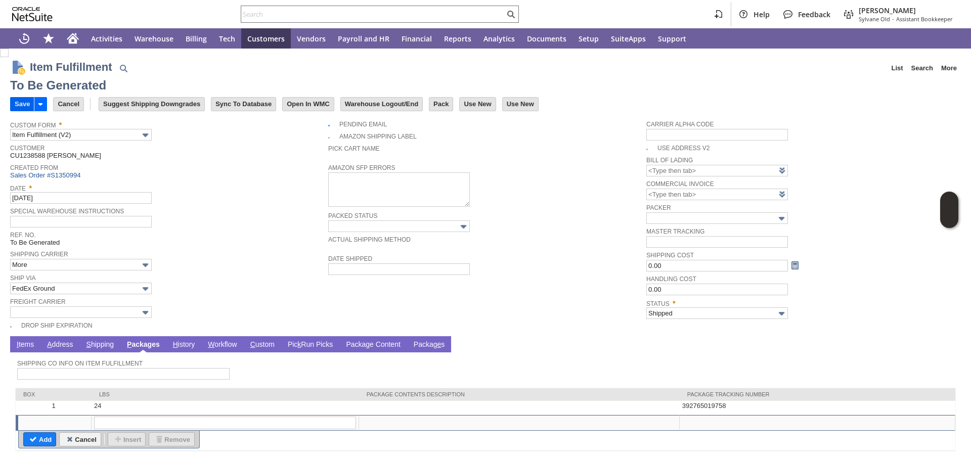
click at [21, 105] on input "Save" at bounding box center [22, 104] width 23 height 13
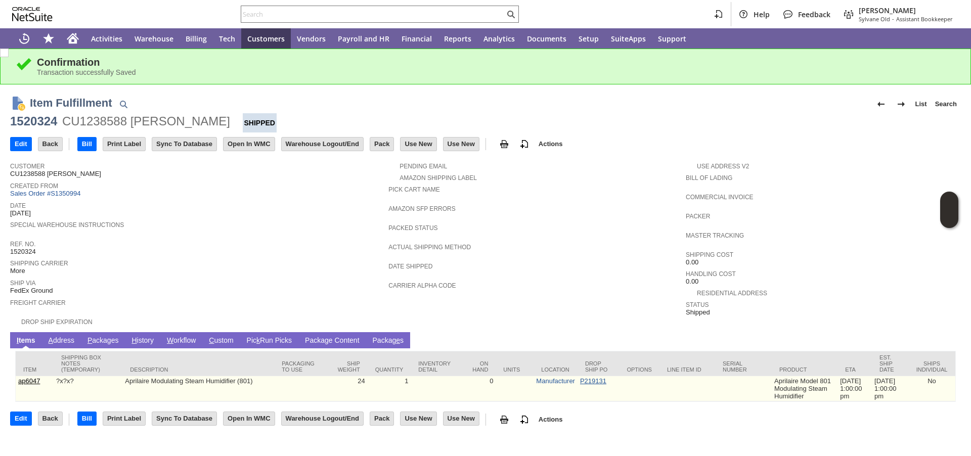
click at [580, 385] on link "P219131" at bounding box center [593, 381] width 26 height 8
click at [580, 384] on link "P219131" at bounding box center [593, 381] width 26 height 8
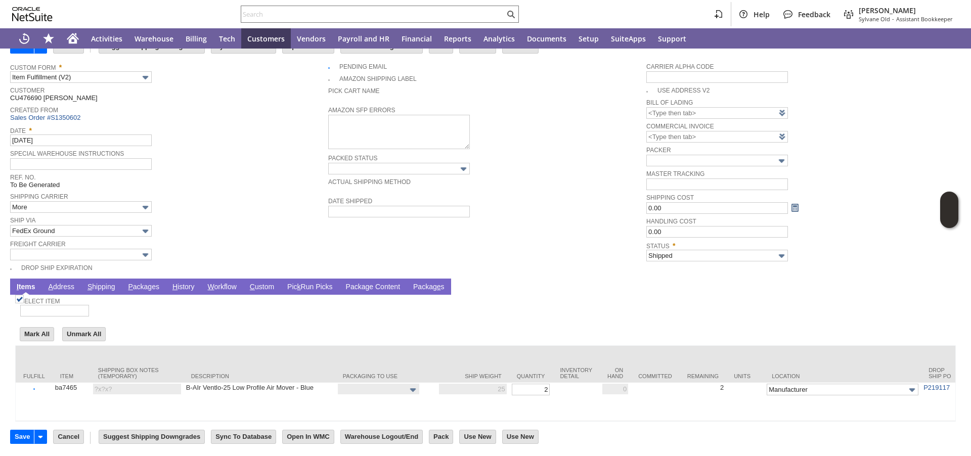
click at [142, 283] on link "P ackages" at bounding box center [143, 288] width 36 height 10
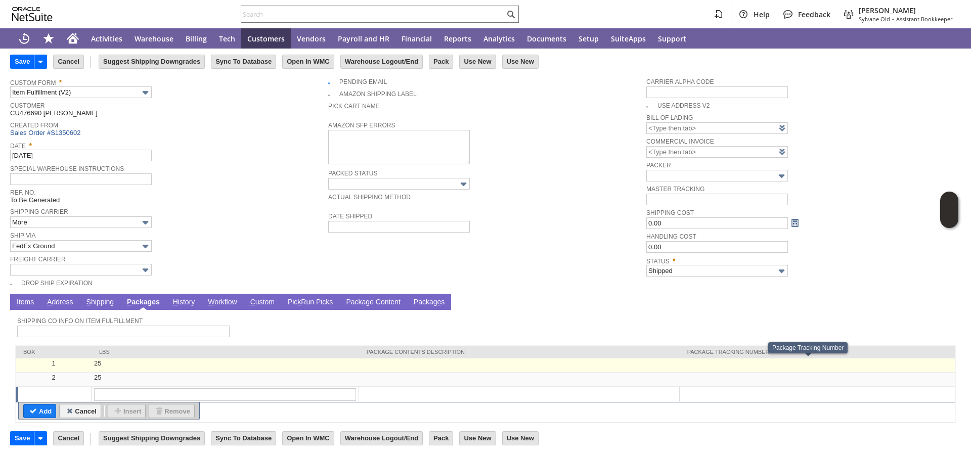
click at [742, 361] on td at bounding box center [817, 365] width 276 height 14
type input "25"
type input "OK"
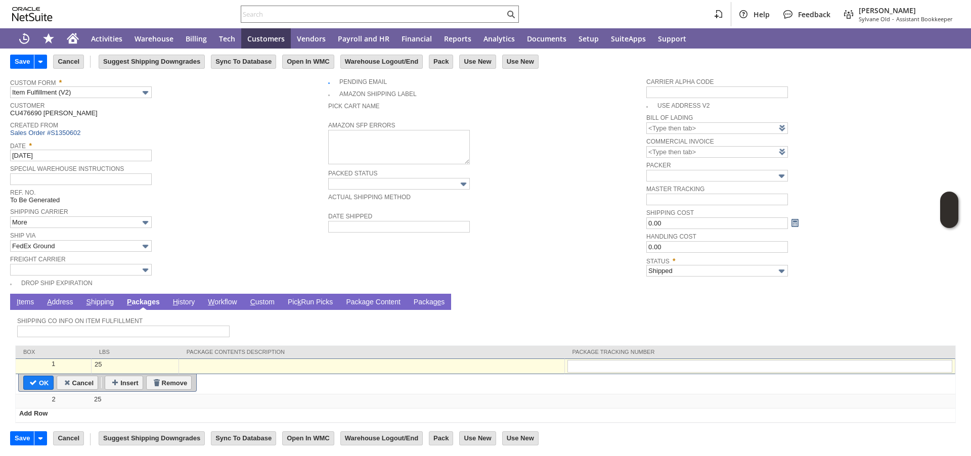
type input "474663610940"
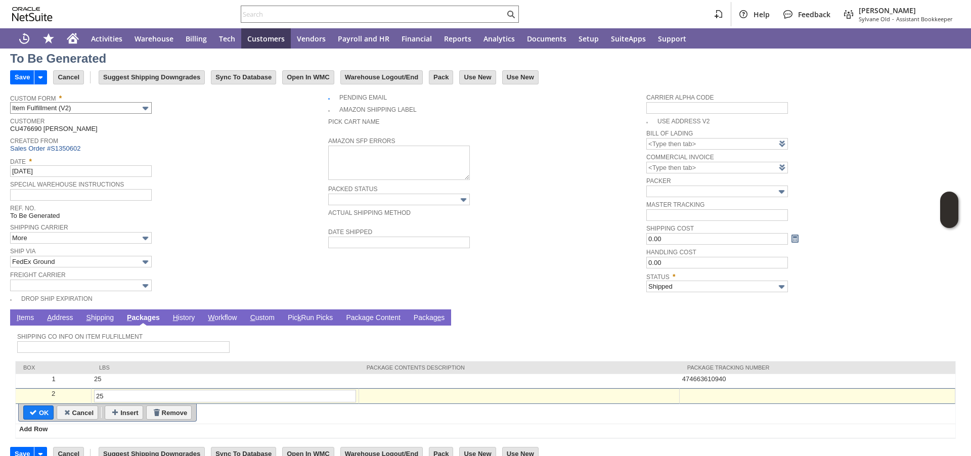
scroll to position [0, 0]
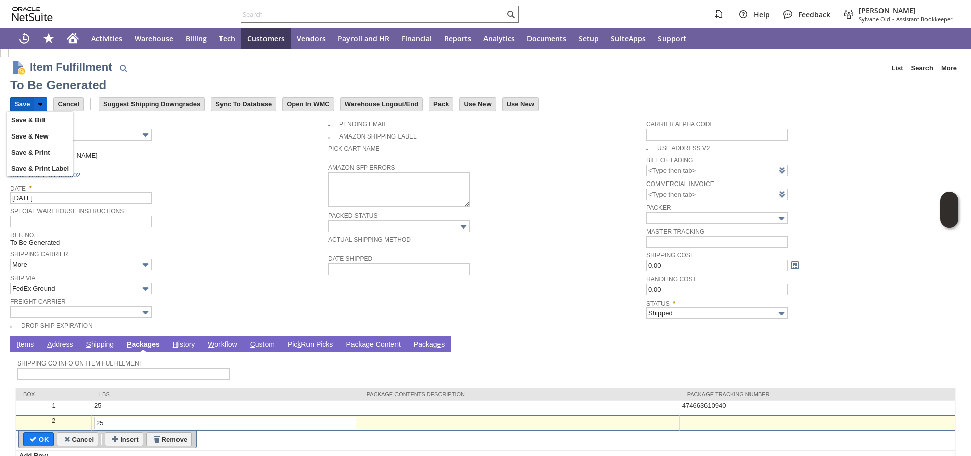
click at [26, 104] on input "Save" at bounding box center [22, 104] width 23 height 13
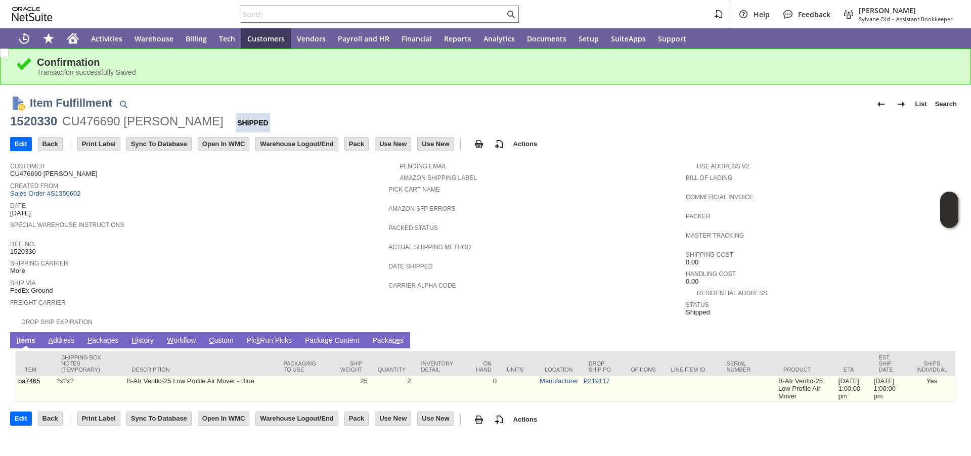
click at [584, 377] on link "P219117" at bounding box center [596, 381] width 26 height 8
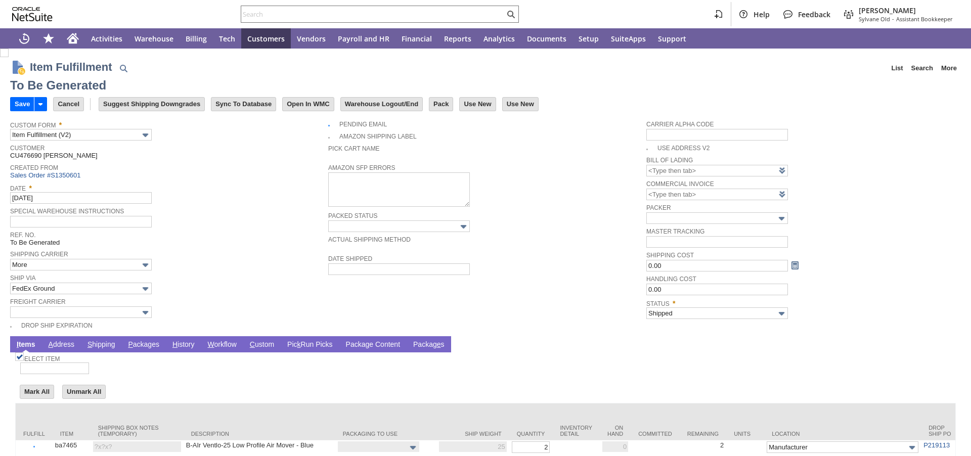
click at [135, 346] on link "P ackages" at bounding box center [143, 345] width 36 height 10
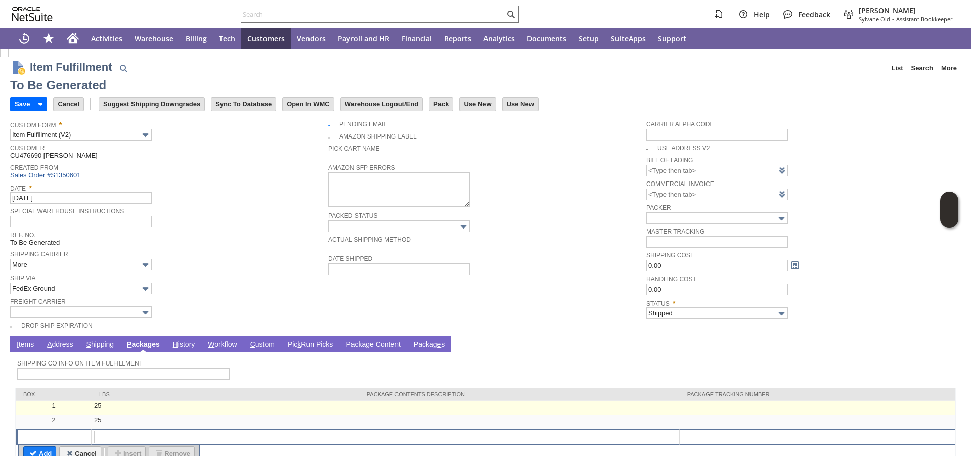
click at [736, 405] on td at bounding box center [817, 408] width 276 height 14
type input "OK"
paste input "474663610906"
type input "474663610906"
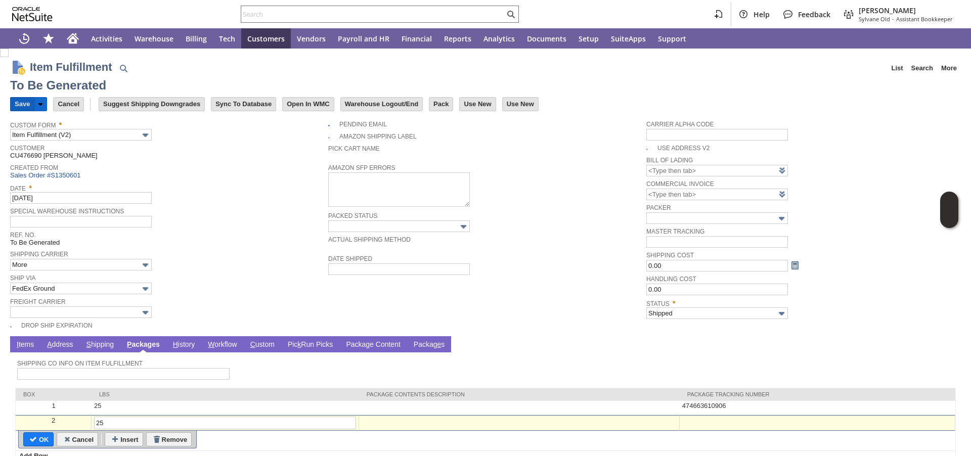
click at [19, 104] on input "Save" at bounding box center [22, 104] width 23 height 13
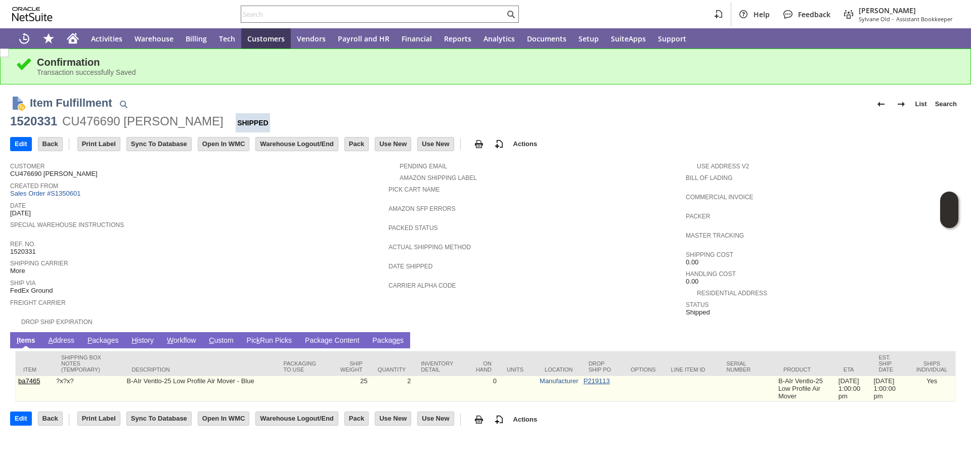
click at [583, 377] on link "P219113" at bounding box center [596, 381] width 26 height 8
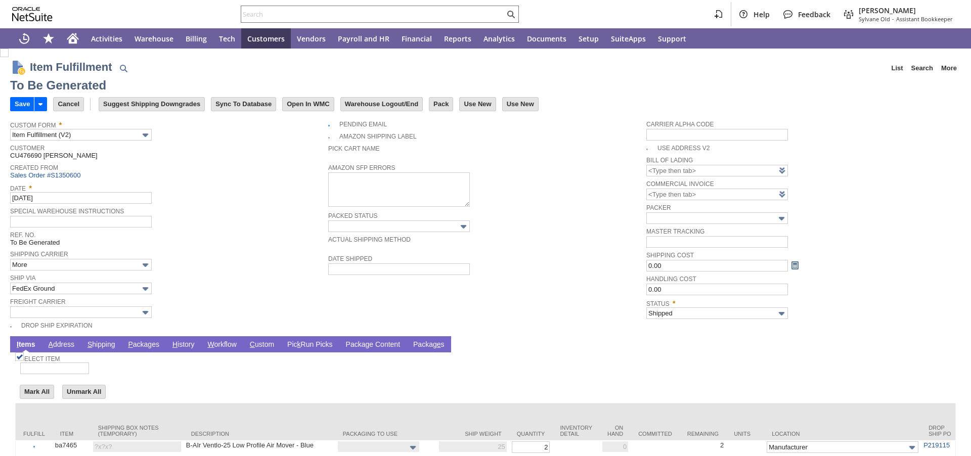
click at [144, 345] on link "P ackages" at bounding box center [143, 345] width 36 height 10
click at [148, 343] on link "P ackages" at bounding box center [143, 345] width 36 height 10
click at [143, 346] on link "P ackages" at bounding box center [143, 345] width 36 height 10
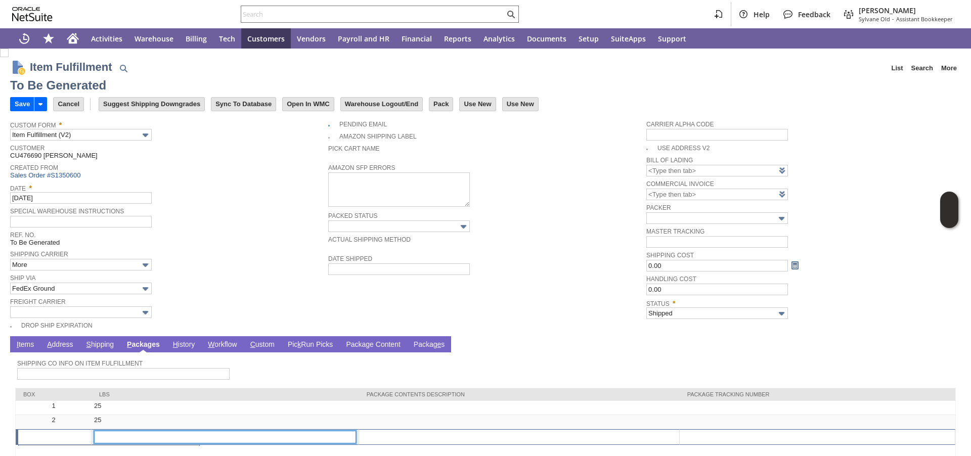
scroll to position [42, 0]
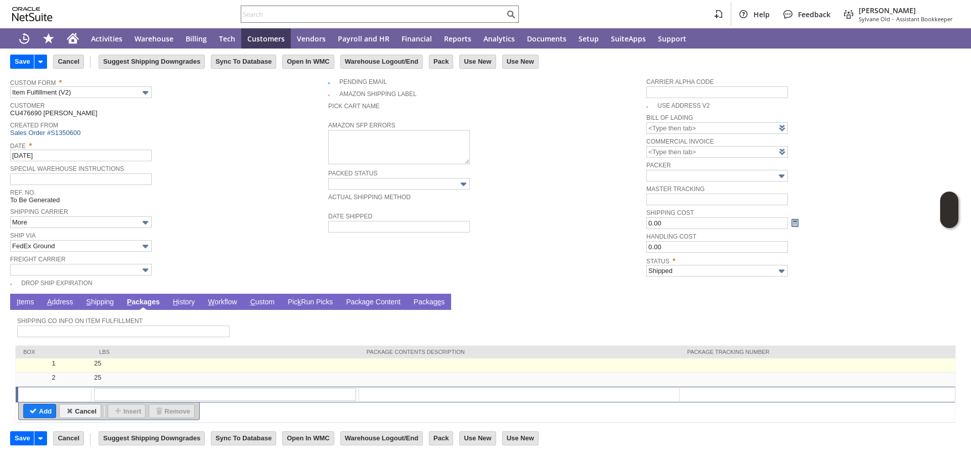
click at [721, 363] on td at bounding box center [817, 365] width 276 height 14
type input "25"
type input "OK"
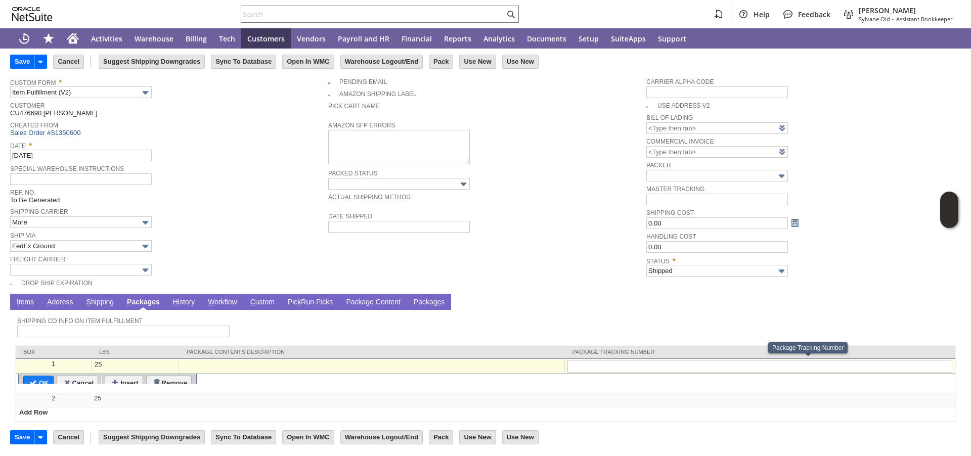
type input "474663610928"
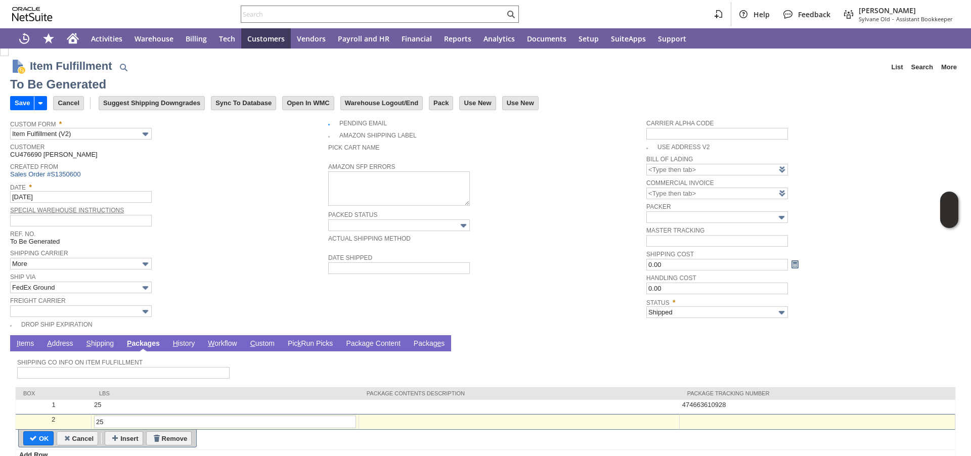
scroll to position [0, 0]
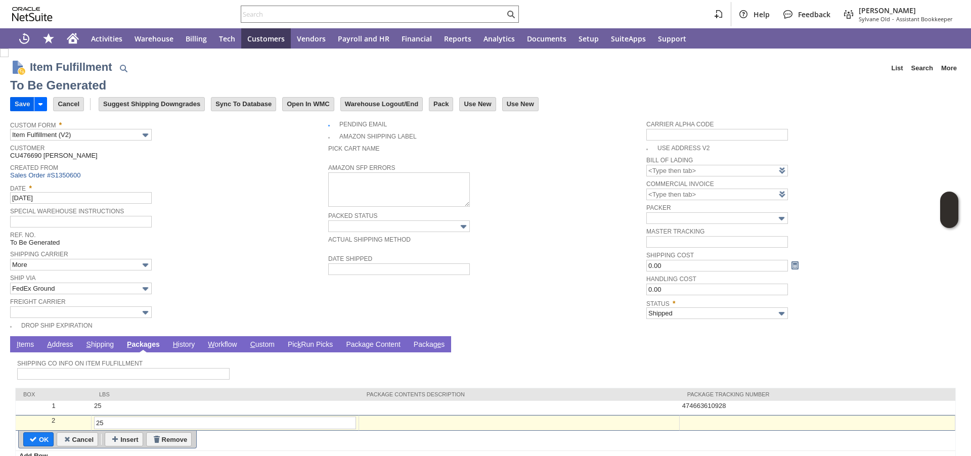
click at [14, 106] on input "Save" at bounding box center [22, 104] width 23 height 13
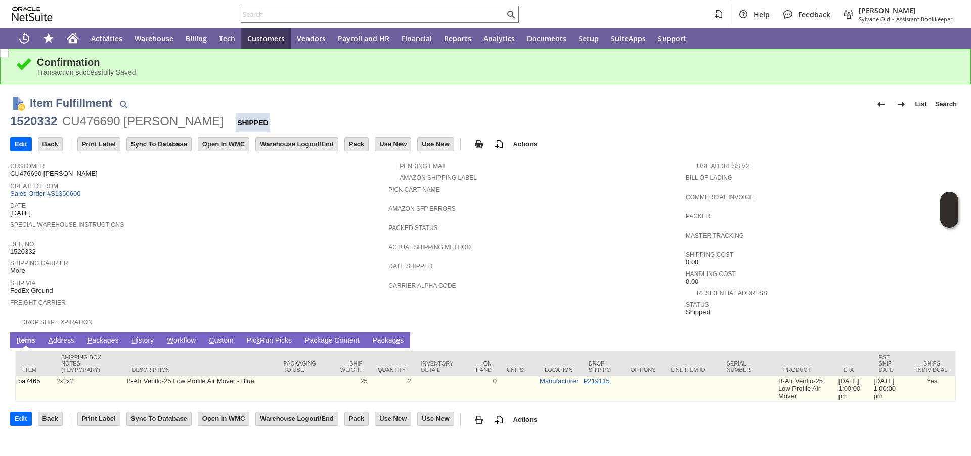
click at [583, 378] on link "P219115" at bounding box center [596, 381] width 26 height 8
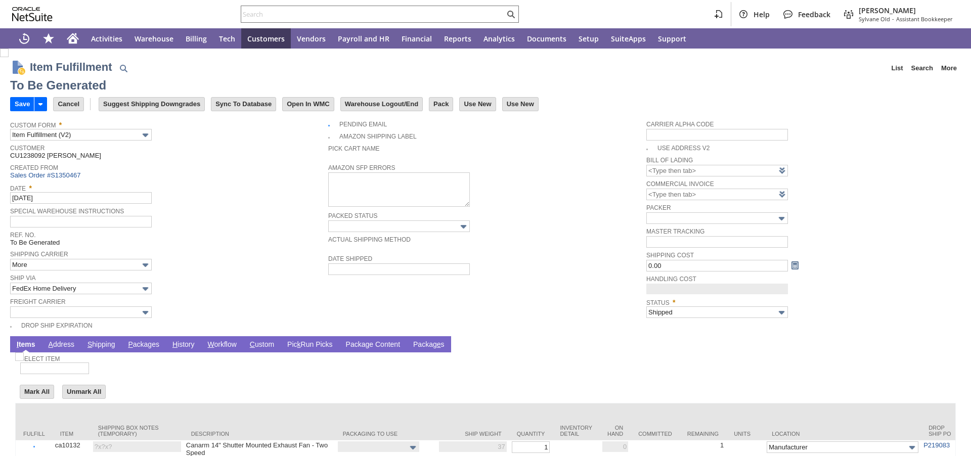
type input "0.00"
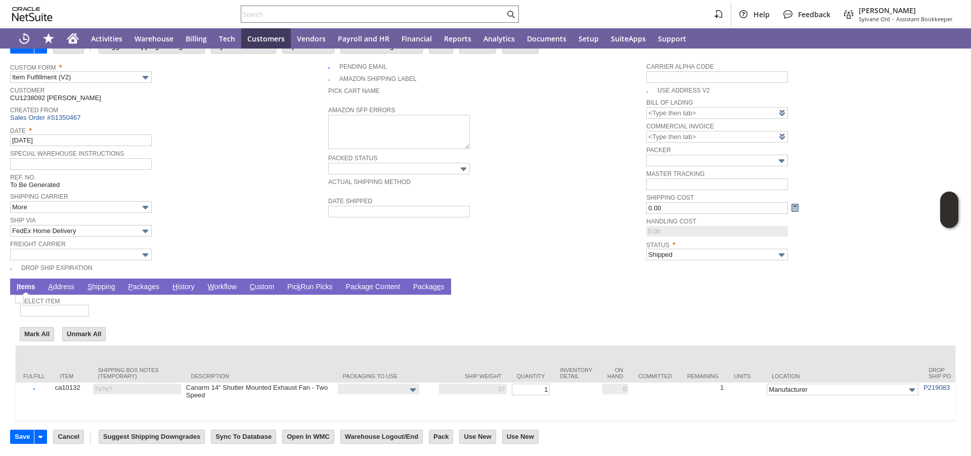
scroll to position [69, 0]
click at [152, 283] on link "P ackages" at bounding box center [143, 288] width 36 height 10
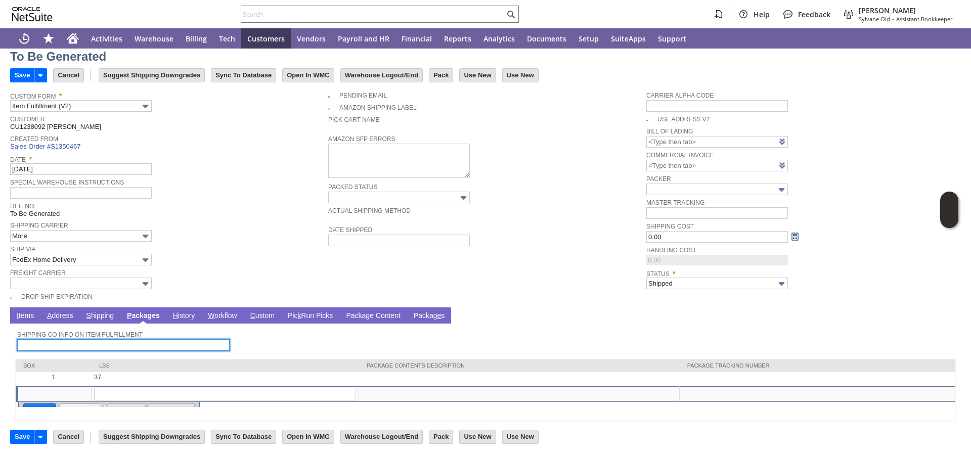
scroll to position [28, 0]
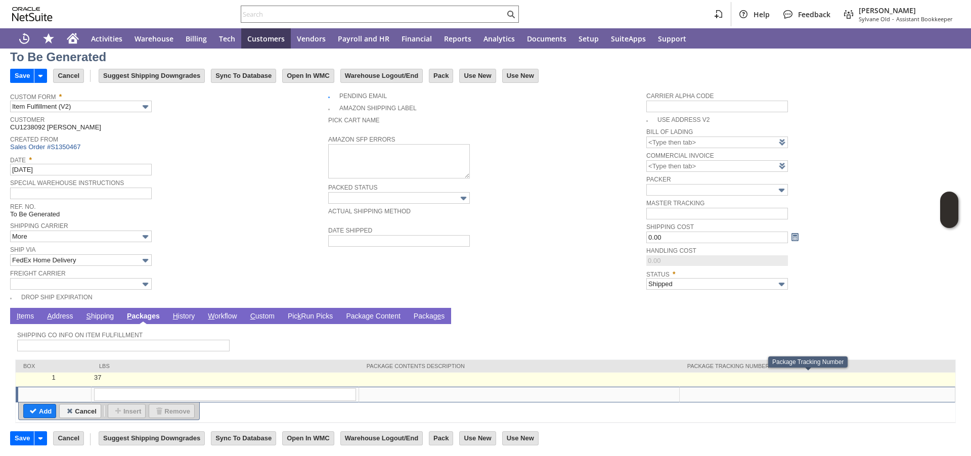
click at [720, 374] on td at bounding box center [817, 380] width 276 height 14
type input "OK"
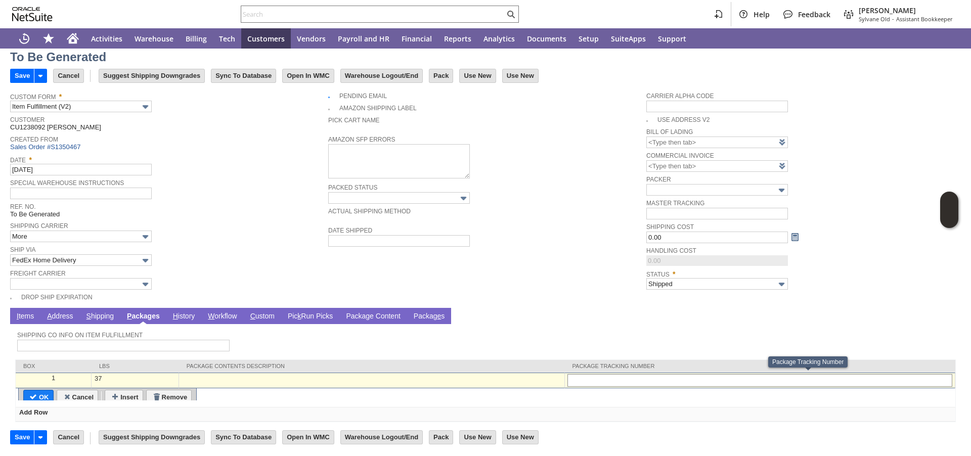
type input "392747293915"
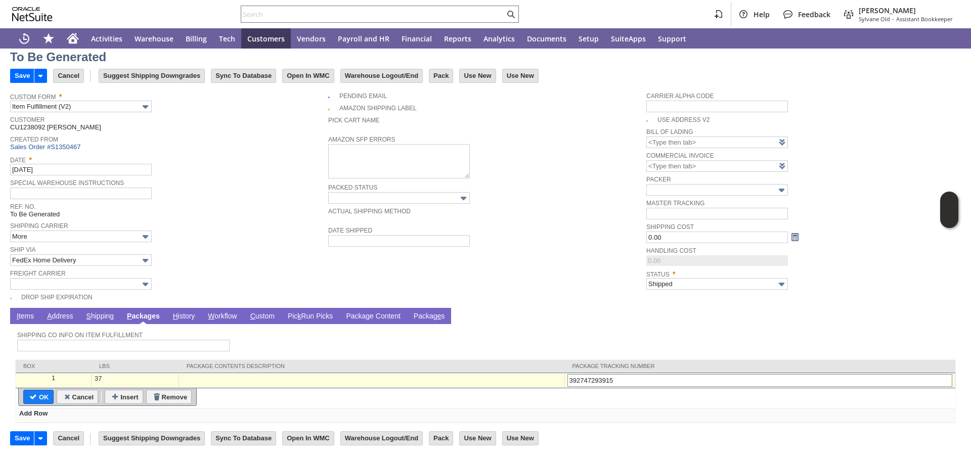
type input "Add"
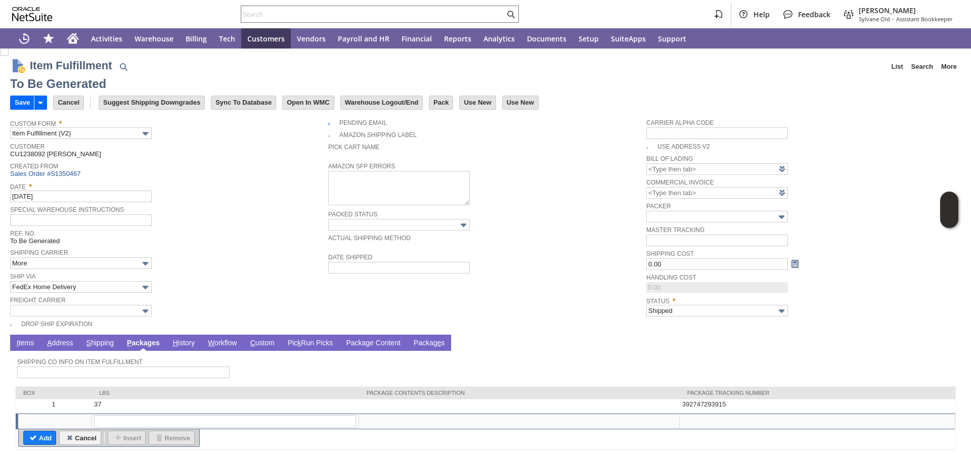
scroll to position [0, 0]
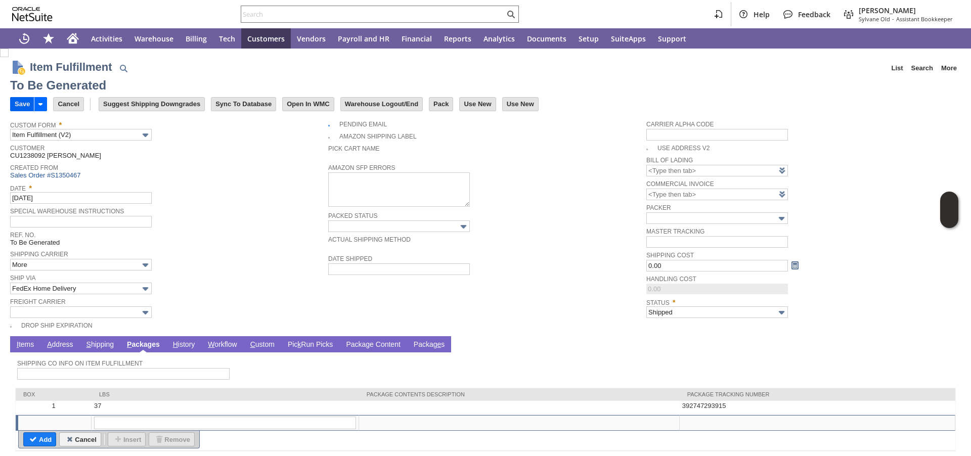
click at [19, 105] on input "Save" at bounding box center [22, 104] width 23 height 13
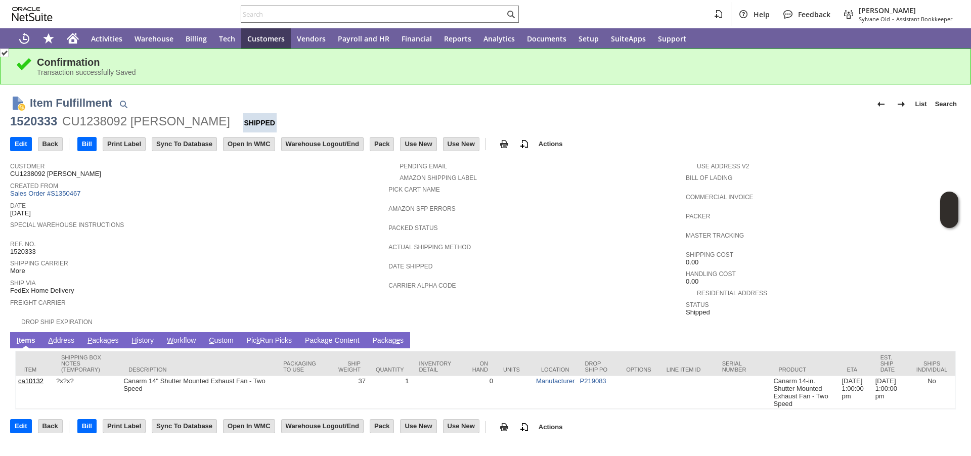
click at [239, 213] on div "Date 9/4/2025" at bounding box center [196, 208] width 373 height 18
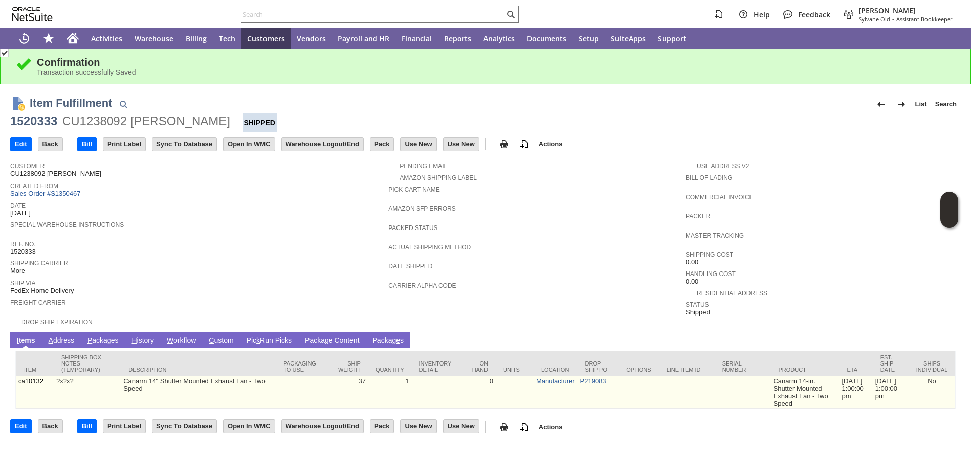
click at [580, 382] on link "P219083" at bounding box center [593, 381] width 26 height 8
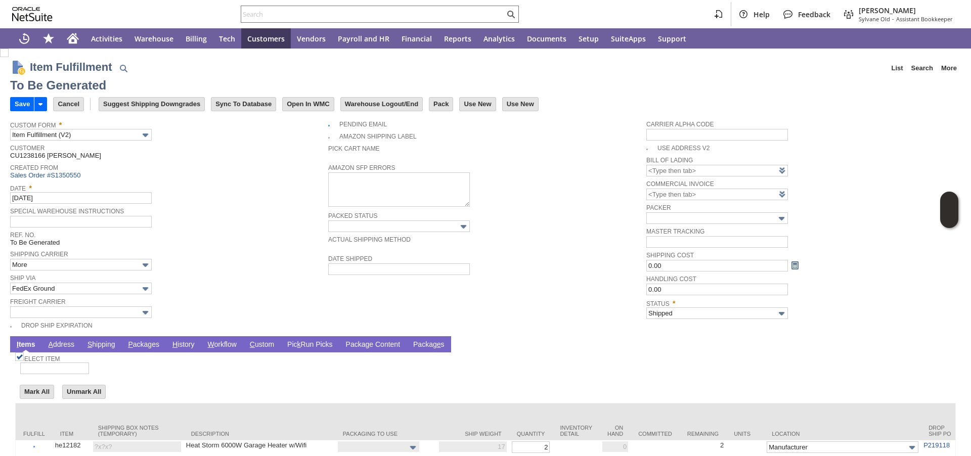
click at [142, 346] on link "P ackages" at bounding box center [143, 345] width 36 height 10
click at [141, 345] on link "P ackages" at bounding box center [143, 345] width 36 height 10
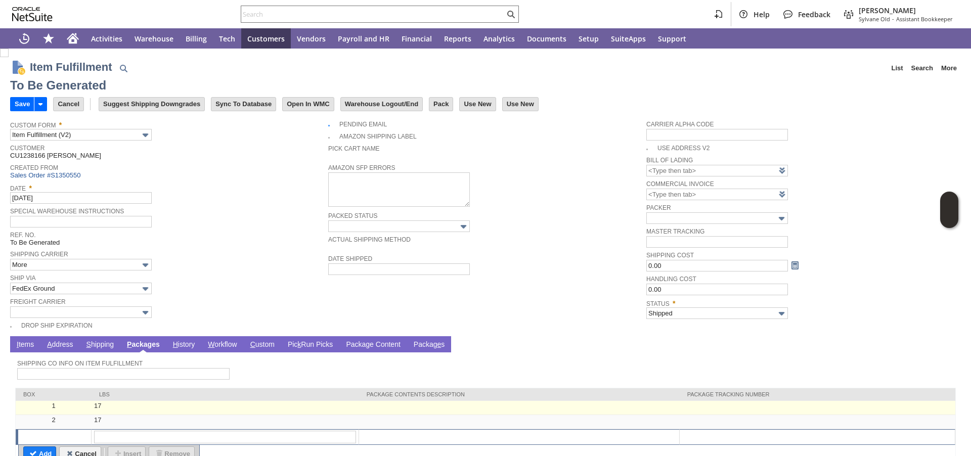
click at [692, 411] on td at bounding box center [817, 408] width 276 height 14
type input "OK"
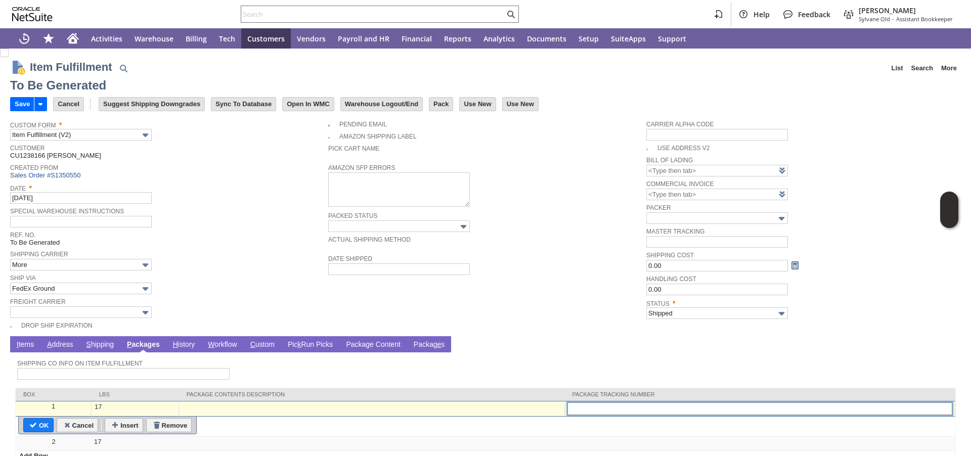
paste input "392741881520"
type input "392741881520"
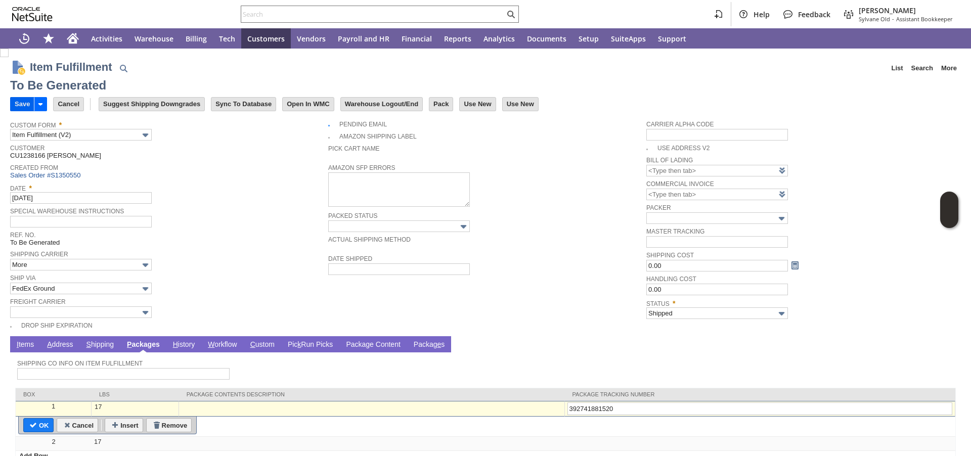
click at [11, 103] on input "Save" at bounding box center [22, 104] width 23 height 13
type input "Add"
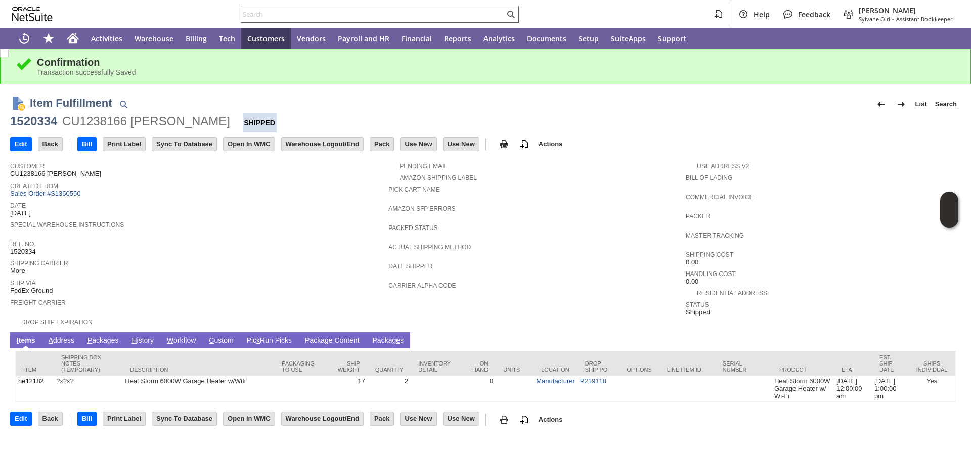
click at [440, 11] on input "text" at bounding box center [372, 14] width 263 height 12
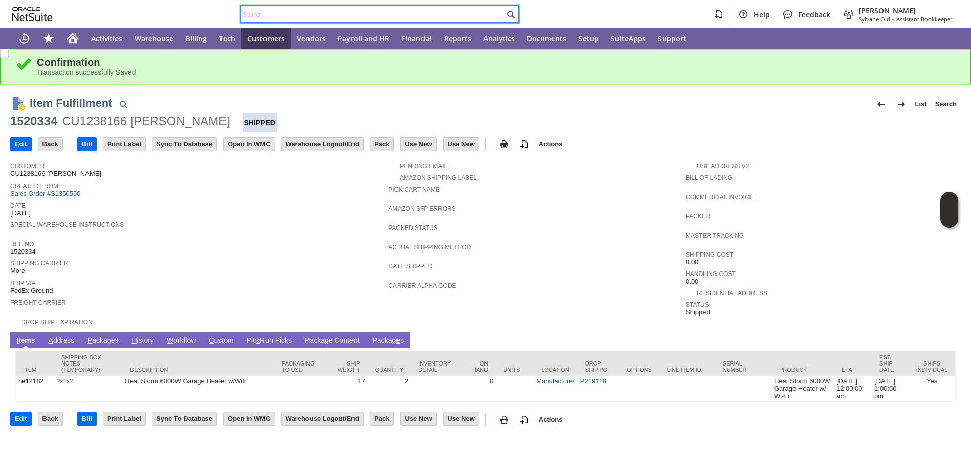
paste input "P219061"
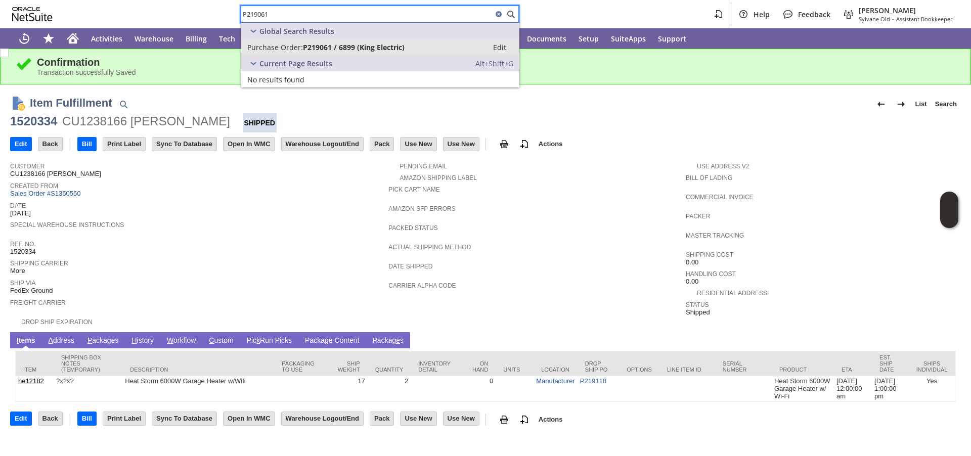
type input "P219061"
click at [331, 47] on span "P219061 / 6899 (King Electric)" at bounding box center [354, 47] width 102 height 10
